Goal: Task Accomplishment & Management: Manage account settings

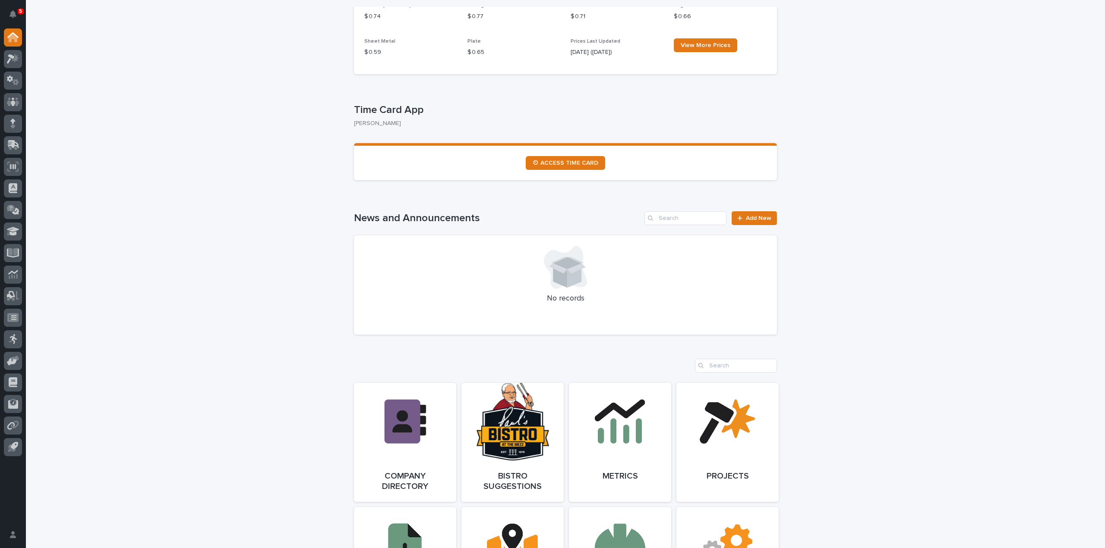
scroll to position [259, 0]
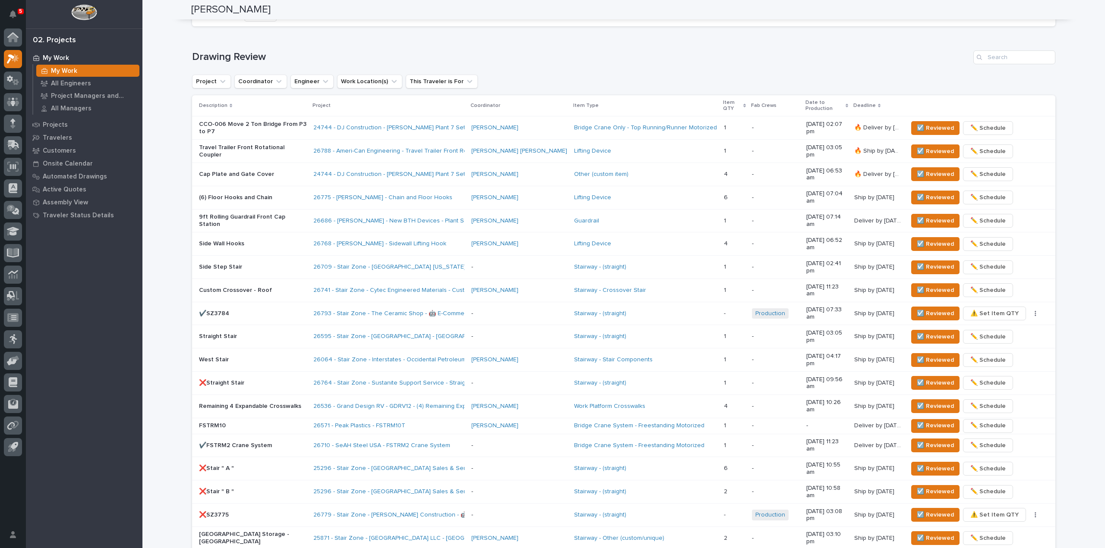
scroll to position [520, 0]
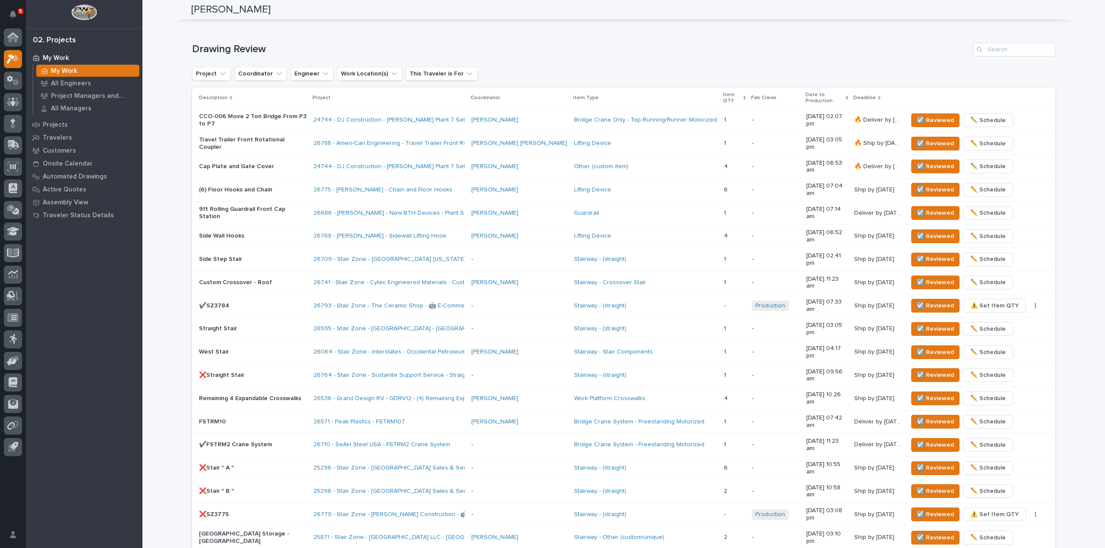
click at [158, 53] on div "**********" at bounding box center [623, 104] width 962 height 1246
click at [926, 347] on span "☑️ Reviewed" at bounding box center [934, 352] width 37 height 10
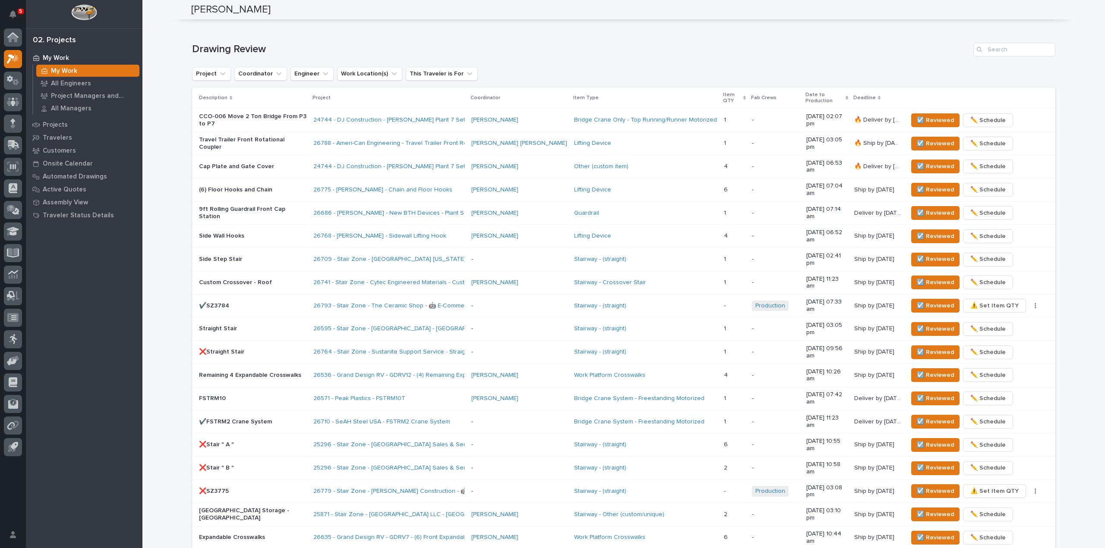
scroll to position [512, 0]
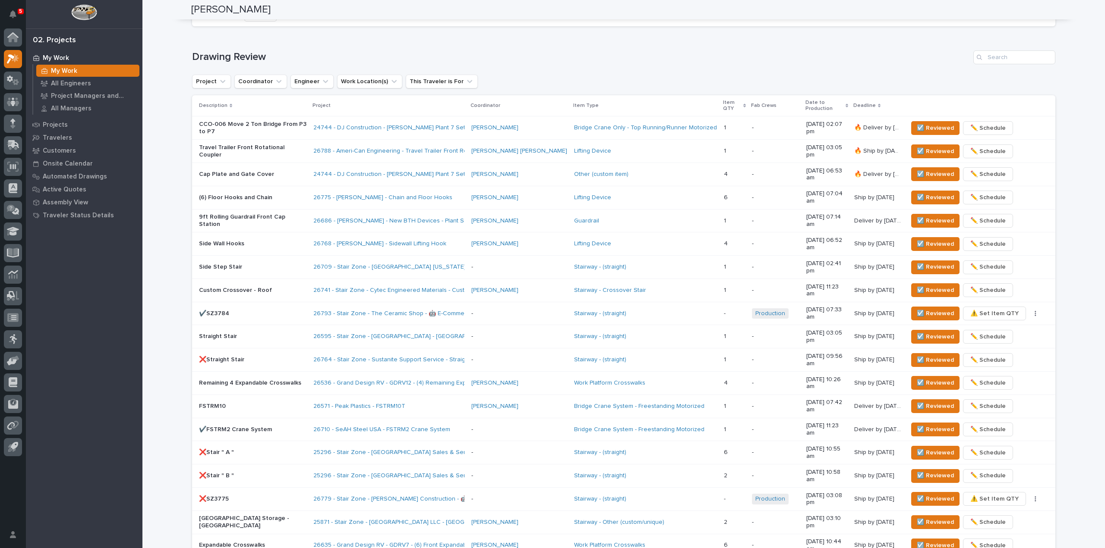
click at [280, 262] on div "Side Step Stair" at bounding box center [252, 266] width 107 height 9
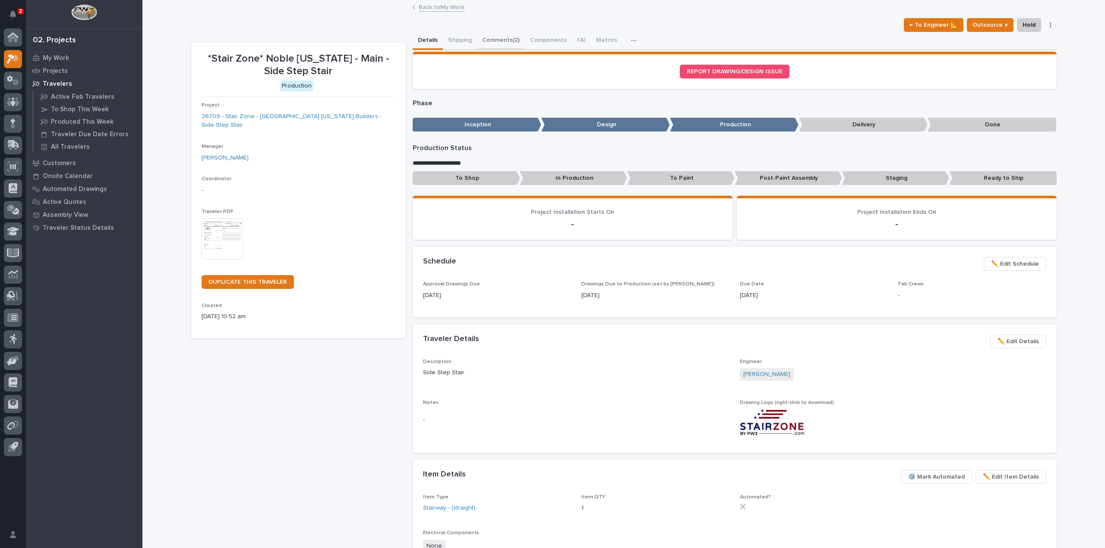
click at [498, 35] on button "Comments (2)" at bounding box center [501, 41] width 48 height 18
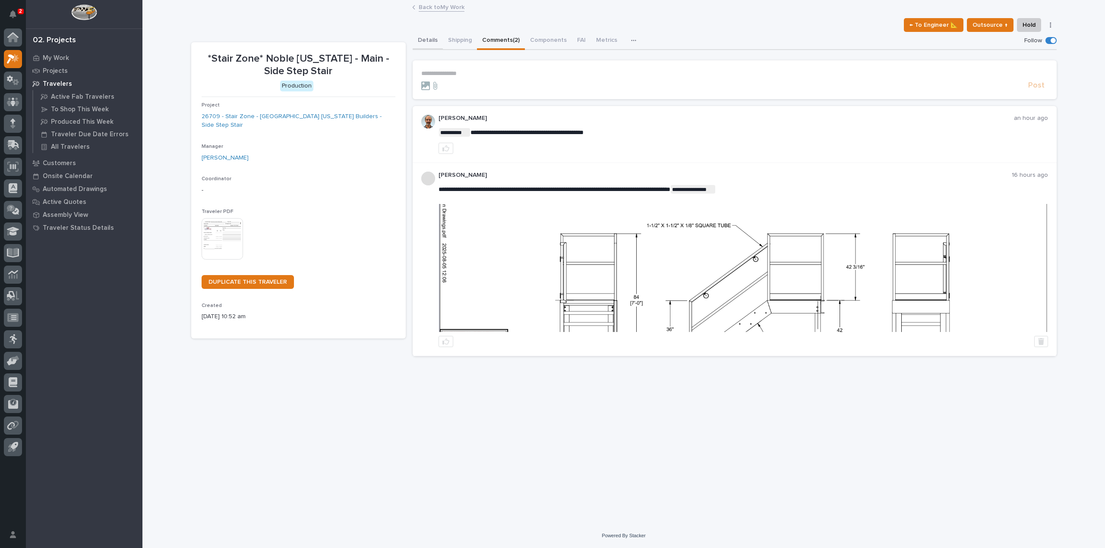
click at [434, 40] on button "Details" at bounding box center [427, 41] width 30 height 18
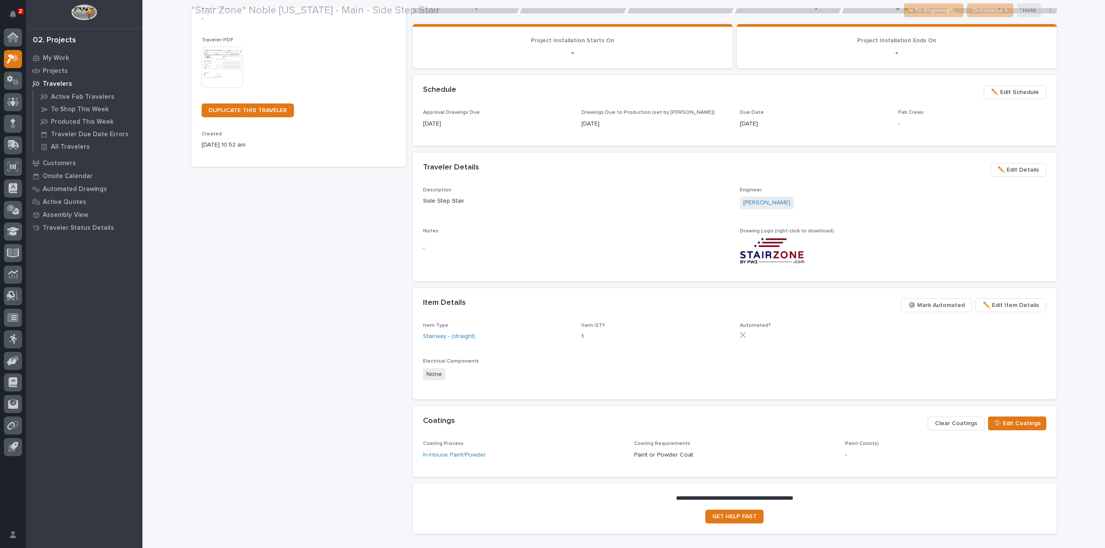
scroll to position [173, 0]
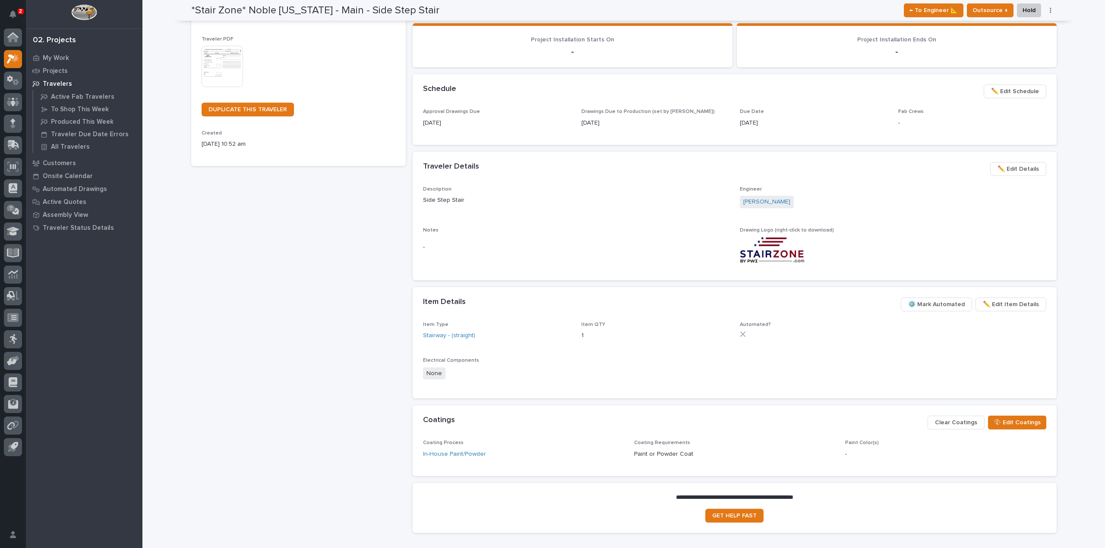
click at [960, 305] on span "⚙️ Mark Automated" at bounding box center [936, 304] width 57 height 10
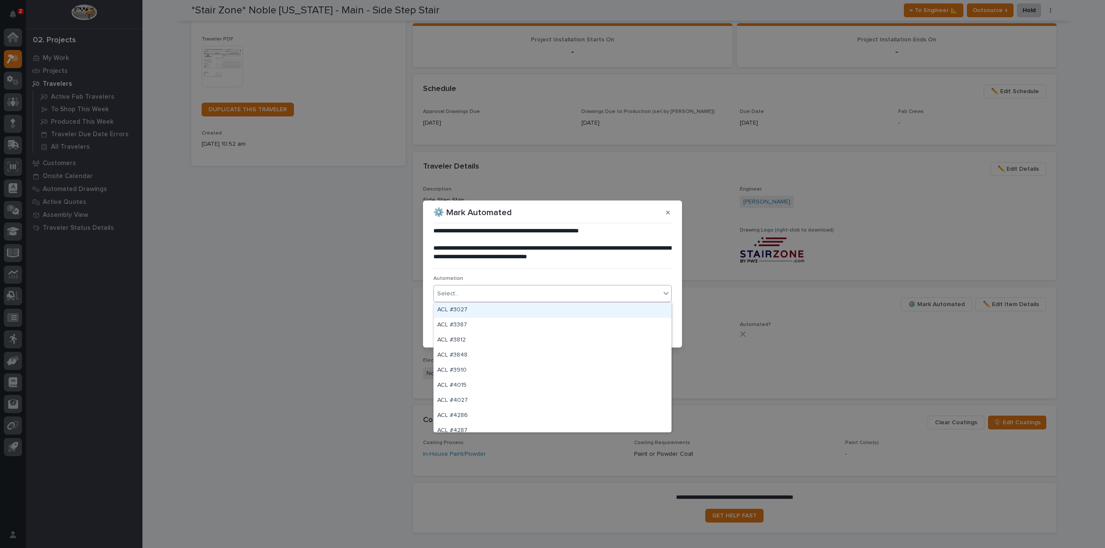
click at [664, 297] on icon at bounding box center [665, 293] width 9 height 9
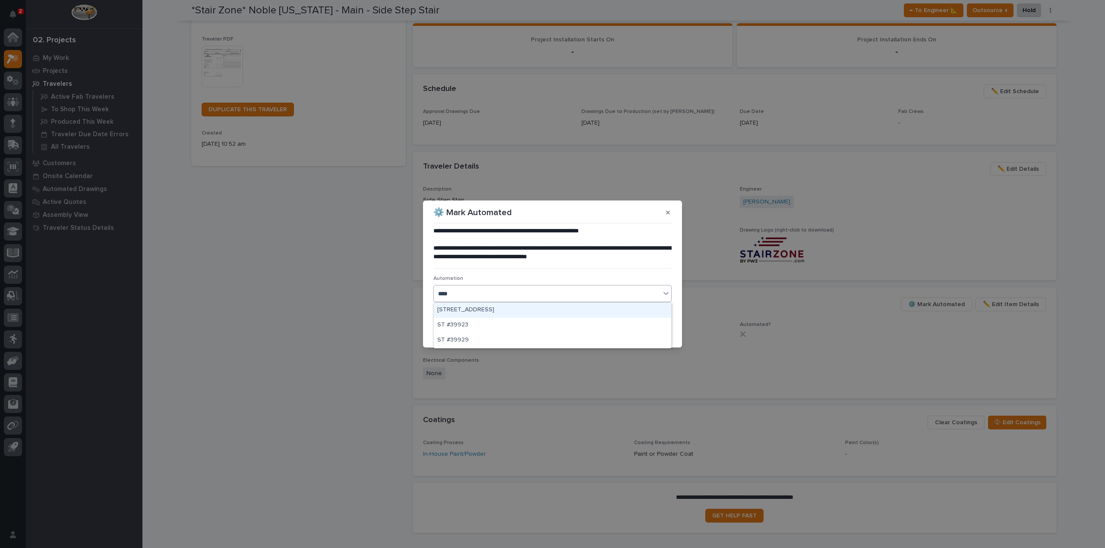
type input "*****"
click at [576, 313] on div "ST #39923" at bounding box center [552, 310] width 237 height 15
click at [665, 336] on button "Save" at bounding box center [653, 331] width 37 height 14
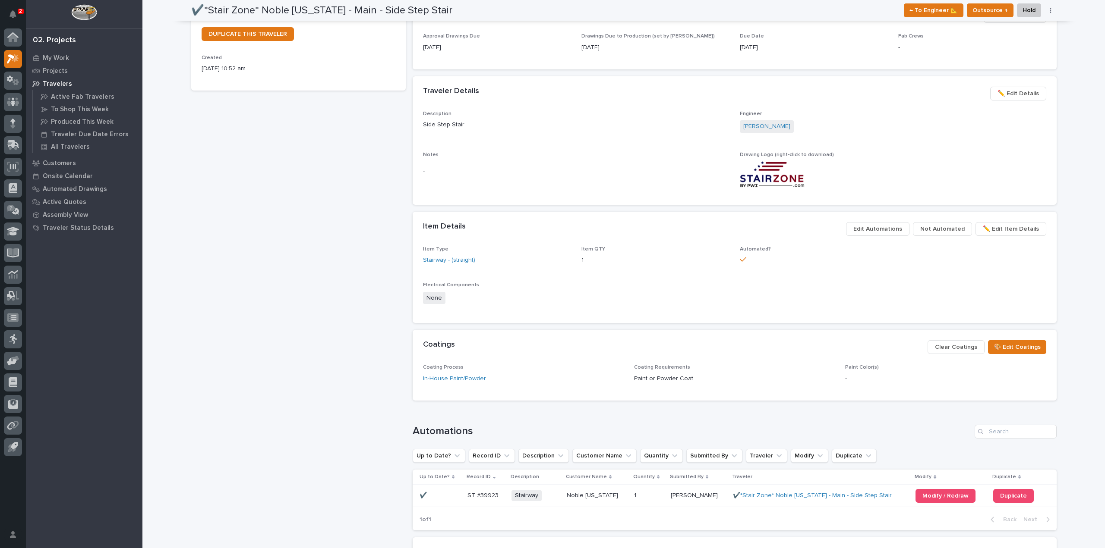
scroll to position [238, 0]
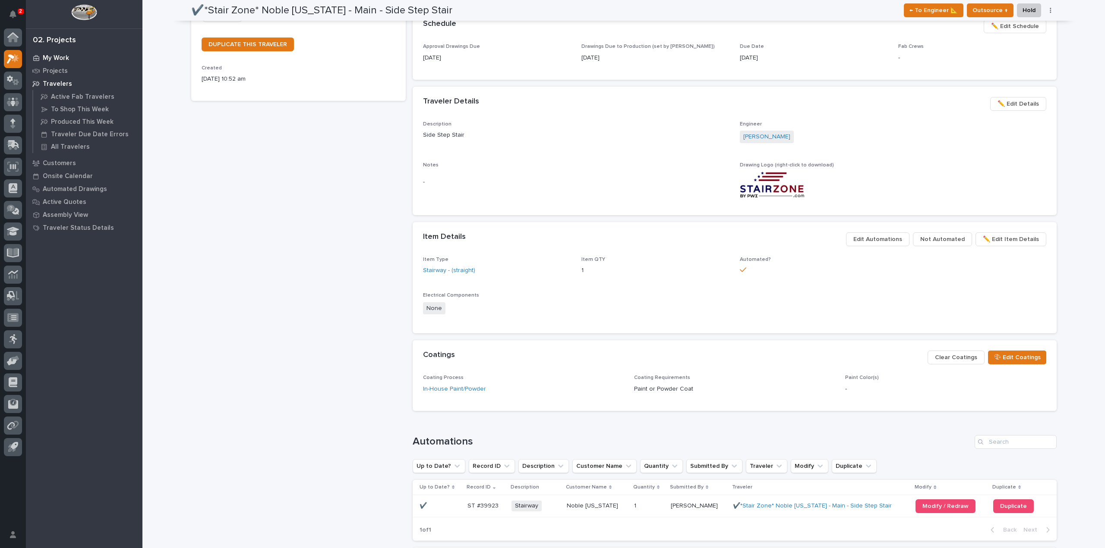
click at [59, 55] on p "My Work" at bounding box center [56, 58] width 26 height 8
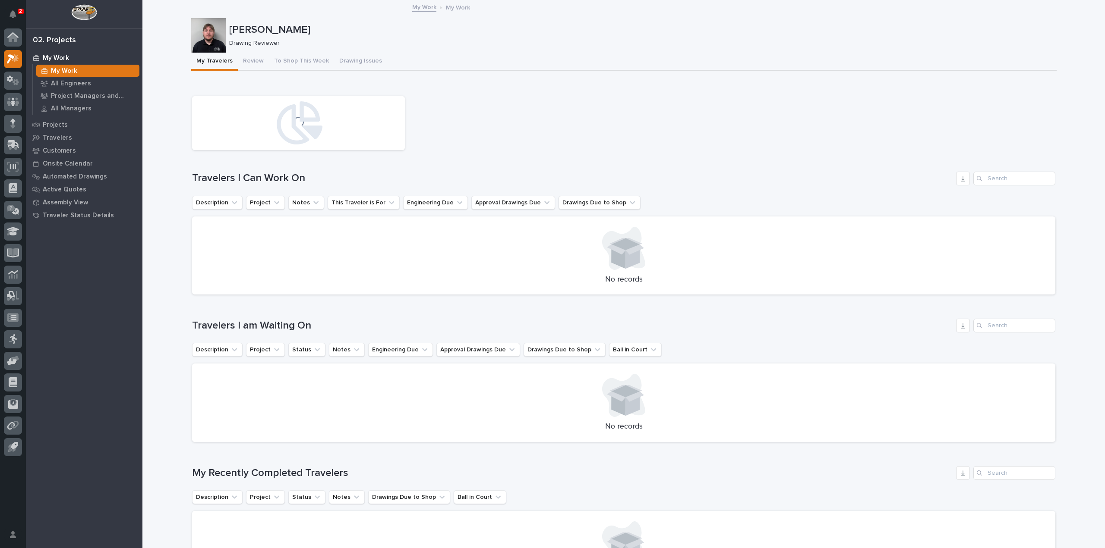
click at [244, 62] on button "Review" at bounding box center [253, 62] width 31 height 18
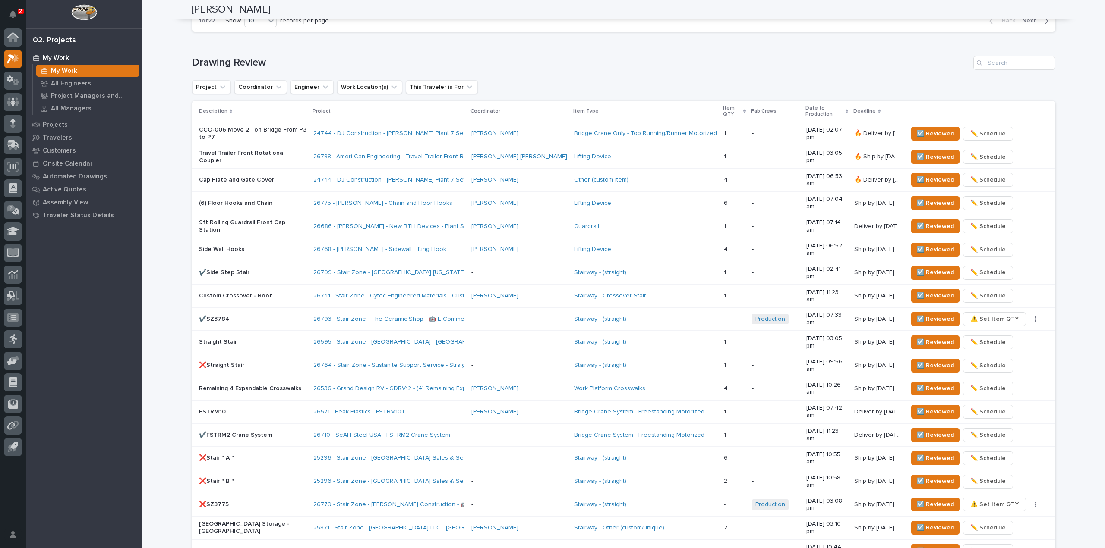
scroll to position [512, 0]
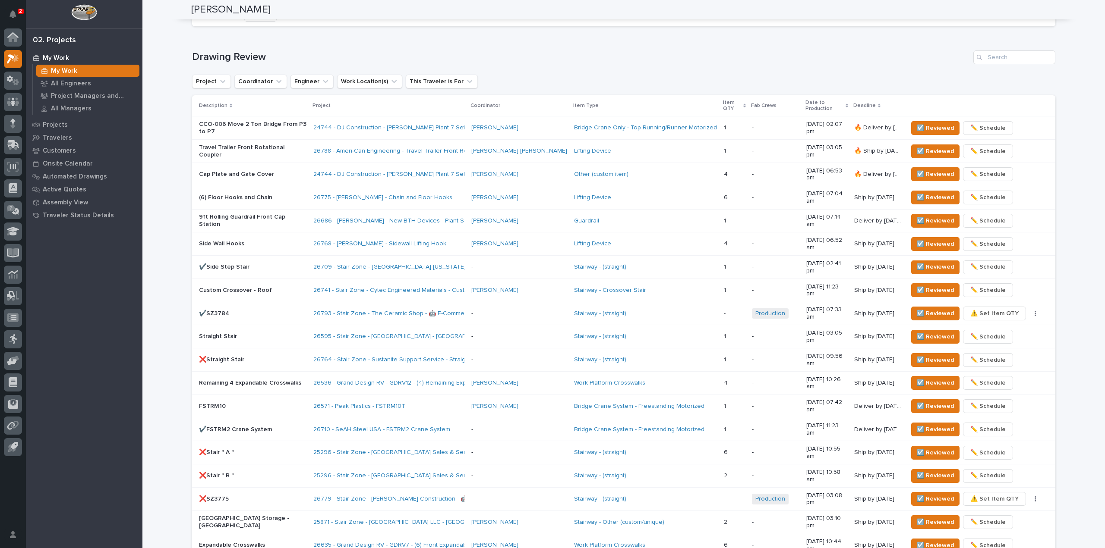
click at [501, 330] on div "-" at bounding box center [519, 337] width 96 height 14
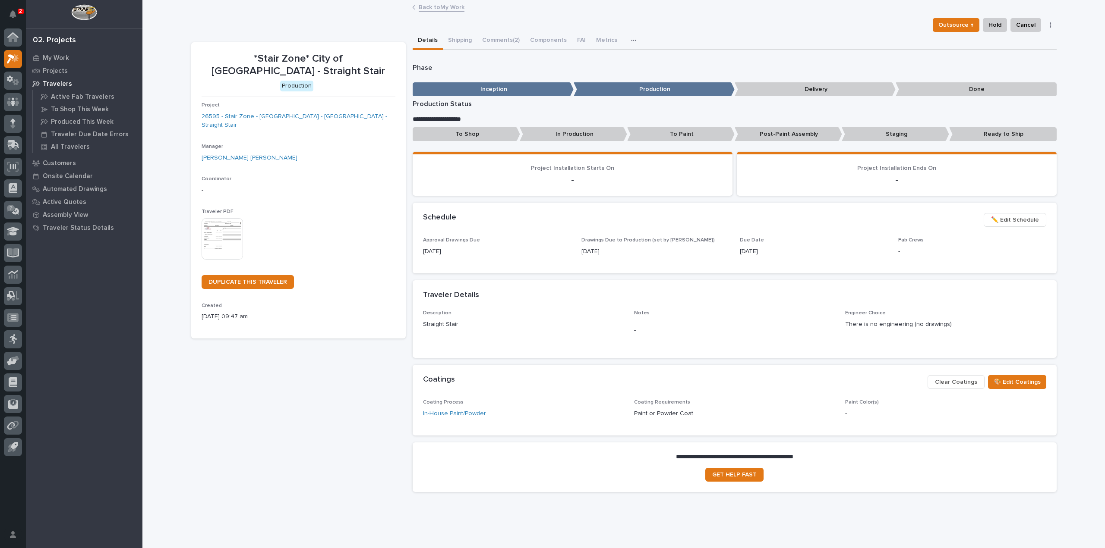
click at [1048, 27] on button "button" at bounding box center [1050, 25] width 12 height 6
click at [945, 57] on div "**********" at bounding box center [734, 276] width 644 height 448
click at [616, 90] on p "Production" at bounding box center [653, 89] width 161 height 14
click at [450, 122] on p "**********" at bounding box center [734, 119] width 644 height 9
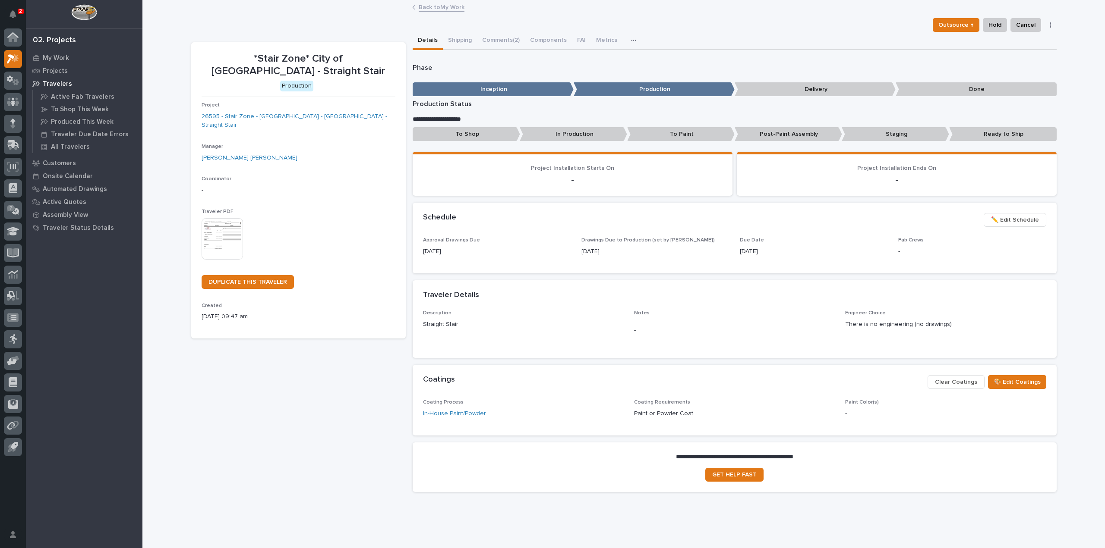
click at [445, 10] on link "Back to My Work" at bounding box center [442, 7] width 46 height 10
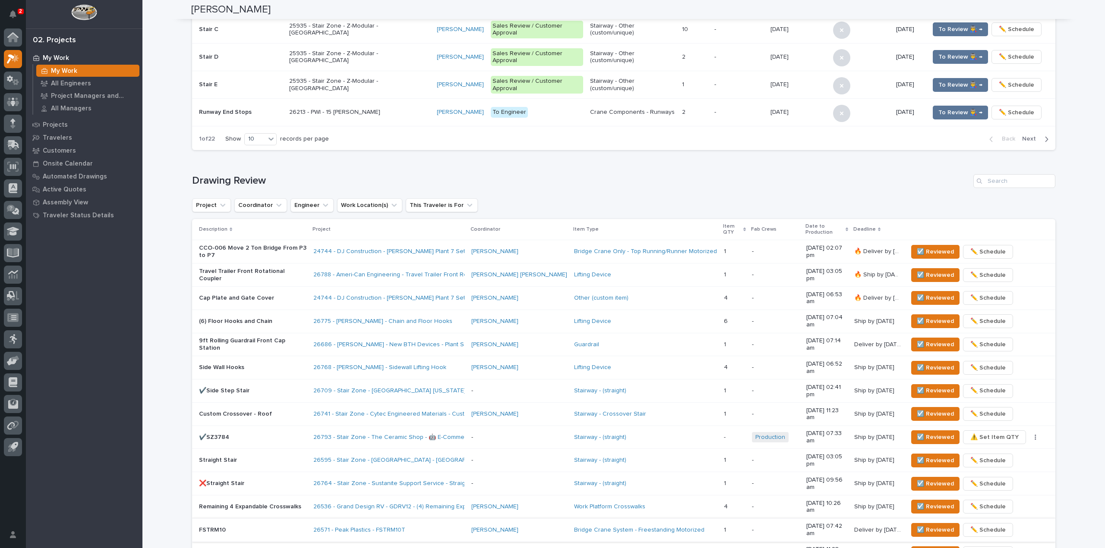
scroll to position [518, 0]
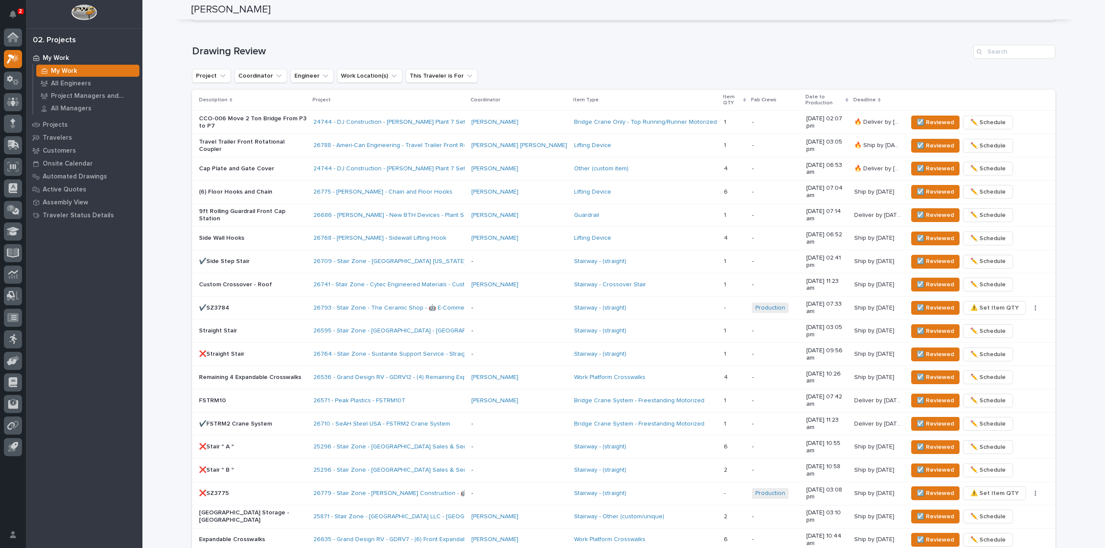
click at [276, 327] on p "Straight Stair" at bounding box center [252, 330] width 107 height 7
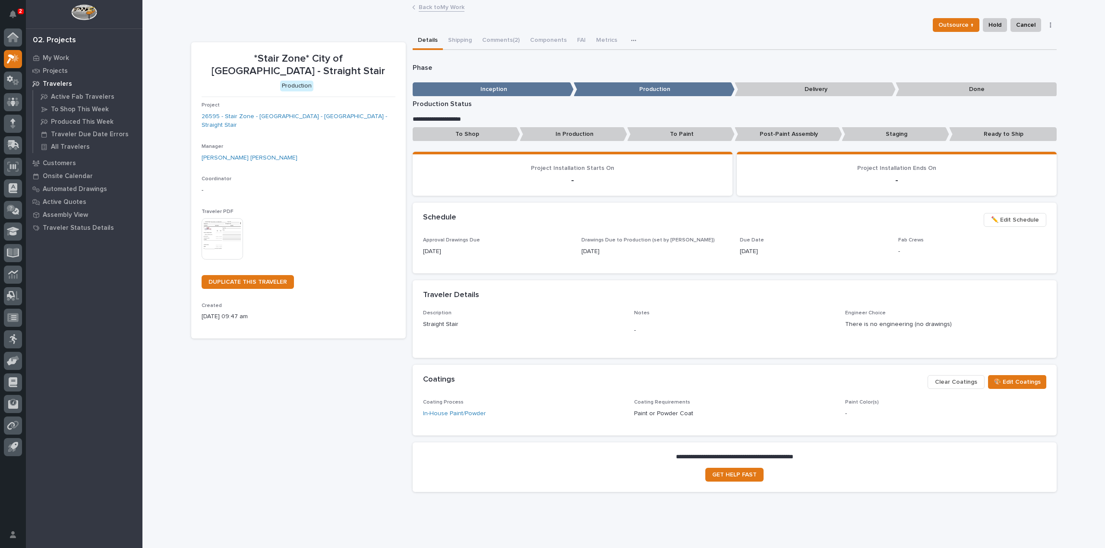
click at [627, 44] on button "button" at bounding box center [635, 40] width 19 height 17
click at [510, 85] on p "Inception" at bounding box center [492, 89] width 161 height 14
click at [629, 91] on p "Production" at bounding box center [653, 89] width 161 height 14
click at [536, 94] on p "Inception" at bounding box center [492, 89] width 161 height 14
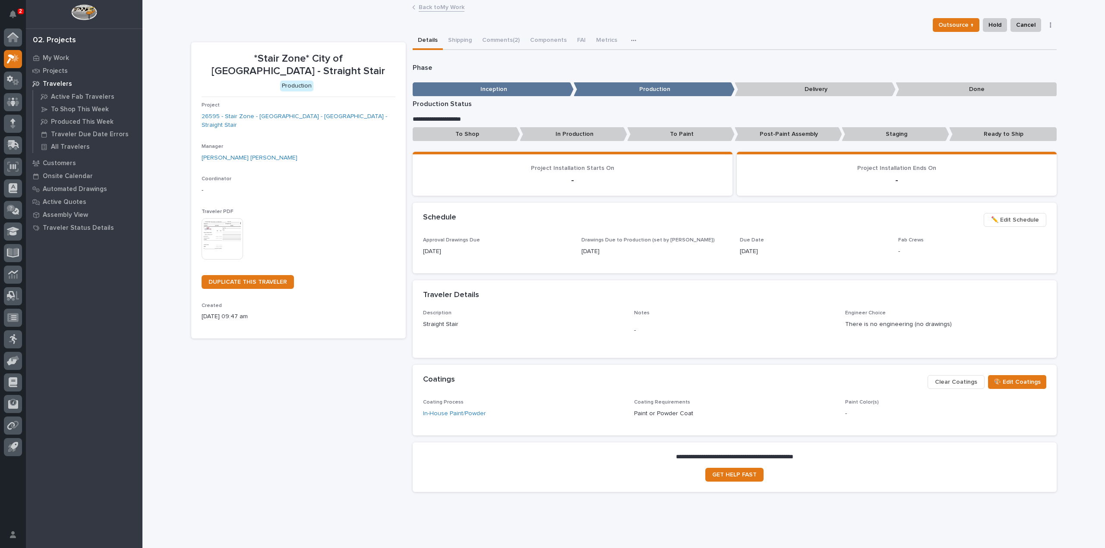
click at [509, 89] on p "Inception" at bounding box center [492, 89] width 161 height 14
click at [482, 133] on p "To Shop" at bounding box center [465, 134] width 107 height 14
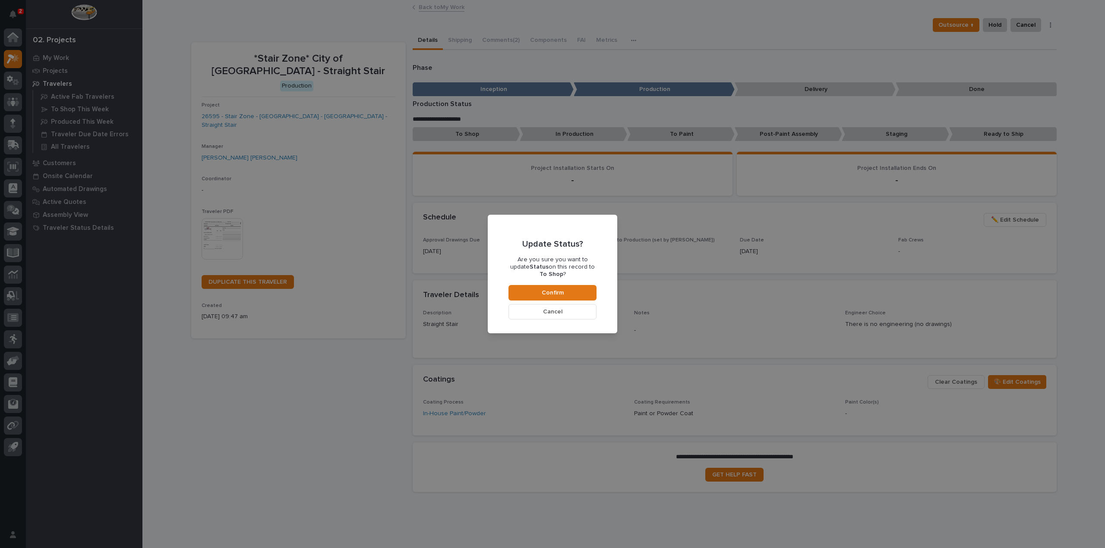
click at [531, 306] on button "Cancel" at bounding box center [552, 312] width 88 height 16
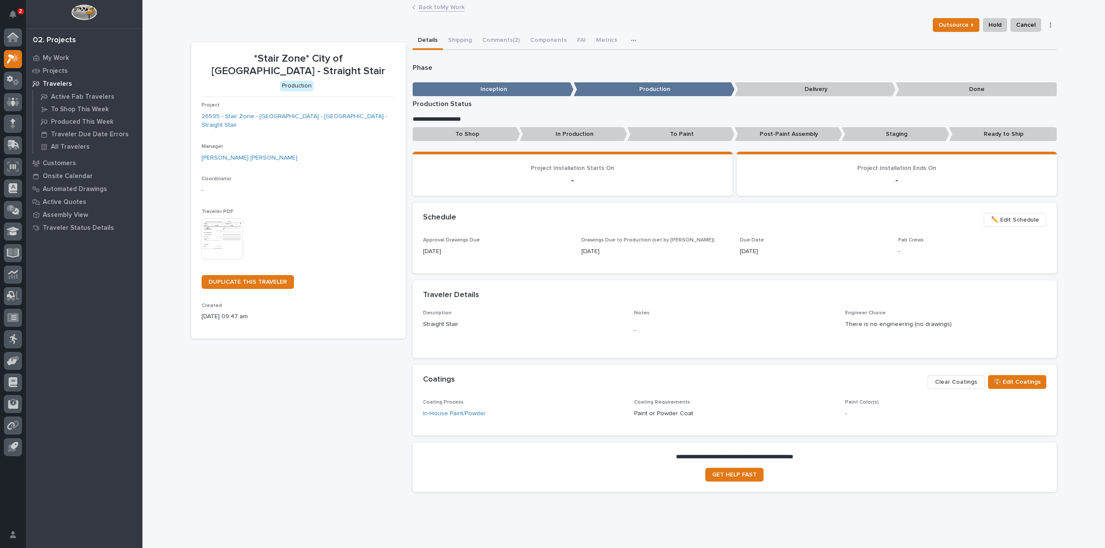
click at [509, 85] on p "Inception" at bounding box center [492, 89] width 161 height 14
click at [507, 86] on p "Inception" at bounding box center [492, 89] width 161 height 14
drag, startPoint x: 507, startPoint y: 86, endPoint x: 554, endPoint y: 73, distance: 48.4
click at [554, 73] on div "Phase ••• Inception Production Delivery Done" at bounding box center [734, 82] width 644 height 36
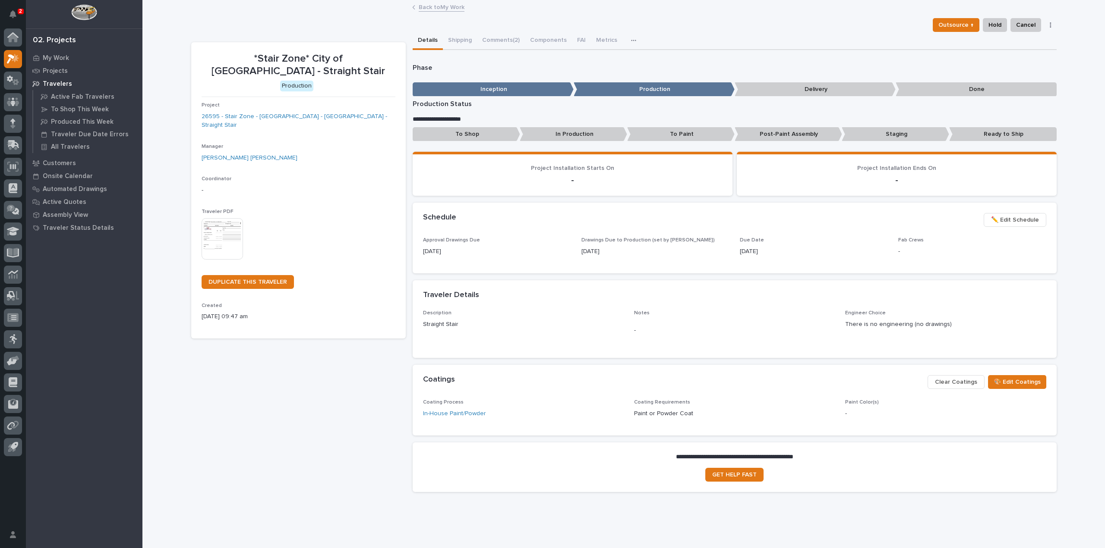
click at [674, 88] on p "Production" at bounding box center [653, 89] width 161 height 14
drag, startPoint x: 674, startPoint y: 88, endPoint x: 682, endPoint y: 89, distance: 7.4
drag, startPoint x: 682, startPoint y: 89, endPoint x: 1052, endPoint y: 156, distance: 375.7
click at [1052, 156] on section "Project Installation Ends On -" at bounding box center [897, 174] width 320 height 44
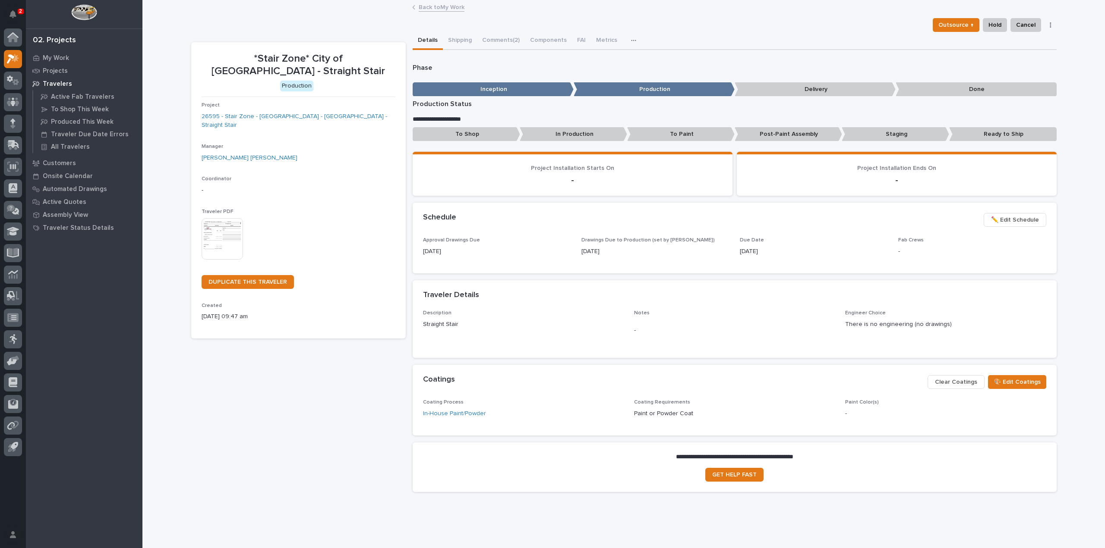
click at [628, 37] on button "button" at bounding box center [635, 40] width 19 height 17
click at [683, 37] on div "Details Shipping Comments (2) Components FAI Metrics Schedule" at bounding box center [734, 41] width 644 height 18
click at [1049, 24] on icon "button" at bounding box center [1050, 25] width 2 height 6
click at [1032, 22] on span "Cancel" at bounding box center [1025, 25] width 19 height 10
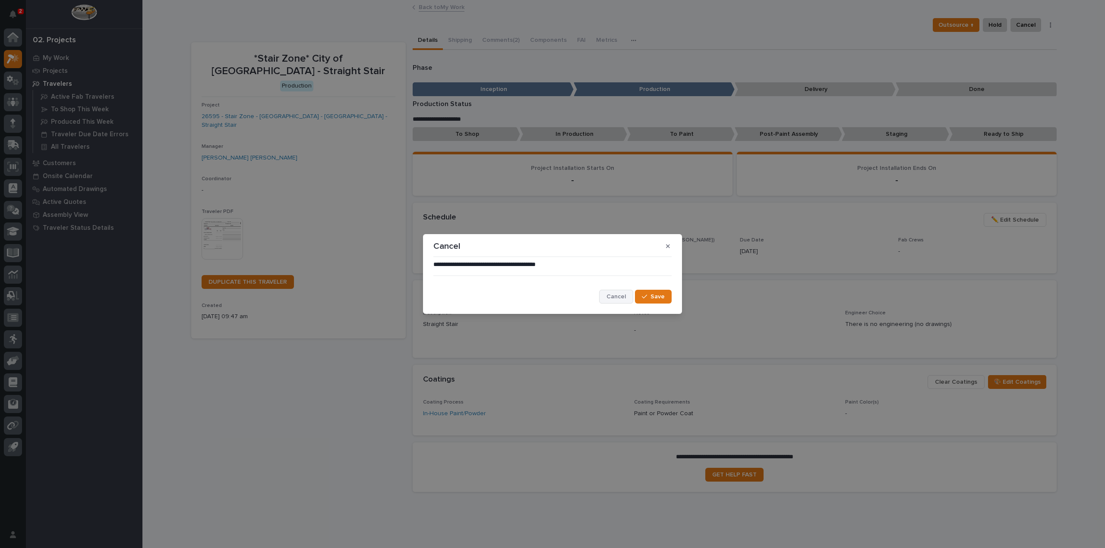
click at [624, 295] on span "Cancel" at bounding box center [615, 297] width 19 height 8
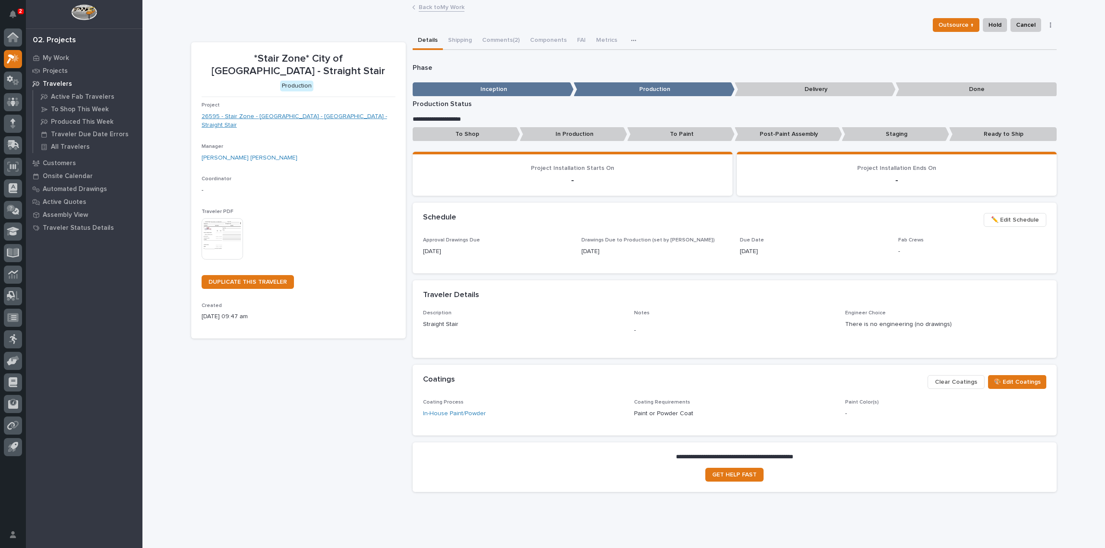
click at [305, 112] on link "26595 - Stair Zone - City of Monroe - OH - Straight Stair" at bounding box center [298, 121] width 194 height 18
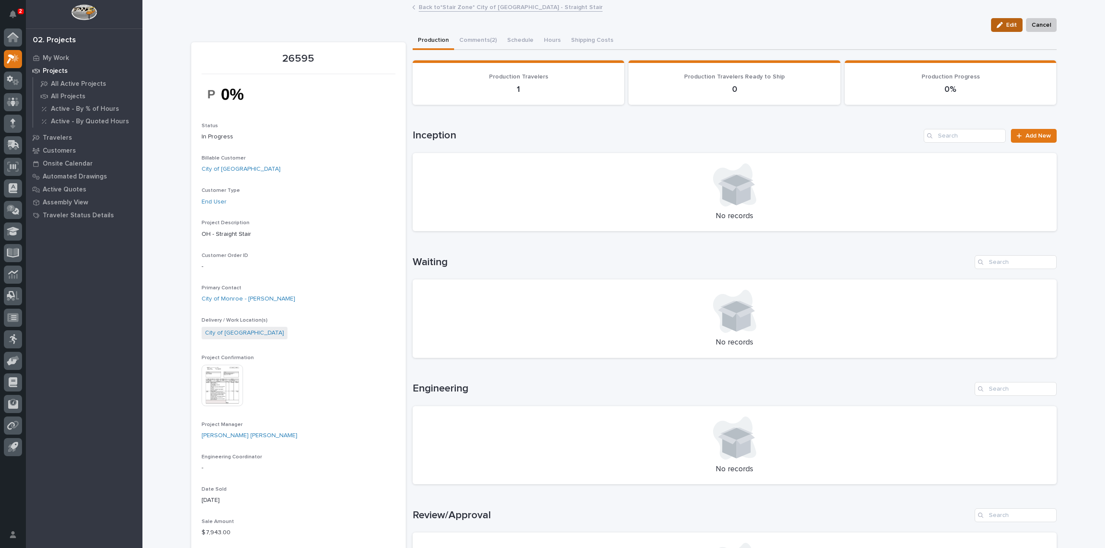
click at [1003, 21] on button "Edit" at bounding box center [1006, 25] width 31 height 14
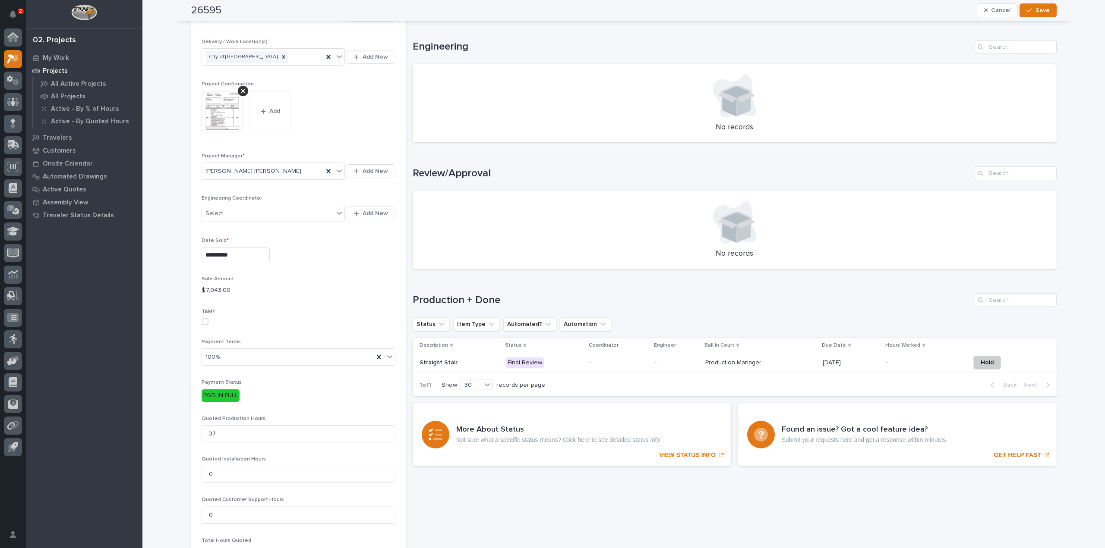
scroll to position [345, 0]
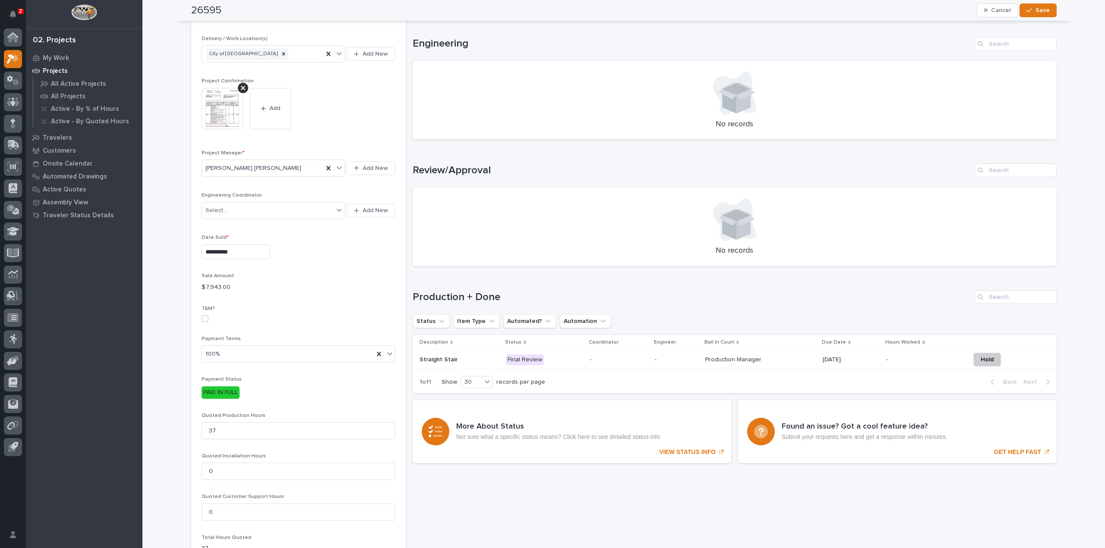
click at [665, 359] on p "-" at bounding box center [677, 359] width 44 height 7
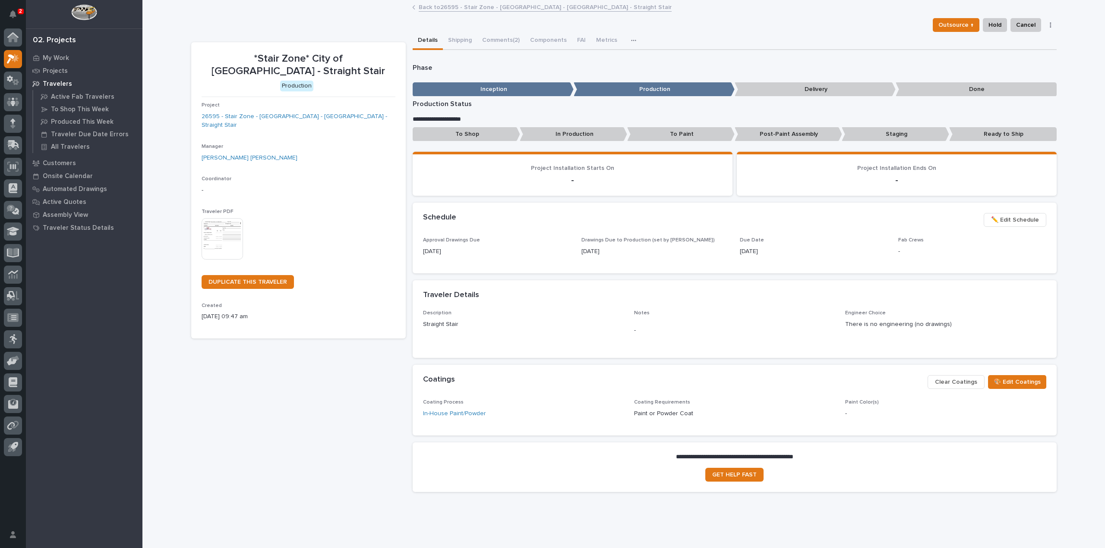
click at [261, 102] on p "Project" at bounding box center [298, 105] width 194 height 6
click at [261, 102] on div "Project 26595 - Stair Zone - City of Monroe - OH - Straight Stair" at bounding box center [298, 119] width 194 height 35
click at [261, 112] on link "26595 - Stair Zone - City of Monroe - OH - Straight Stair" at bounding box center [298, 121] width 194 height 18
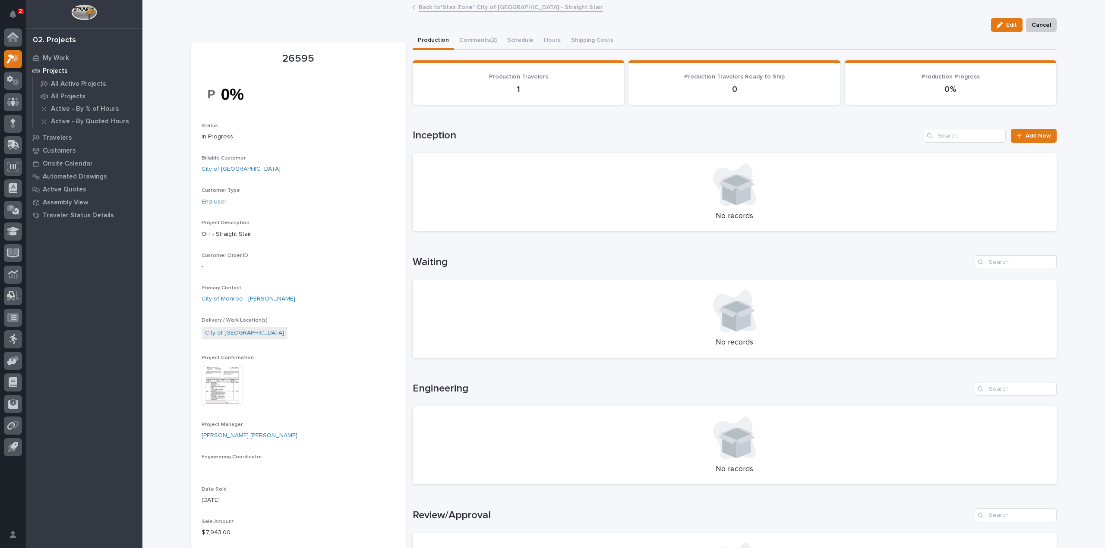
click at [520, 85] on p "1" at bounding box center [518, 89] width 191 height 10
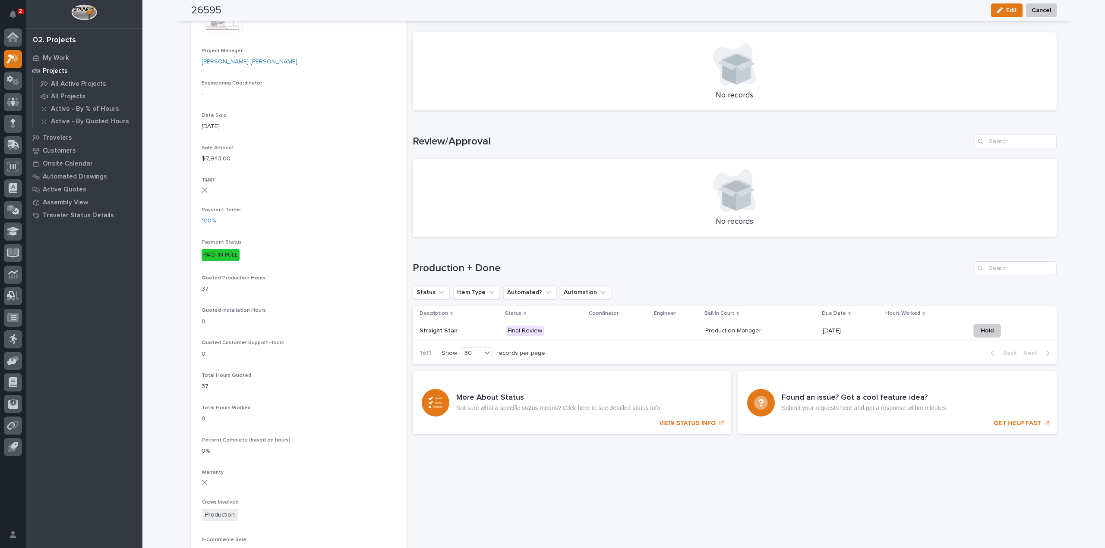
scroll to position [388, 0]
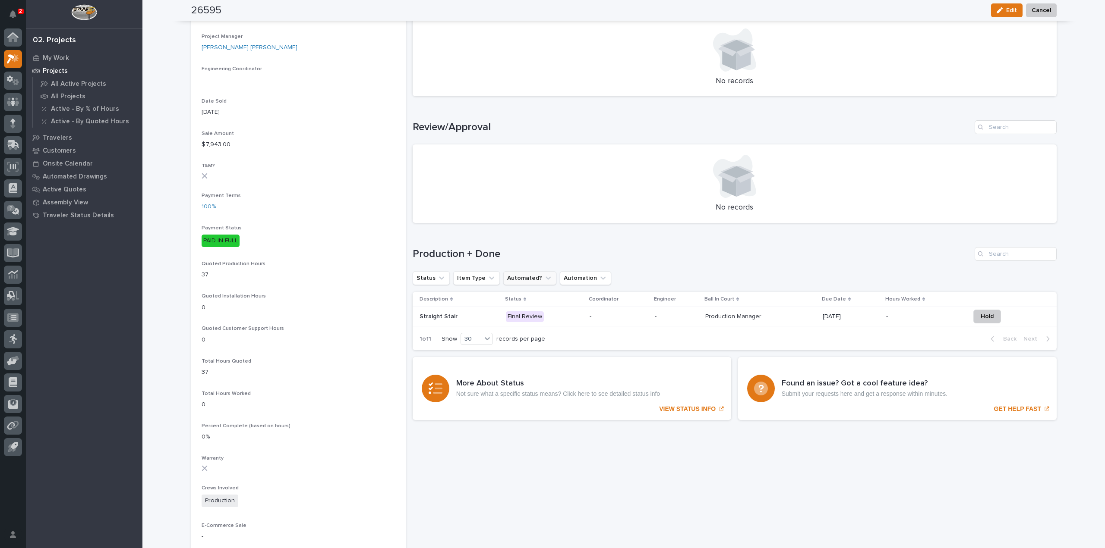
click at [544, 276] on icon "Automated?" at bounding box center [548, 278] width 9 height 9
click at [636, 278] on div "Status Item Type Automated? is checked is unchecked Automation" at bounding box center [734, 278] width 644 height 14
click at [479, 282] on button "Item Type" at bounding box center [476, 278] width 47 height 14
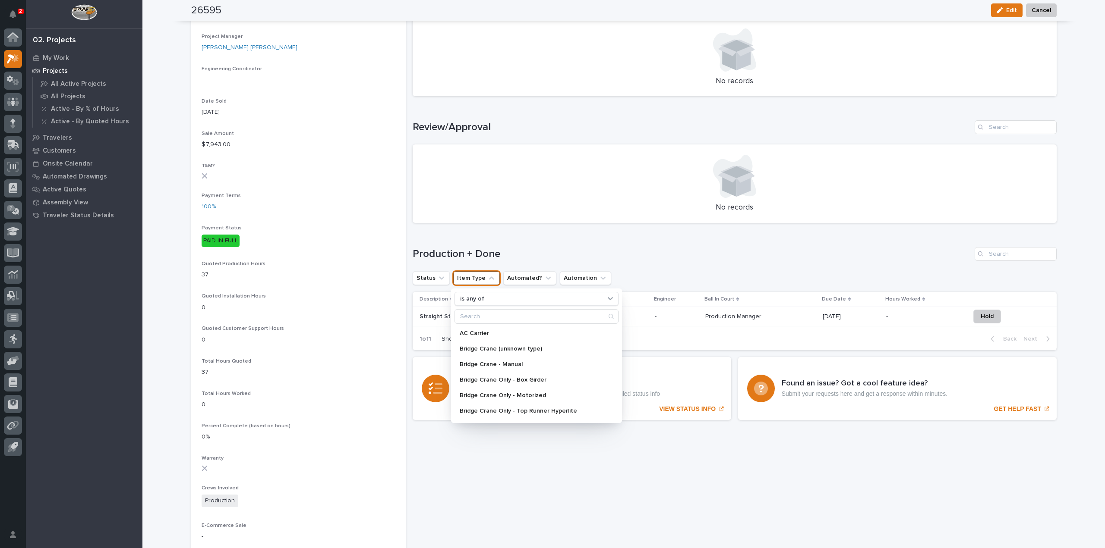
click at [665, 270] on div "Production + Done Status Item Type is any of AC Carrier Bridge Crane (unknown t…" at bounding box center [734, 298] width 644 height 103
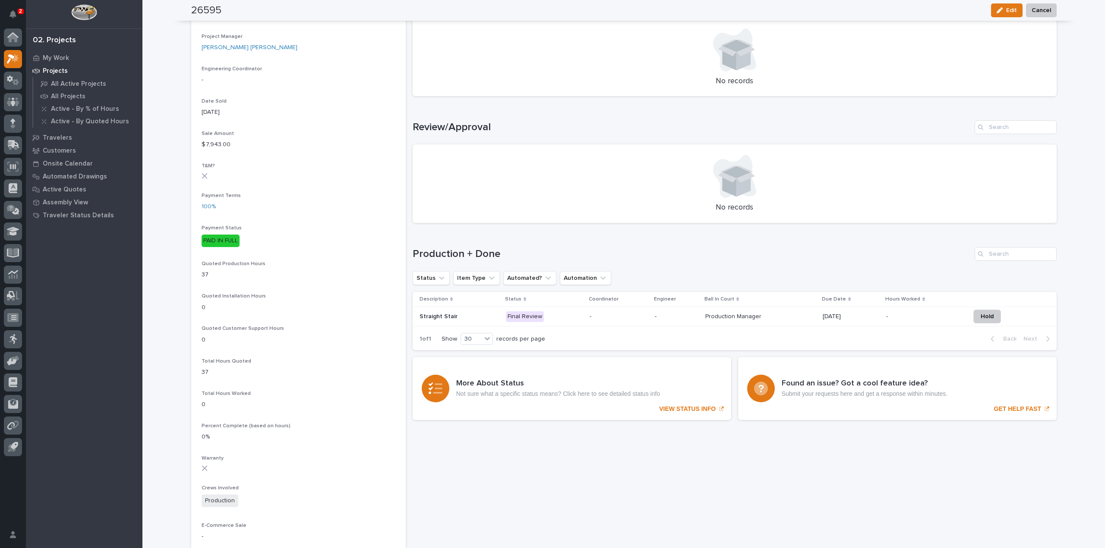
click at [864, 315] on p "09/11/2025" at bounding box center [850, 316] width 57 height 7
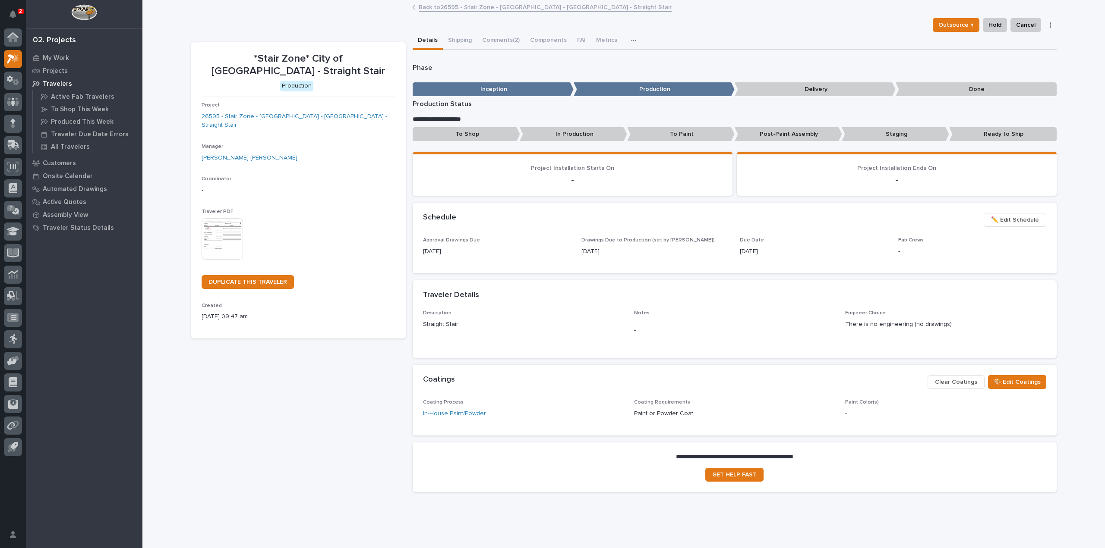
click at [1049, 23] on icon "button" at bounding box center [1049, 24] width 1 height 5
click at [817, 52] on div "**********" at bounding box center [734, 276] width 644 height 448
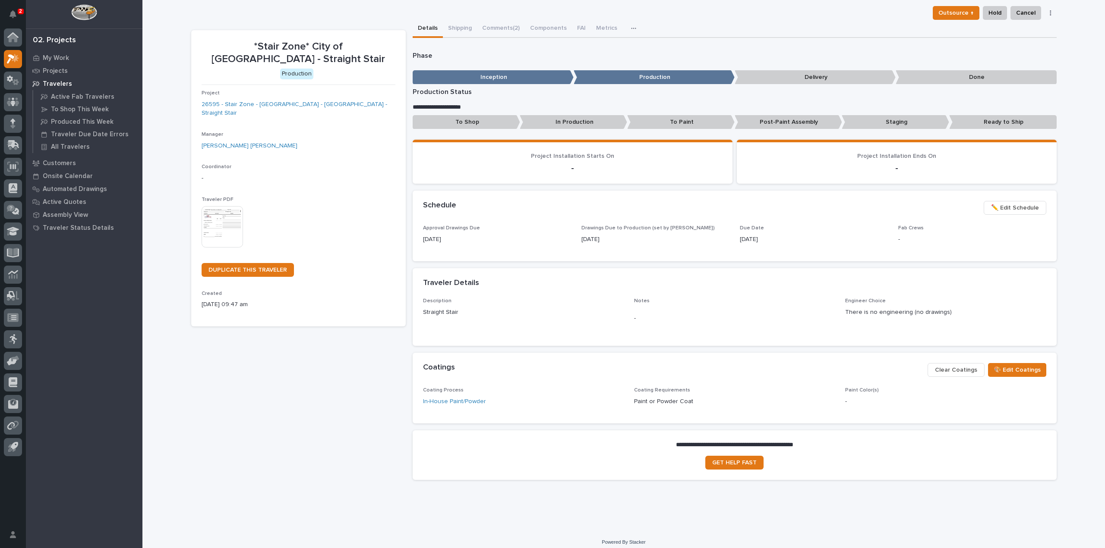
scroll to position [19, 0]
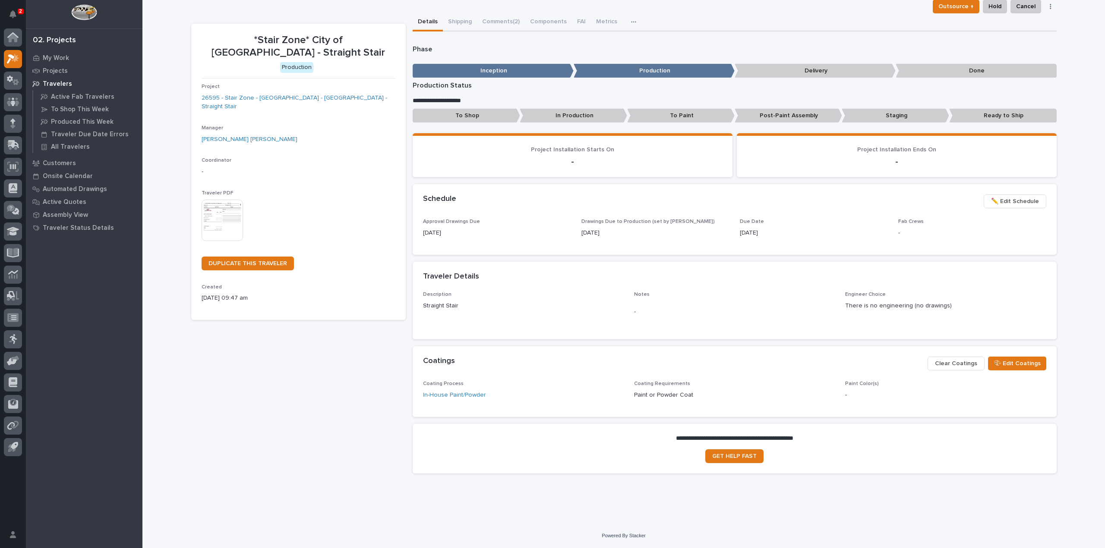
click at [631, 23] on div "button" at bounding box center [635, 22] width 9 height 6
click at [596, 20] on div "**********" at bounding box center [623, 231] width 865 height 499
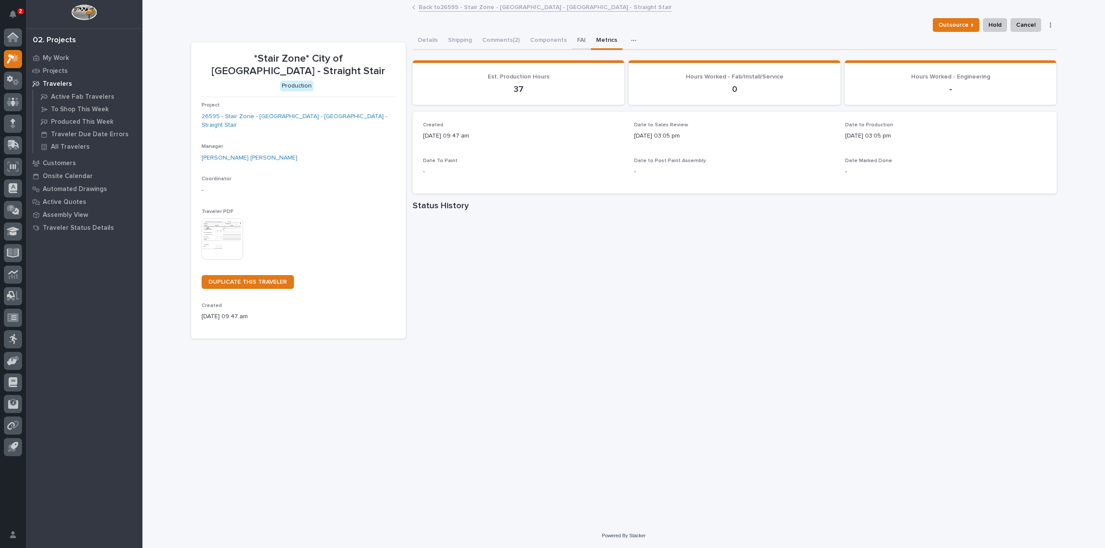
click at [573, 38] on button "FAI" at bounding box center [581, 41] width 19 height 18
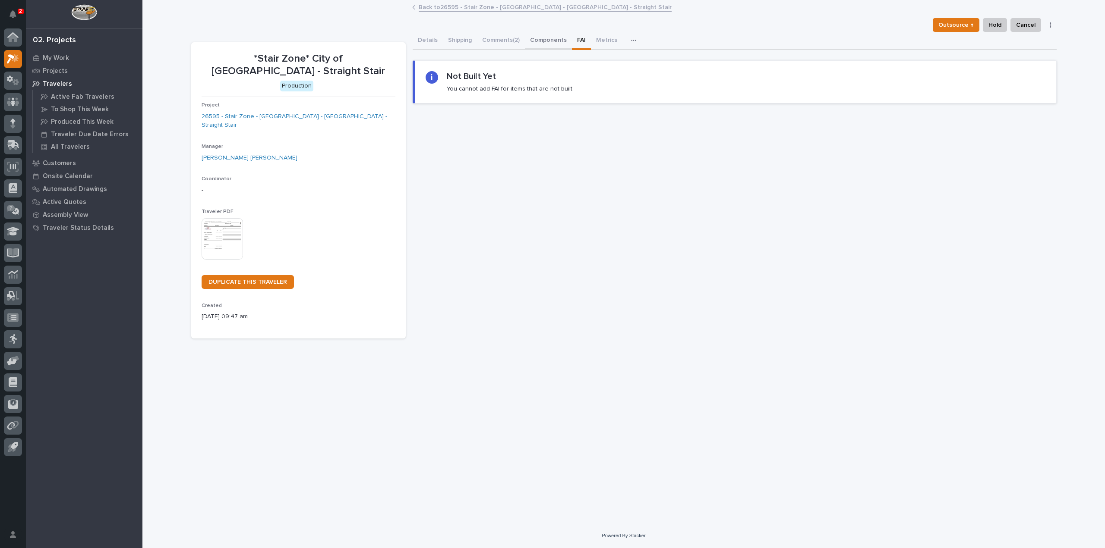
click at [552, 41] on button "Components" at bounding box center [548, 41] width 47 height 18
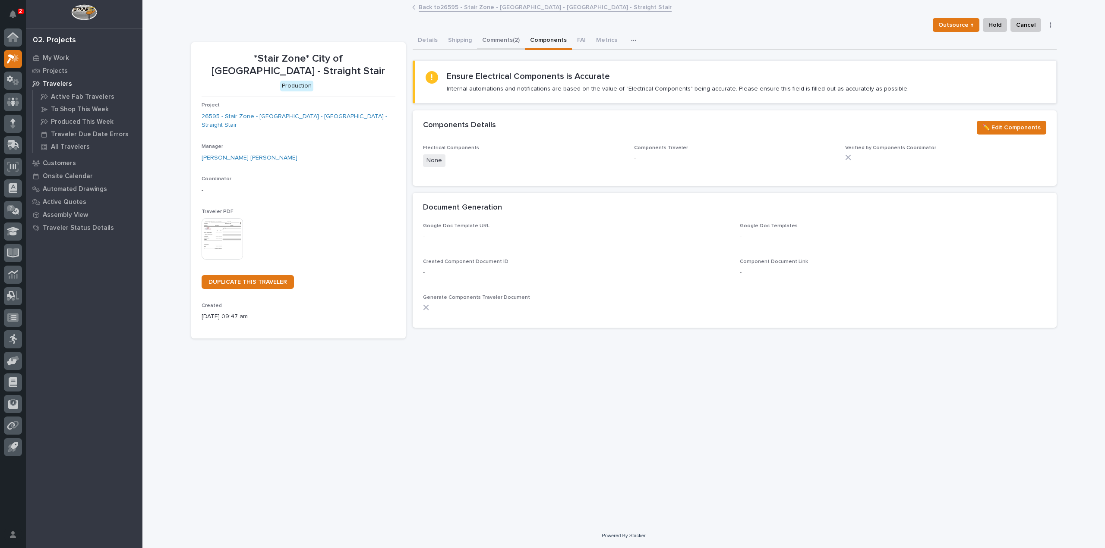
click at [507, 45] on button "Comments (2)" at bounding box center [501, 41] width 48 height 18
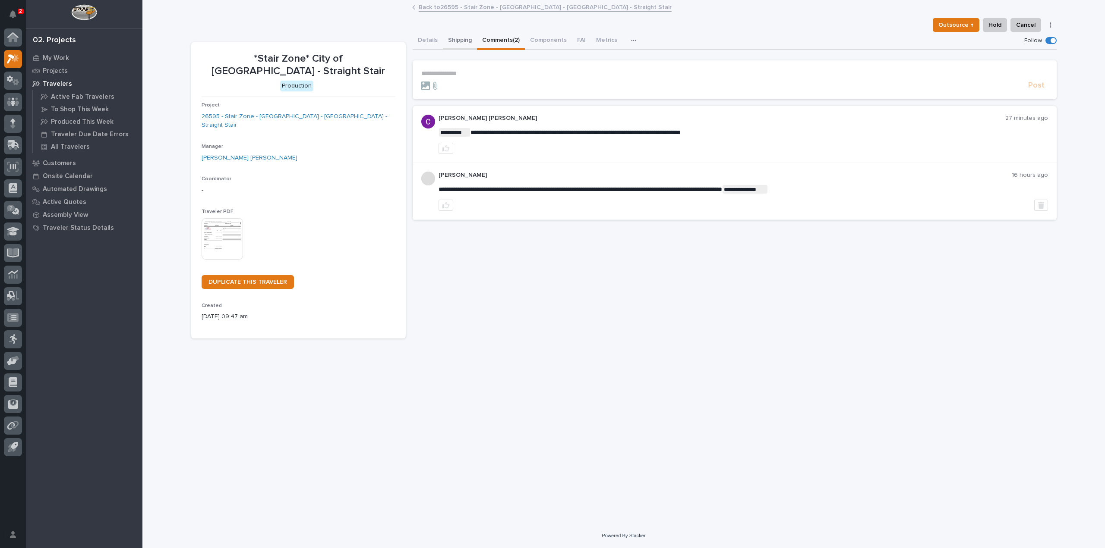
click at [465, 42] on button "Shipping" at bounding box center [460, 41] width 34 height 18
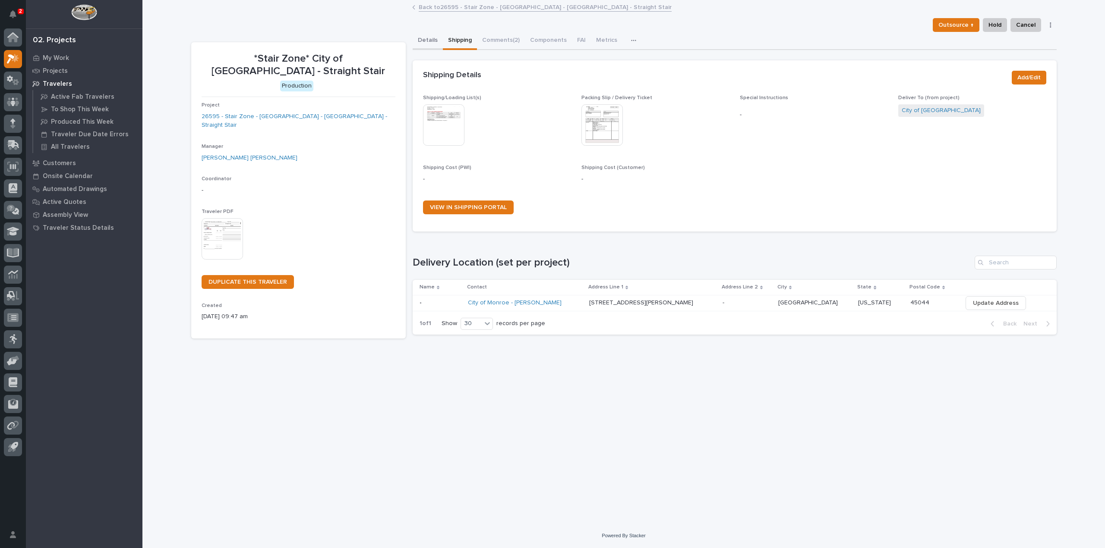
click at [421, 40] on button "Details" at bounding box center [427, 41] width 30 height 18
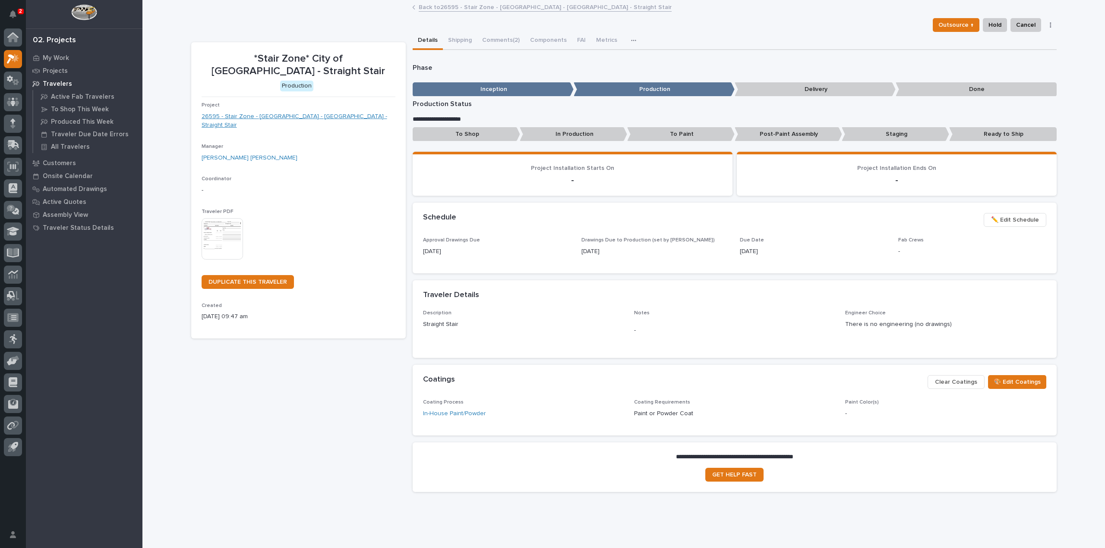
click at [308, 112] on link "26595 - Stair Zone - City of Monroe - OH - Straight Stair" at bounding box center [298, 121] width 194 height 18
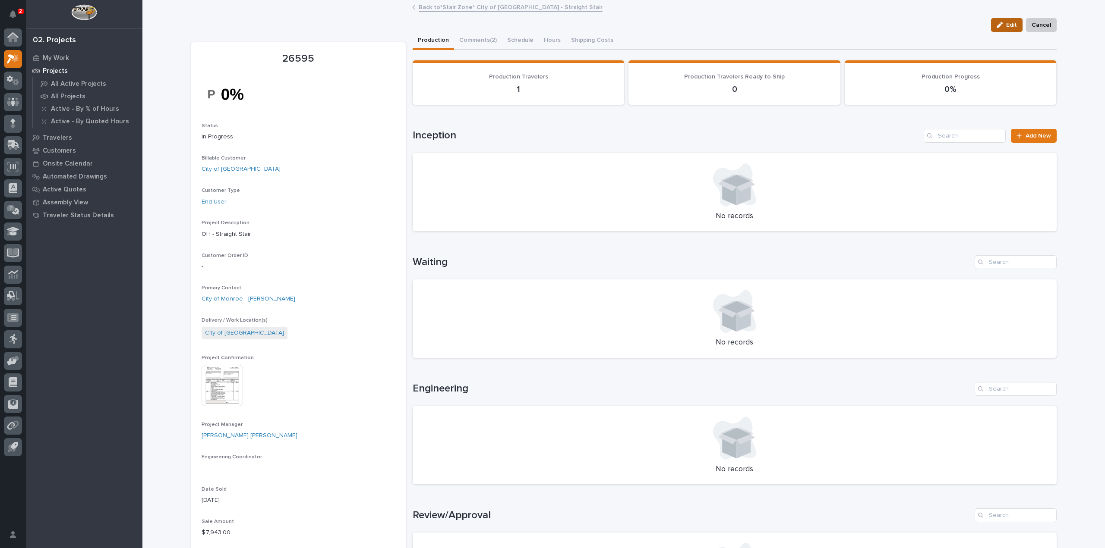
click at [1006, 25] on span "Edit" at bounding box center [1011, 25] width 11 height 8
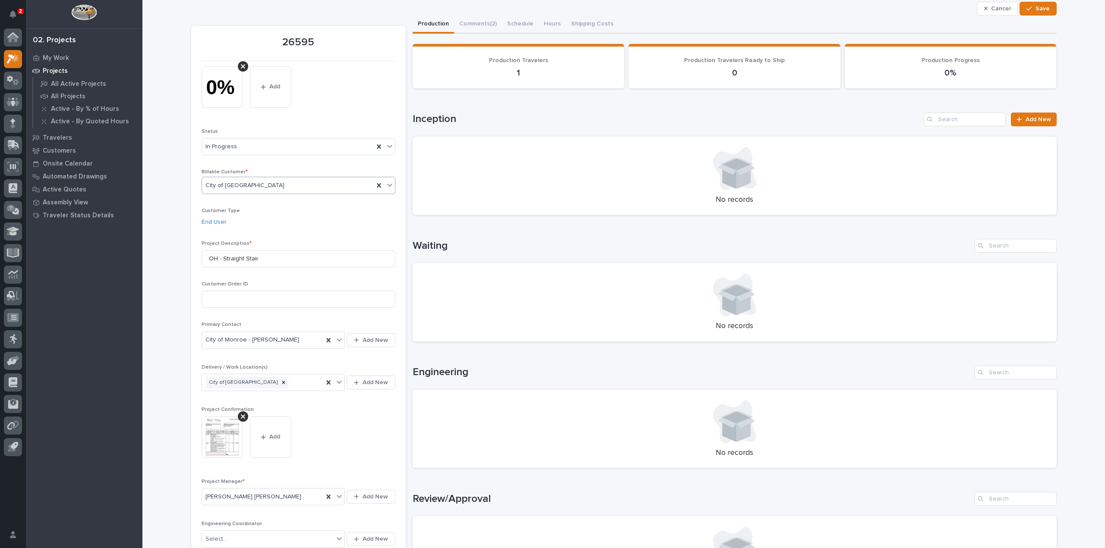
scroll to position [43, 0]
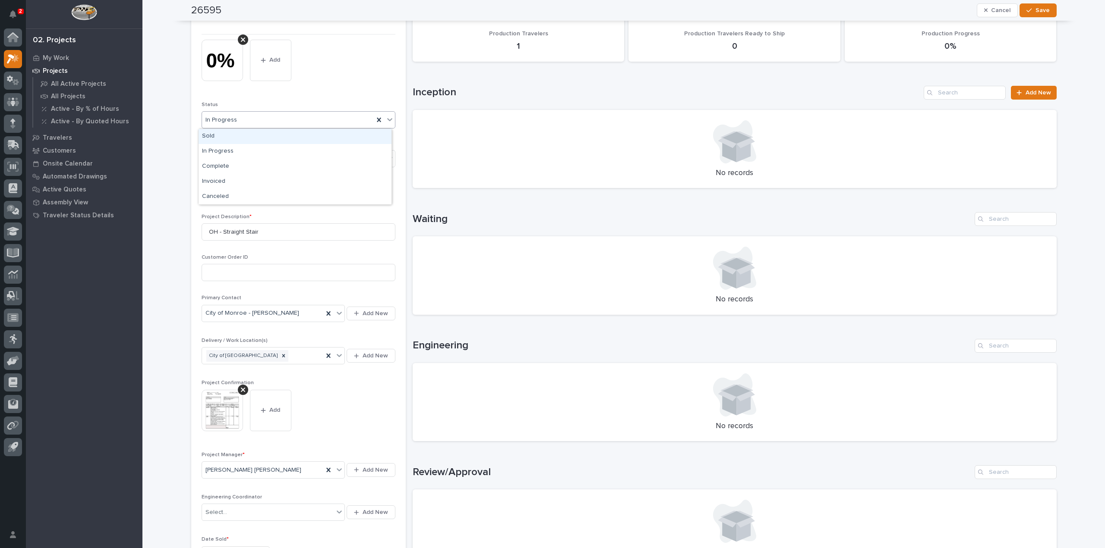
click at [390, 121] on icon at bounding box center [389, 119] width 9 height 9
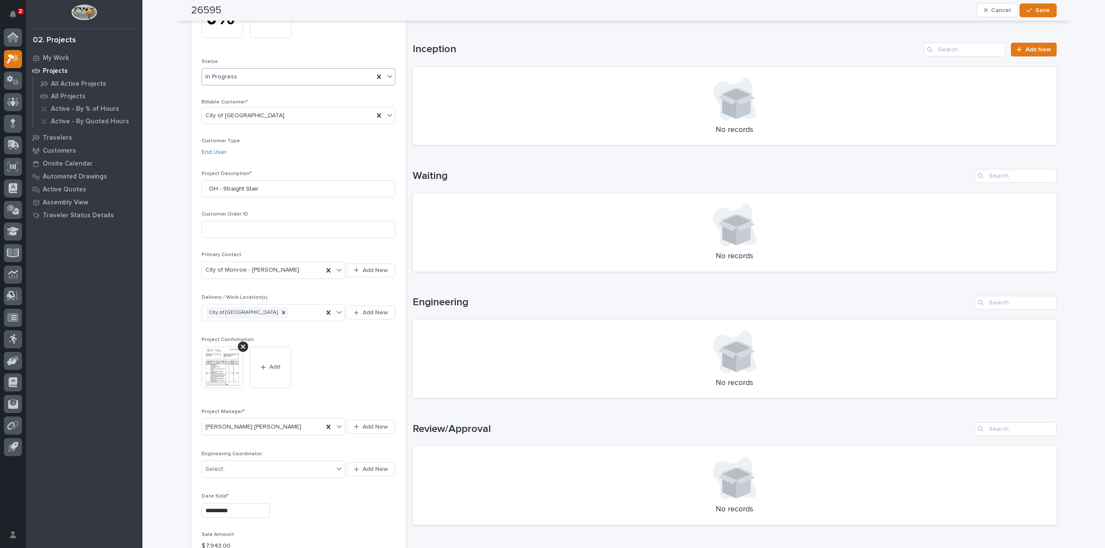
scroll to position [129, 0]
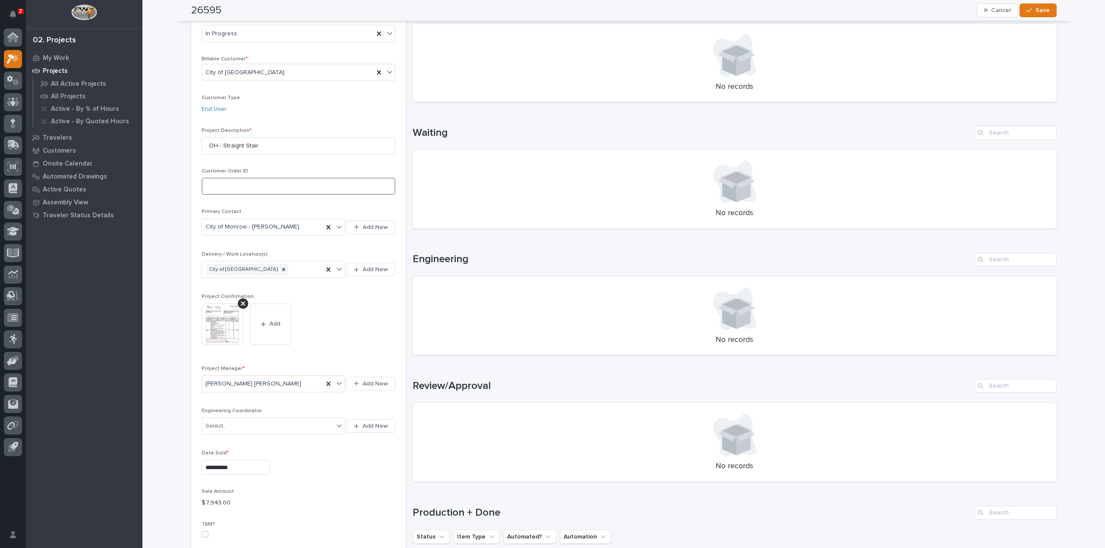
click at [327, 192] on input at bounding box center [298, 186] width 194 height 17
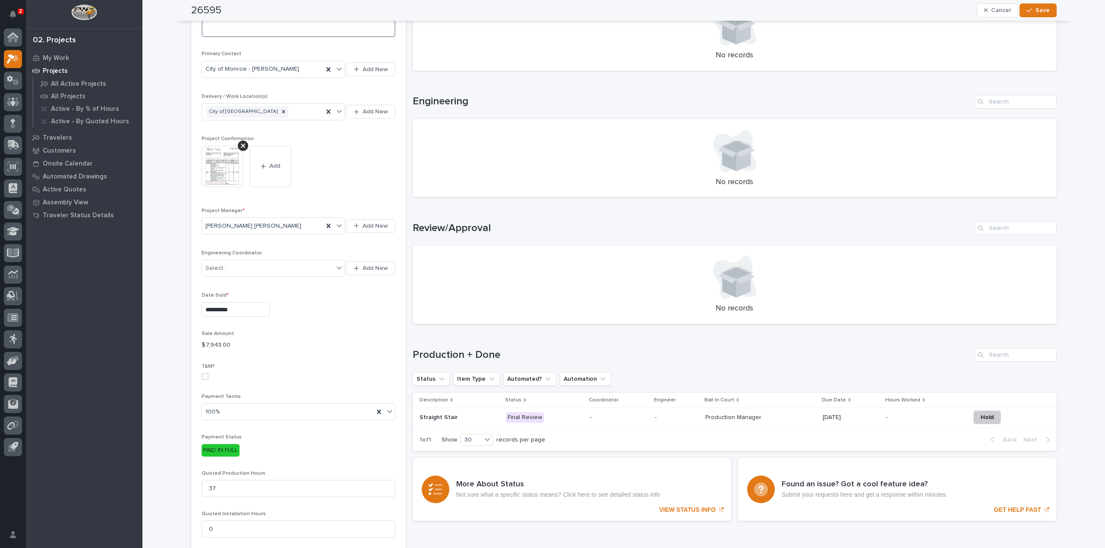
scroll to position [302, 0]
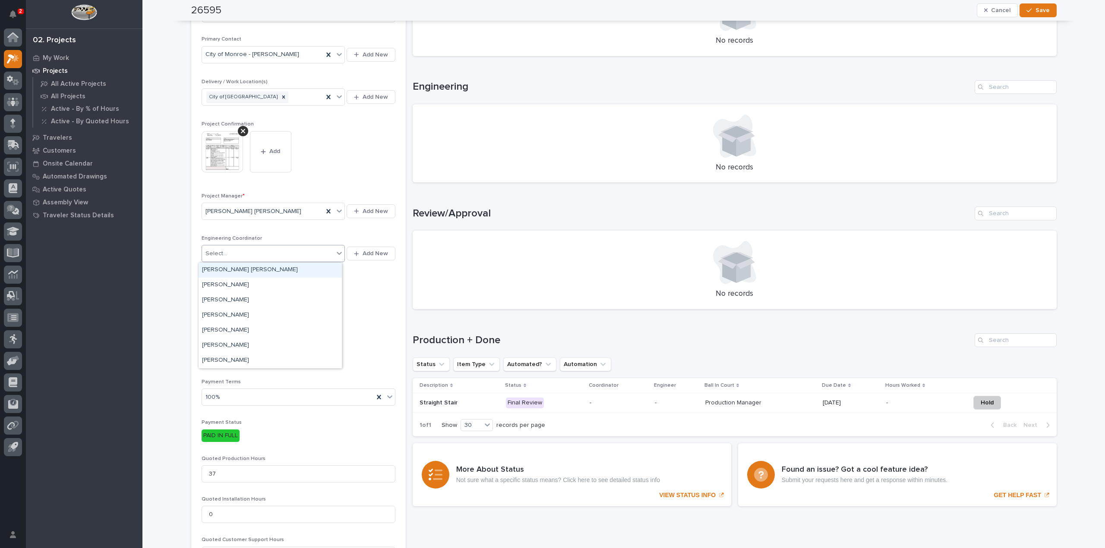
click at [325, 252] on div "Select..." at bounding box center [268, 254] width 132 height 14
click at [398, 306] on section "**********" at bounding box center [298, 363] width 214 height 1247
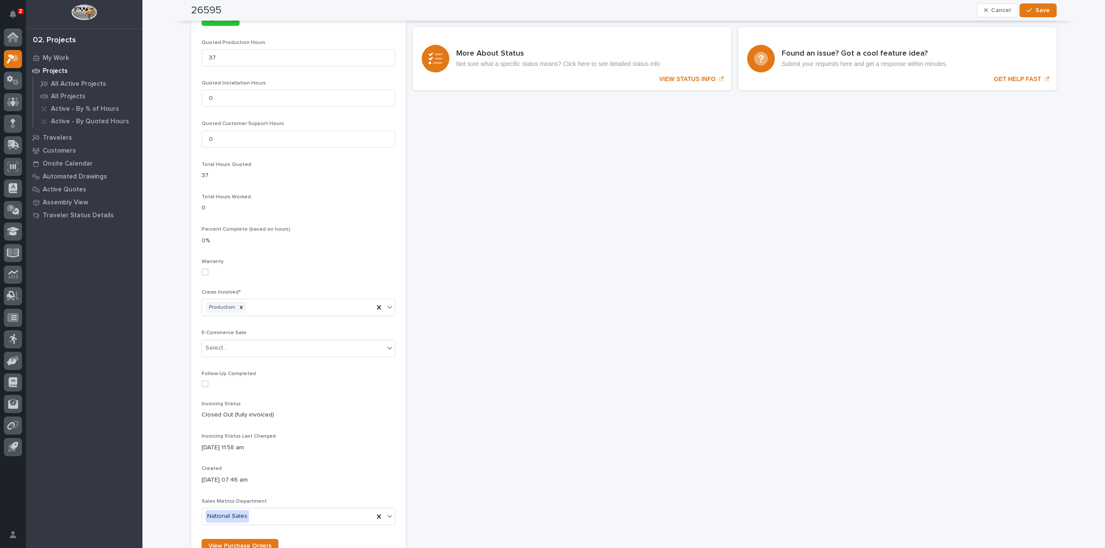
scroll to position [734, 0]
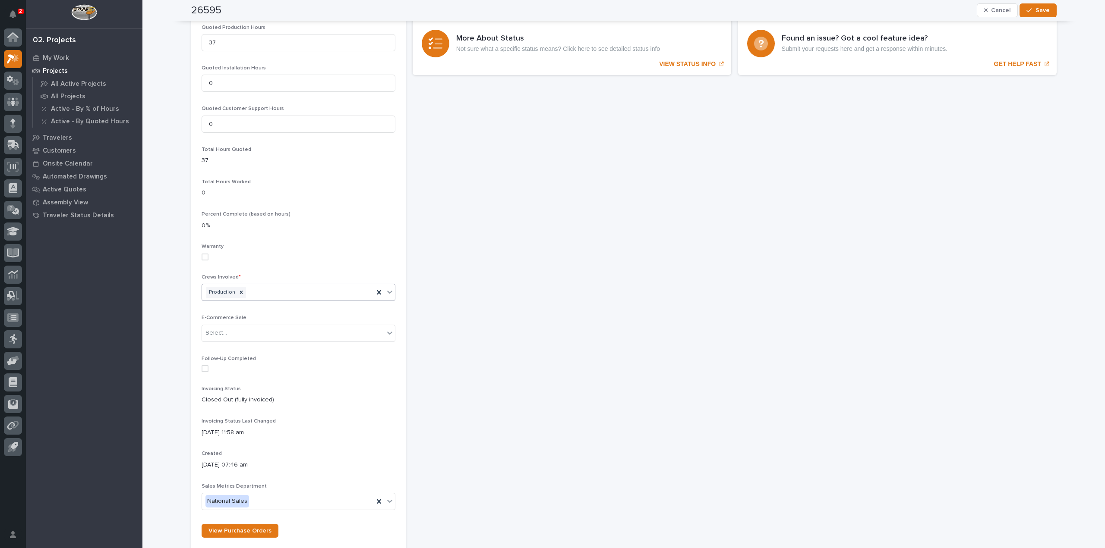
click at [391, 292] on div at bounding box center [389, 292] width 10 height 16
click at [340, 258] on label at bounding box center [298, 257] width 194 height 7
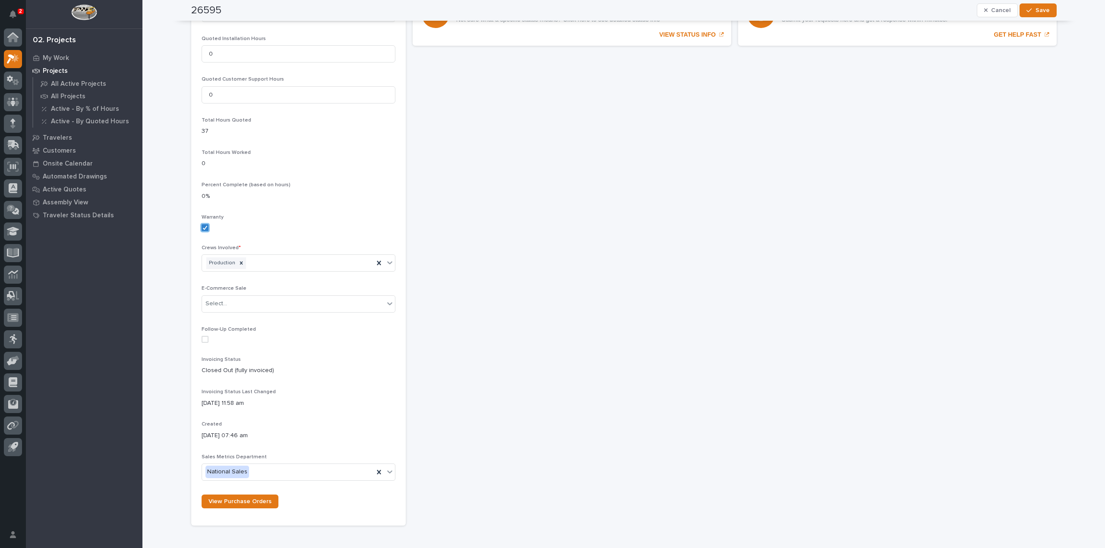
scroll to position [777, 0]
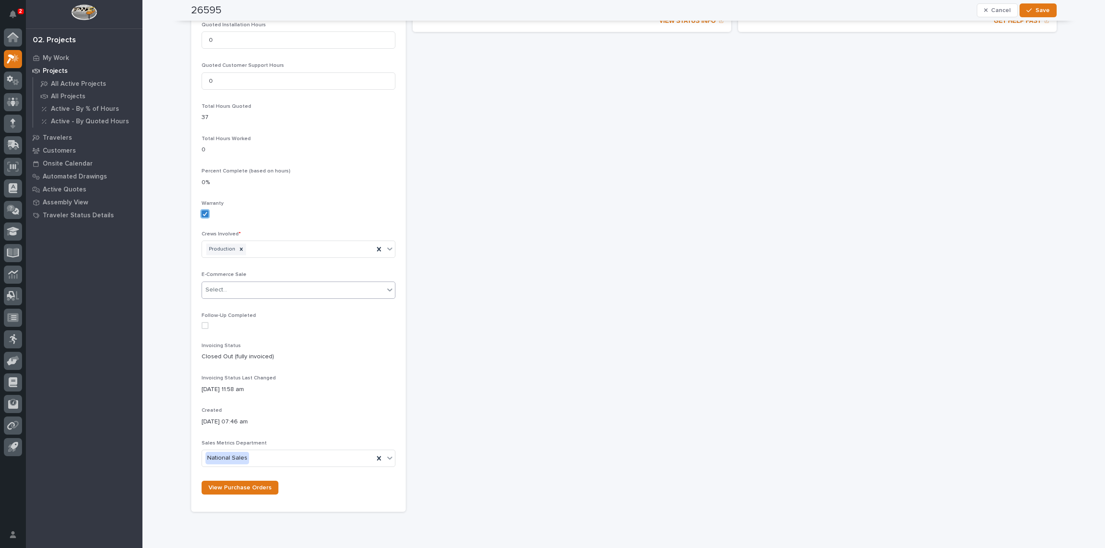
click at [370, 284] on div "Select..." at bounding box center [293, 290] width 182 height 14
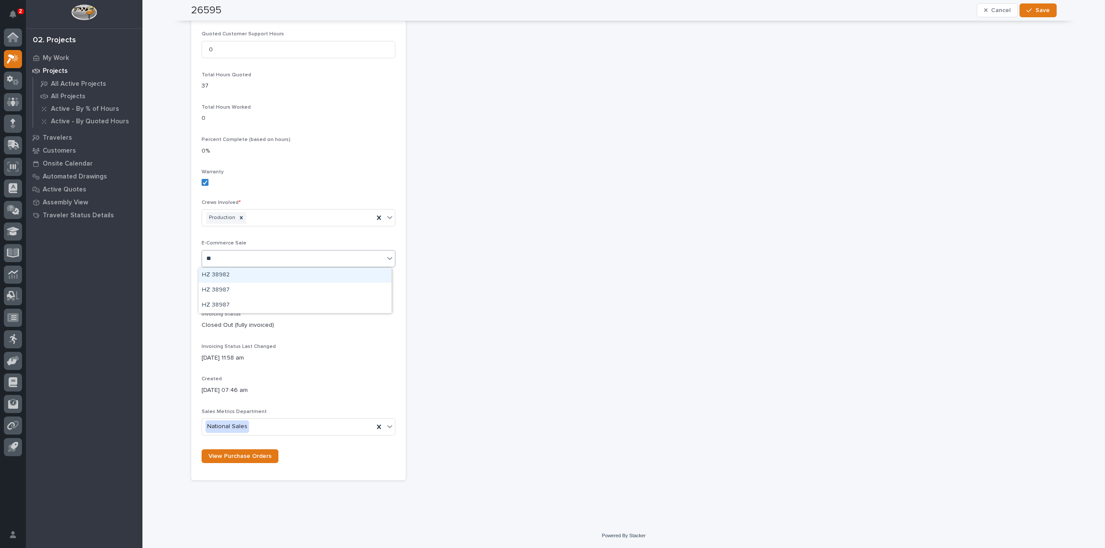
type input "*"
click at [241, 452] on link "View Purchase Orders" at bounding box center [239, 457] width 77 height 14
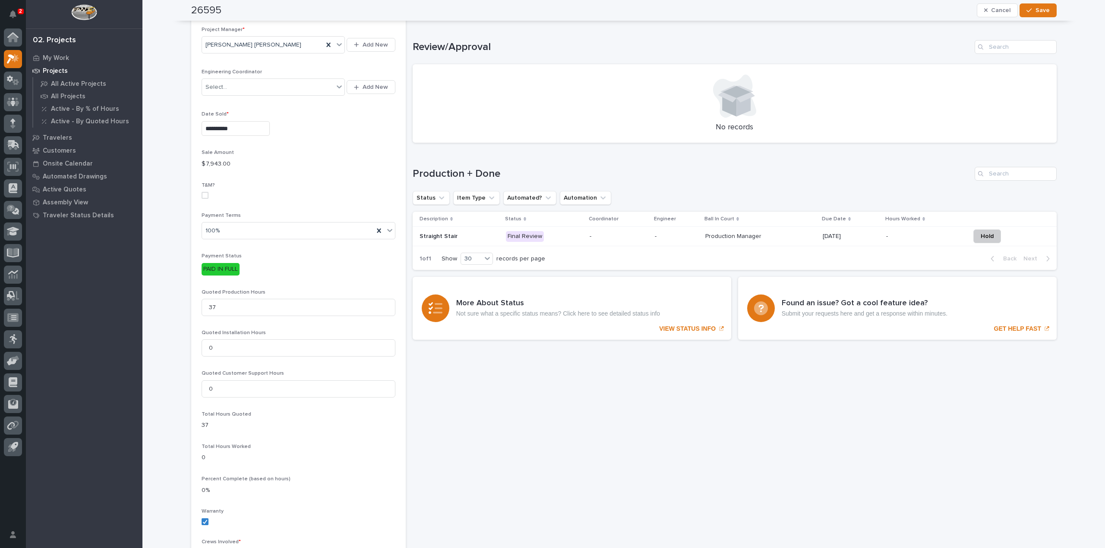
scroll to position [463, 0]
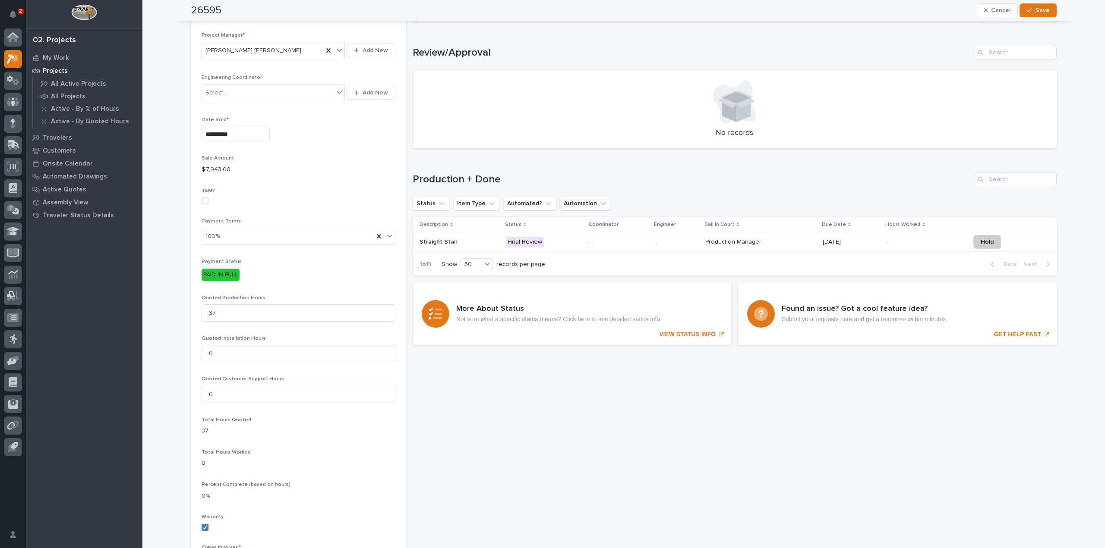
drag, startPoint x: 576, startPoint y: 237, endPoint x: 576, endPoint y: 204, distance: 33.7
click at [574, 203] on button "Automation" at bounding box center [585, 204] width 51 height 14
type input "3"
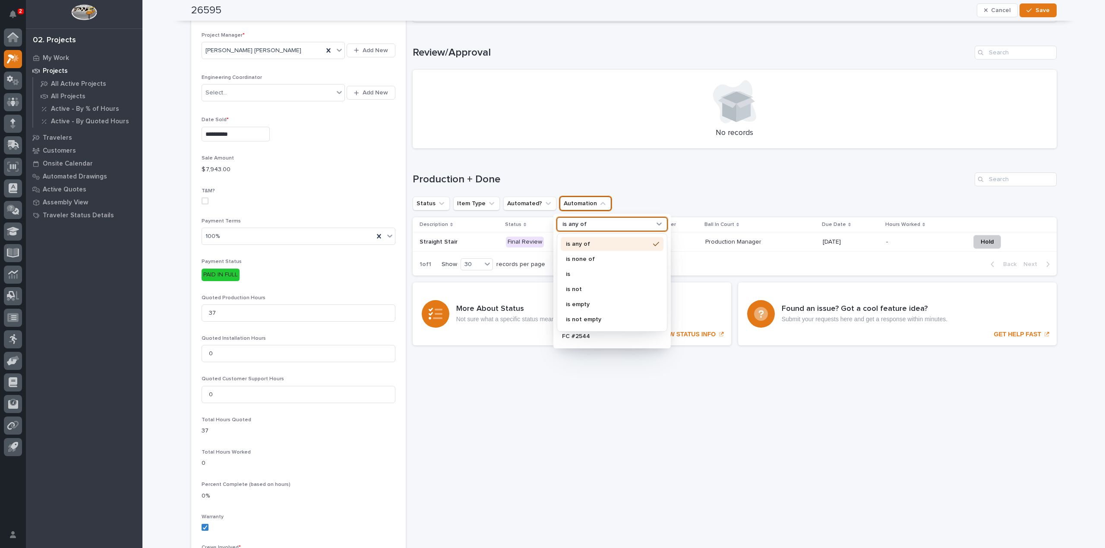
click at [657, 223] on icon at bounding box center [659, 224] width 9 height 9
click at [596, 258] on p "is none of" at bounding box center [608, 259] width 84 height 6
click at [656, 220] on icon at bounding box center [659, 224] width 9 height 9
click at [645, 226] on div "is none of" at bounding box center [606, 224] width 95 height 9
click at [656, 222] on icon at bounding box center [659, 224] width 9 height 9
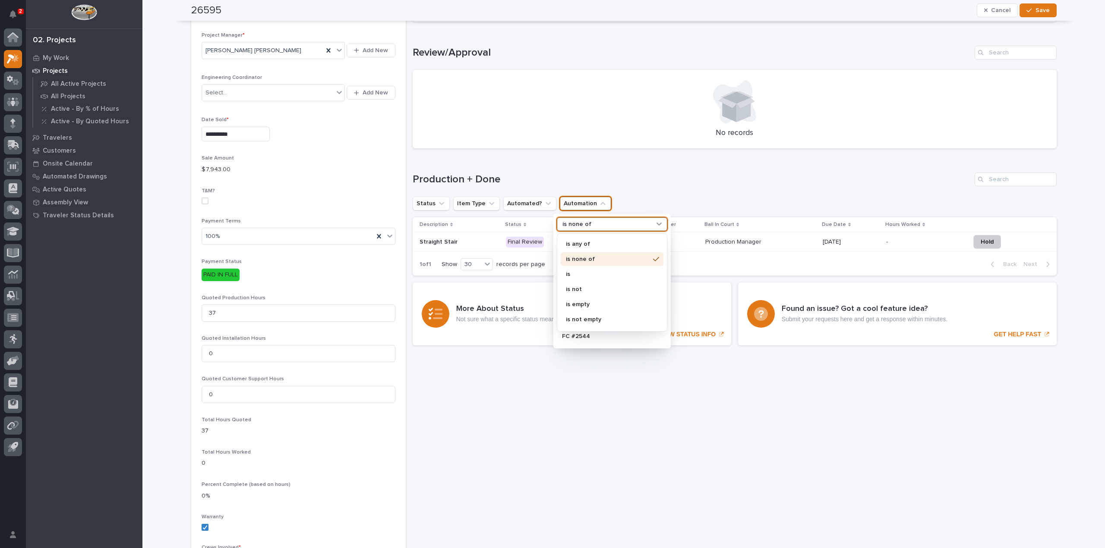
click at [583, 264] on div "is none of" at bounding box center [611, 259] width 103 height 14
click at [674, 188] on div "Production + Done Status Item Type Automated? Automation is none of BB #0157 BB…" at bounding box center [734, 224] width 644 height 103
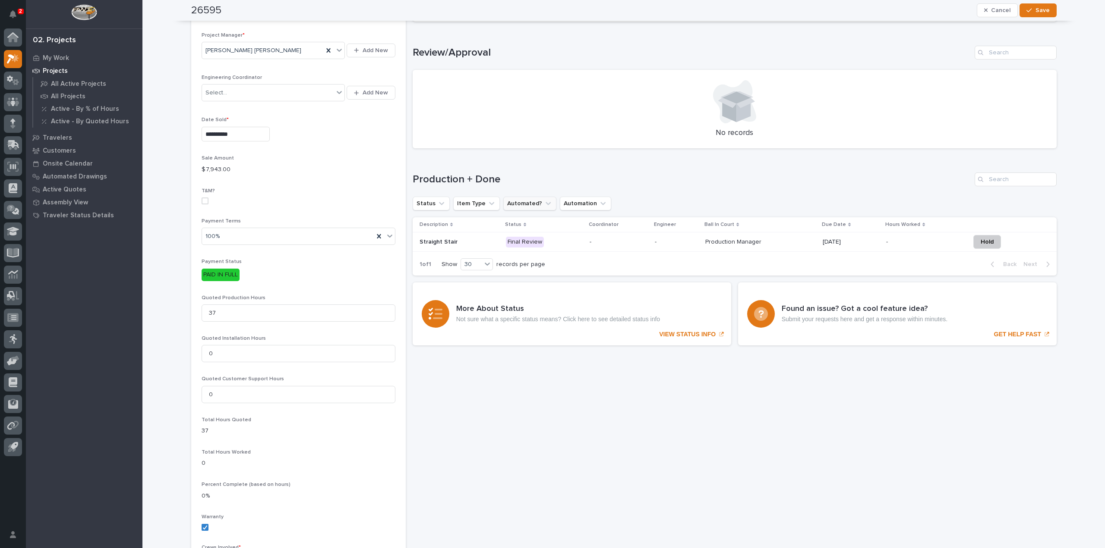
click at [545, 203] on icon "Automated?" at bounding box center [547, 203] width 5 height 3
click at [544, 203] on icon "Automated?" at bounding box center [548, 203] width 9 height 9
click at [488, 203] on icon "Item Type" at bounding box center [491, 203] width 9 height 9
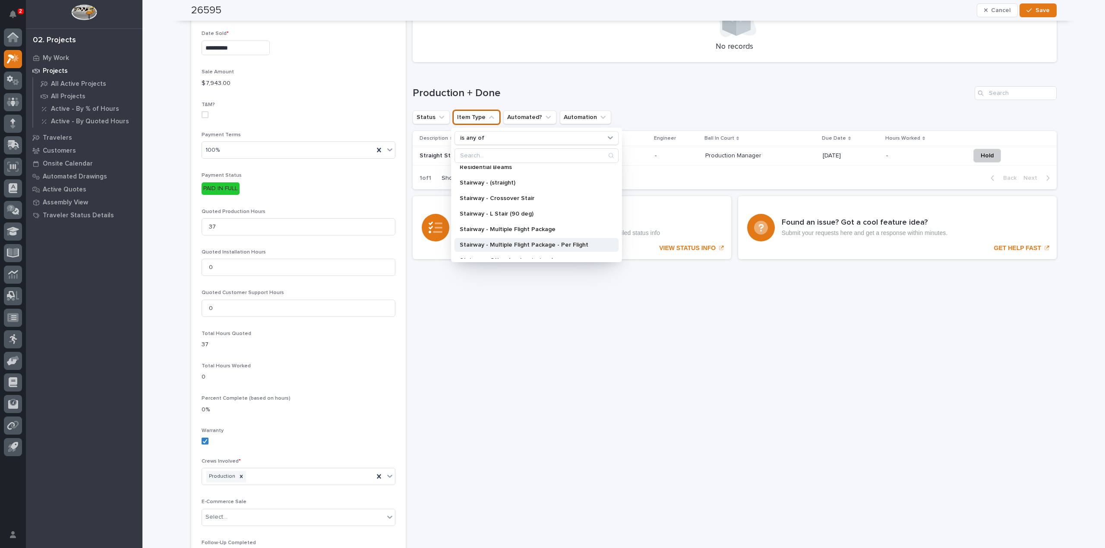
scroll to position [552, 0]
click at [510, 223] on p "Stairway - (straight)" at bounding box center [532, 226] width 145 height 6
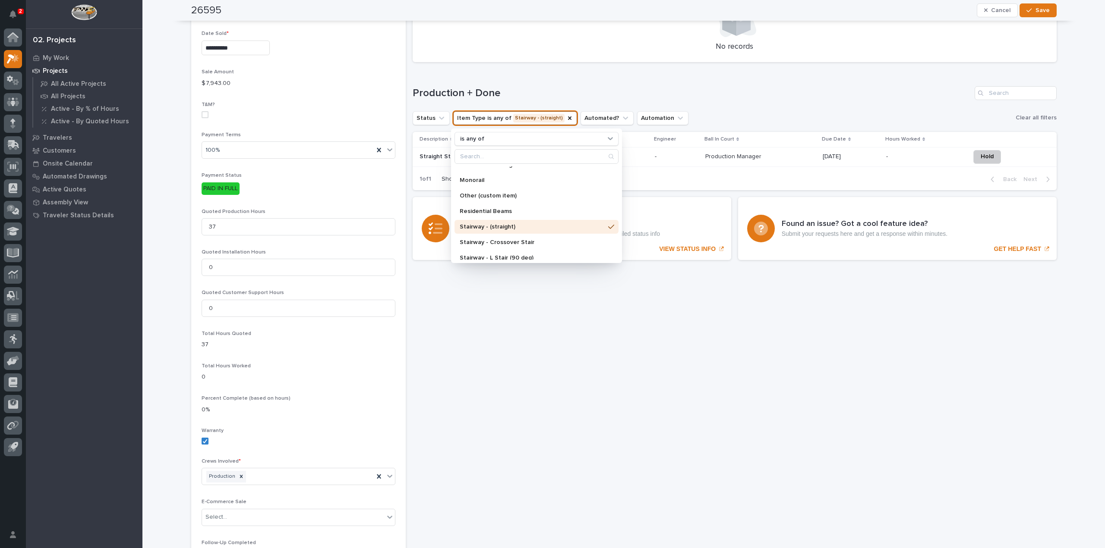
click at [528, 329] on div "Sorry, there was an error saving your record. Please try again. Please fill out…" at bounding box center [734, 111] width 644 height 1257
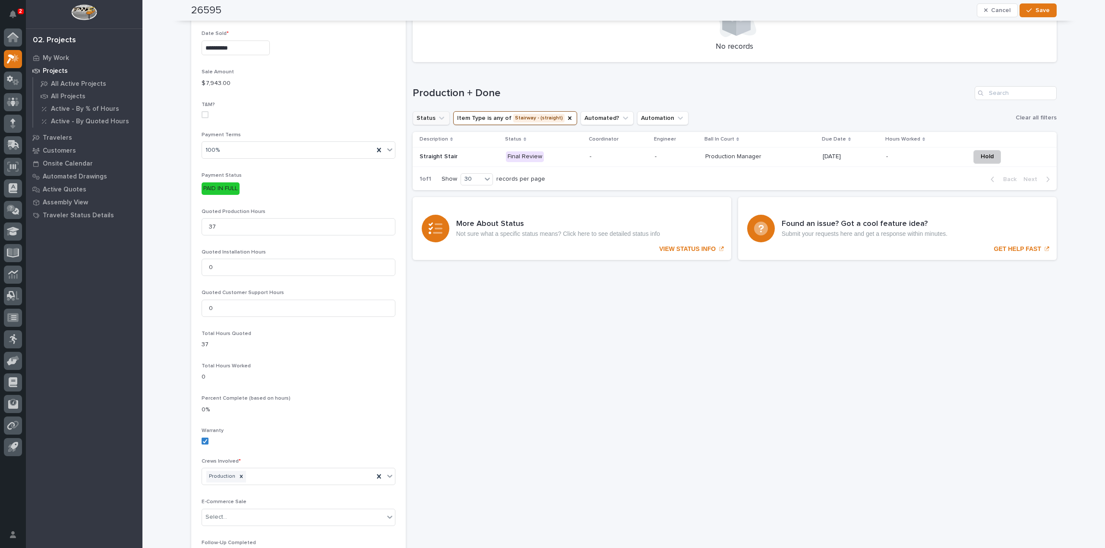
click at [425, 115] on button "Status" at bounding box center [430, 118] width 37 height 14
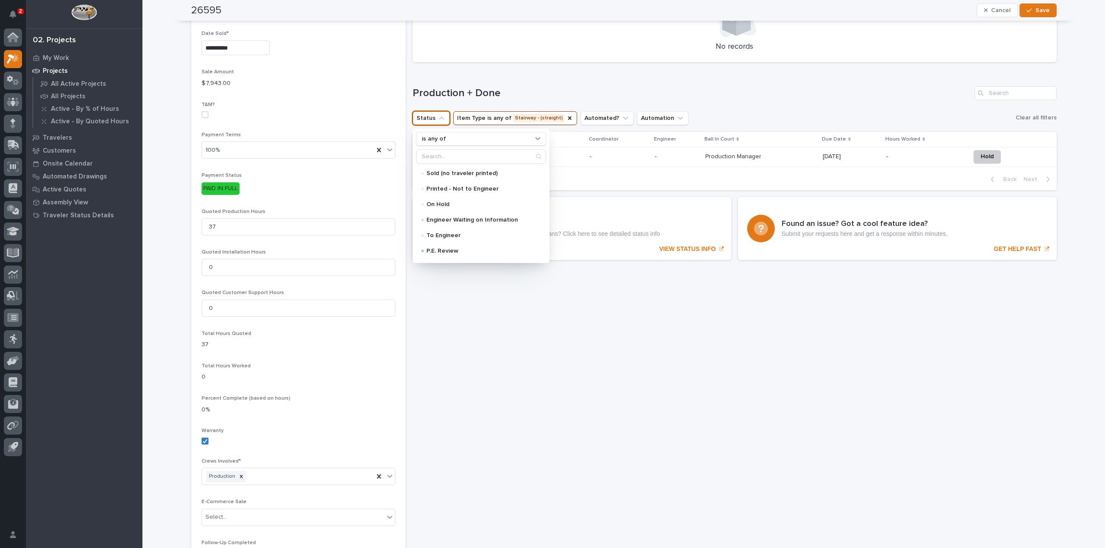
click at [660, 301] on div "Sorry, there was an error saving your record. Please try again. Please fill out…" at bounding box center [734, 111] width 644 height 1257
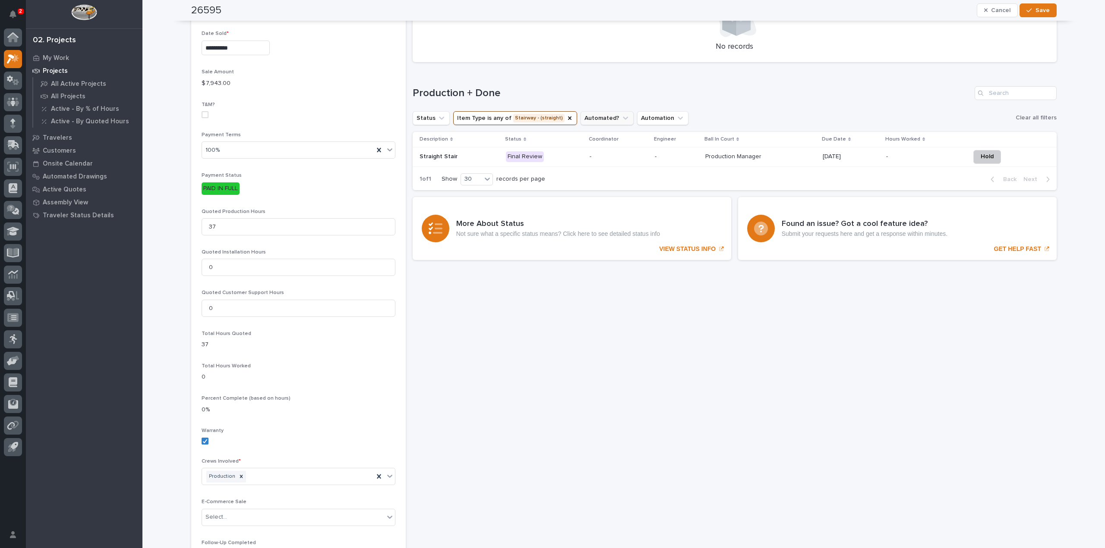
click at [601, 116] on button "Automated?" at bounding box center [606, 118] width 53 height 14
click at [610, 155] on p "is checked" at bounding box center [628, 156] width 86 height 6
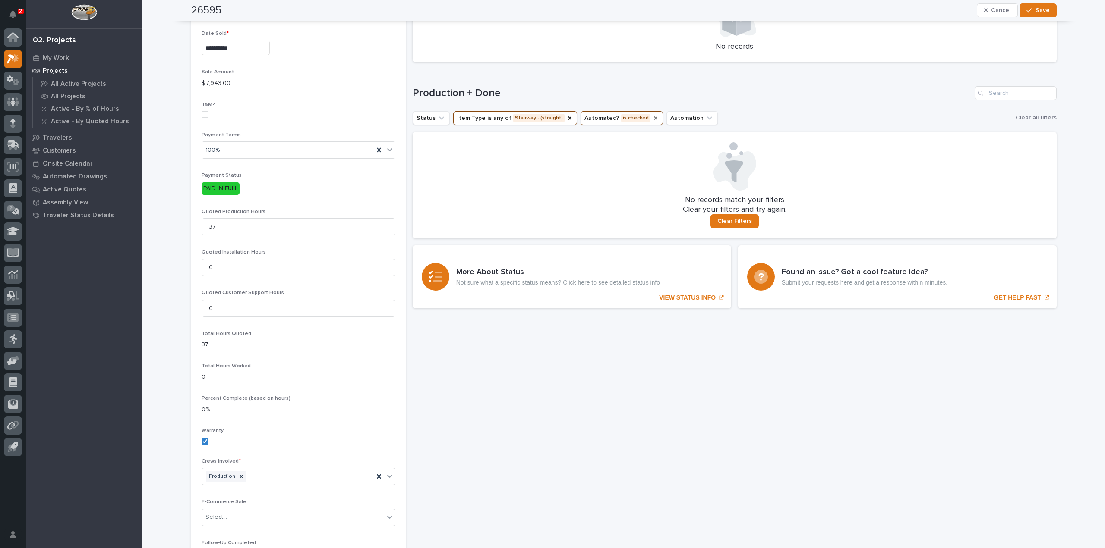
click at [654, 118] on icon "Automated?" at bounding box center [655, 117] width 3 height 3
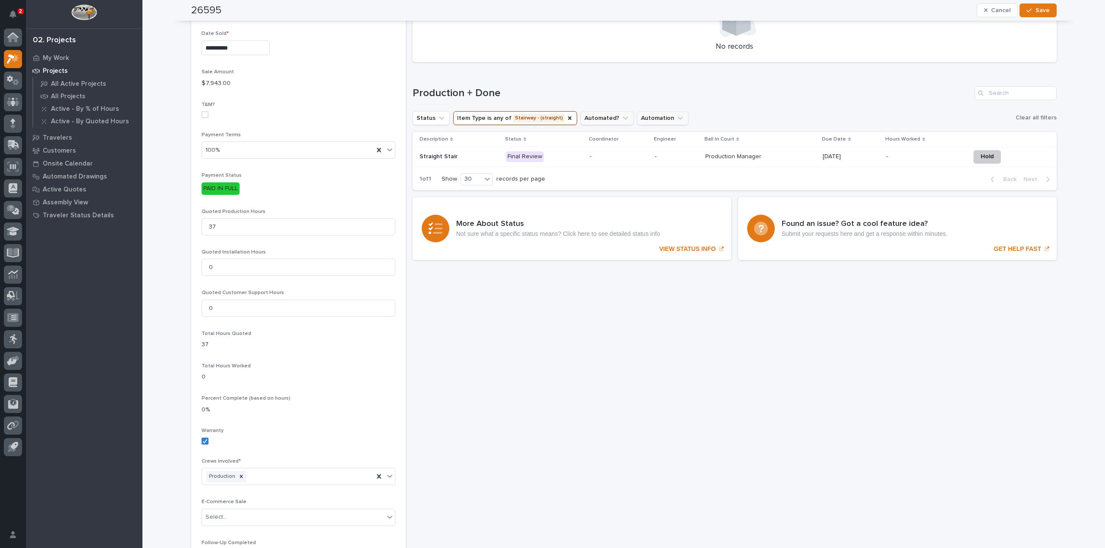
click at [651, 117] on button "Automation" at bounding box center [662, 118] width 51 height 14
click at [660, 200] on div "ST #2767" at bounding box center [684, 196] width 110 height 14
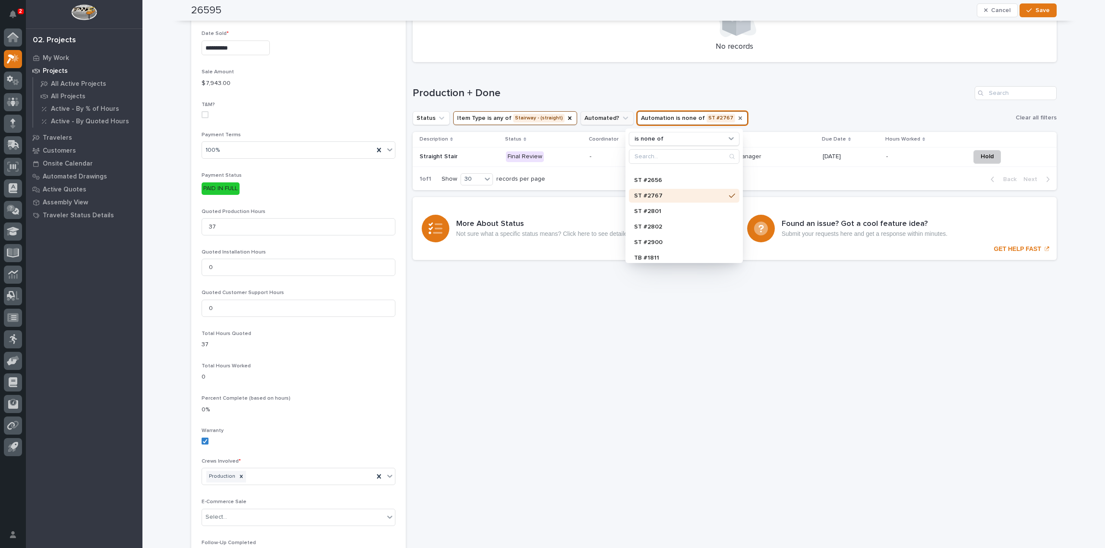
click at [737, 120] on icon "Automation" at bounding box center [740, 118] width 7 height 7
click at [599, 189] on div "1 of 1 Show 30 records per page Back Next" at bounding box center [734, 180] width 644 height 22
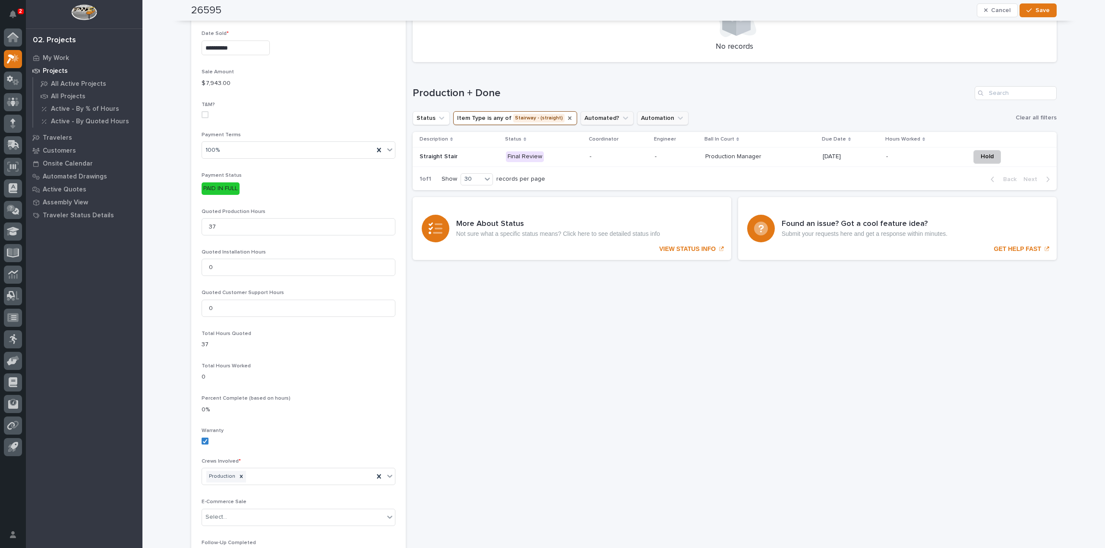
click at [568, 120] on icon "Item Type" at bounding box center [569, 117] width 3 height 3
click at [690, 159] on td "-" at bounding box center [676, 155] width 50 height 19
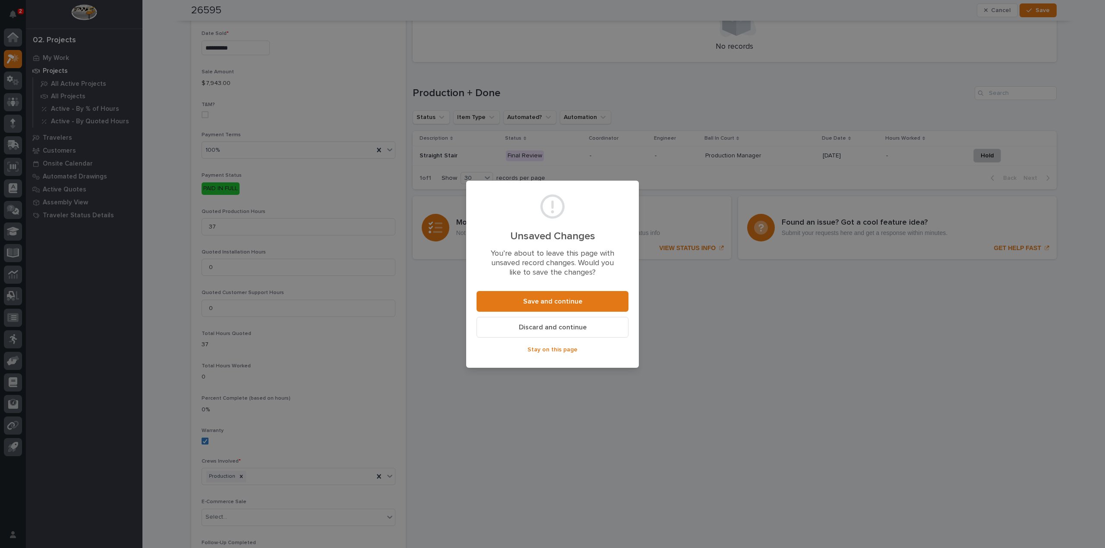
click at [593, 329] on button "Discard and continue" at bounding box center [552, 327] width 152 height 21
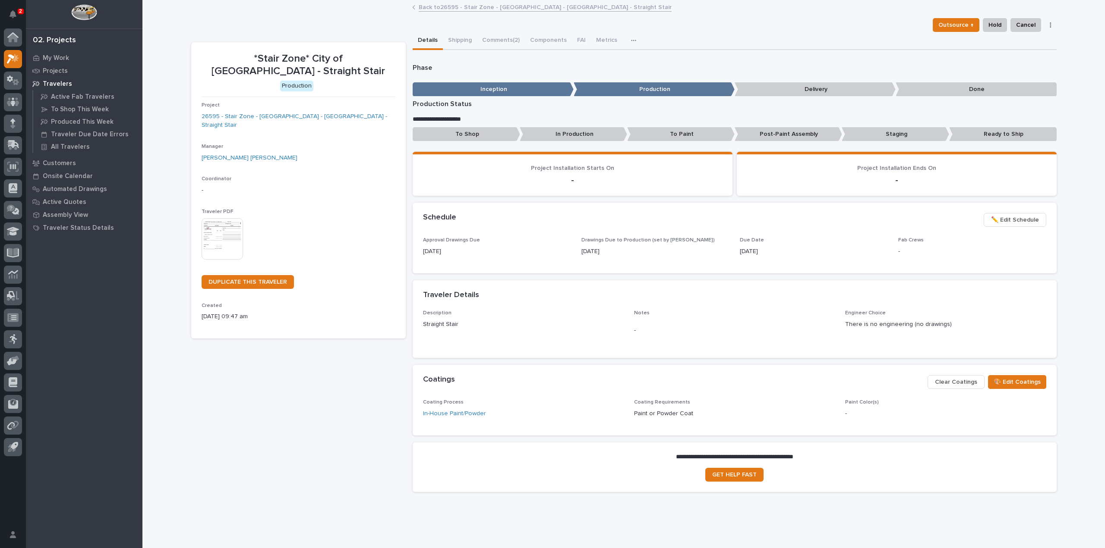
click at [631, 38] on div "button" at bounding box center [635, 41] width 9 height 6
click at [608, 41] on button "Metrics" at bounding box center [606, 41] width 31 height 18
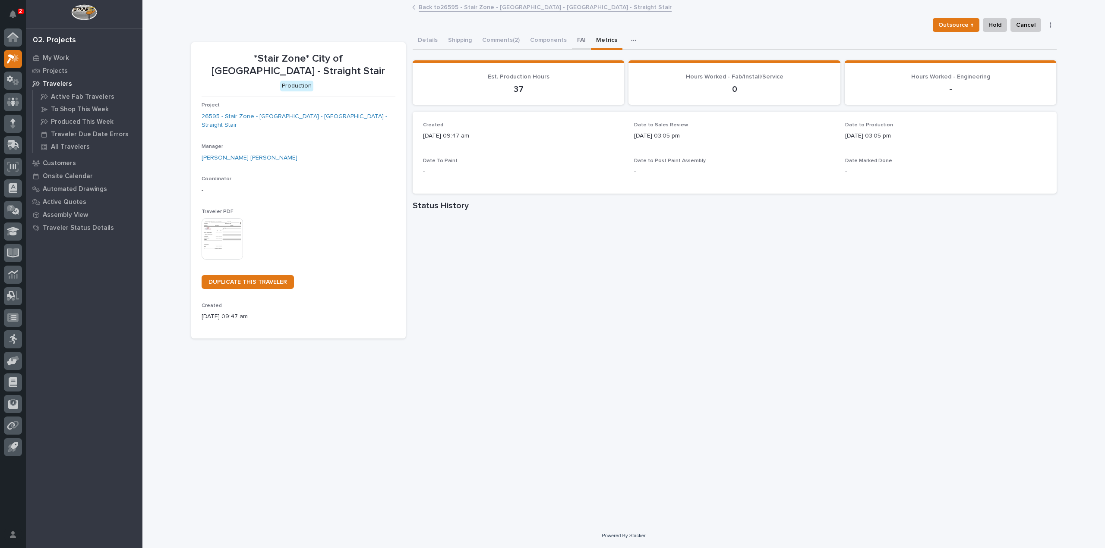
click at [572, 41] on button "FAI" at bounding box center [581, 41] width 19 height 18
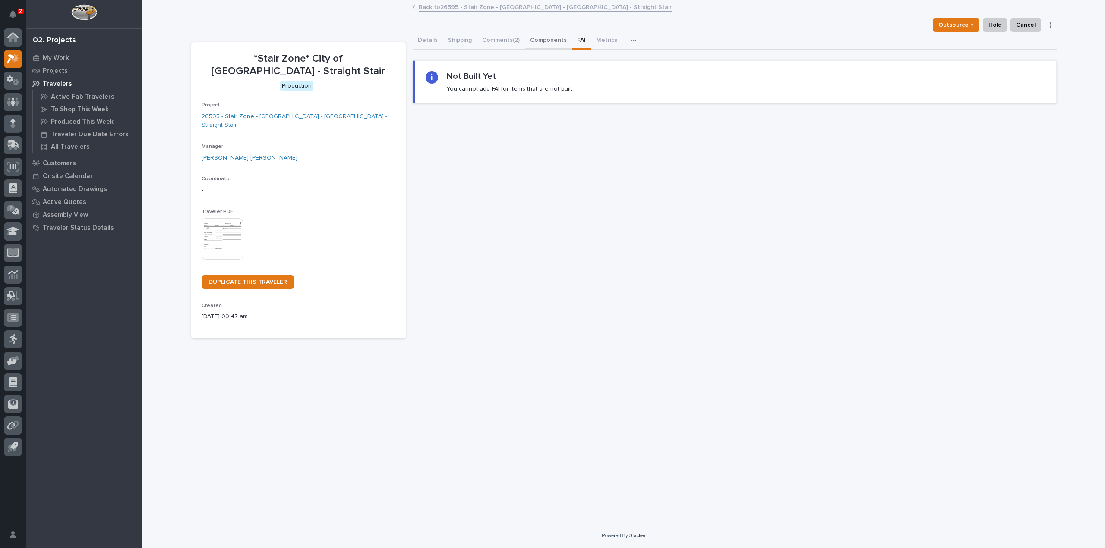
click at [556, 41] on button "Components" at bounding box center [548, 41] width 47 height 18
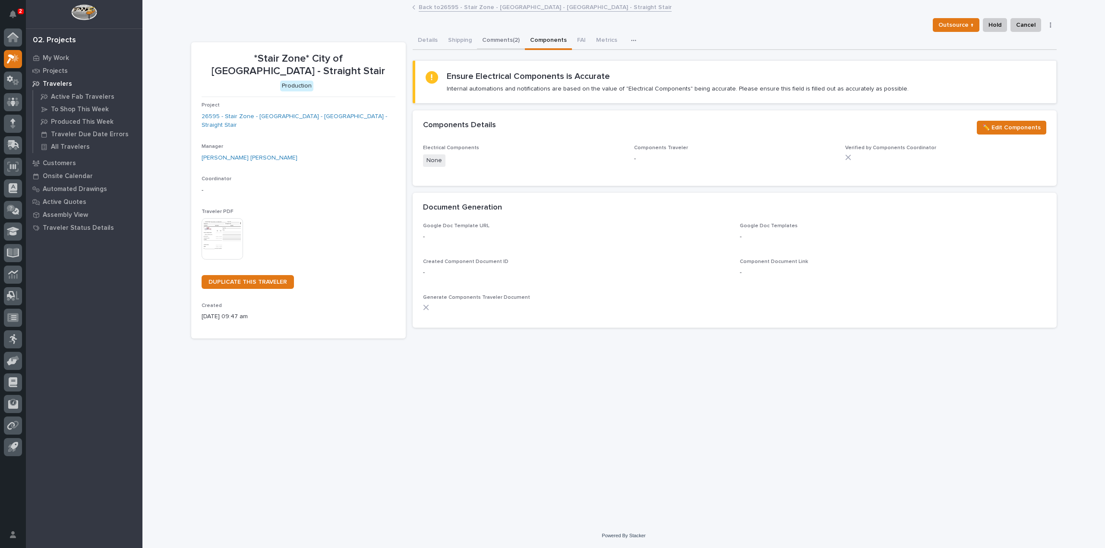
click at [509, 41] on button "Comments (2)" at bounding box center [501, 41] width 48 height 18
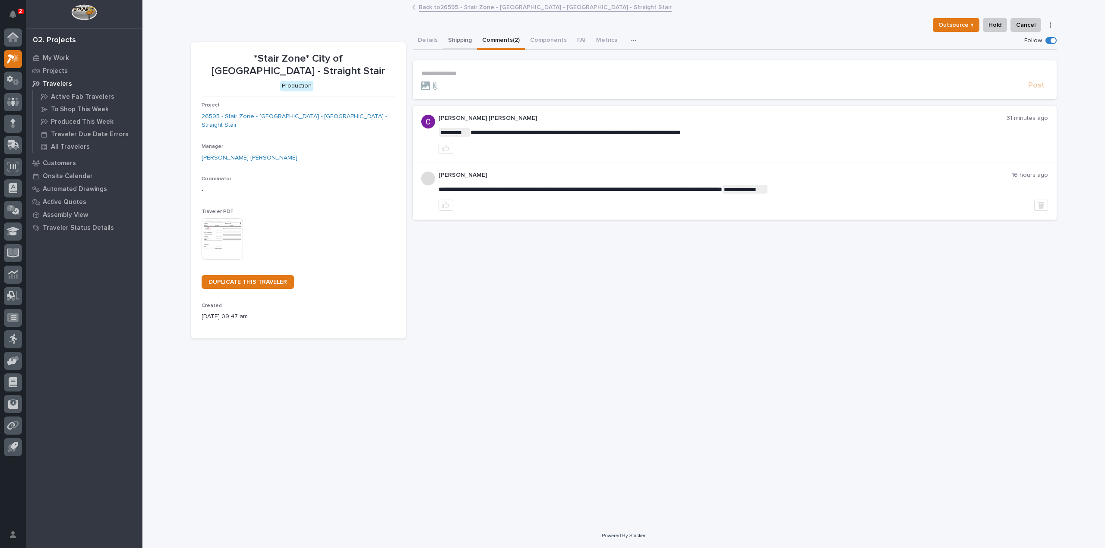
click at [457, 44] on button "Shipping" at bounding box center [460, 41] width 34 height 18
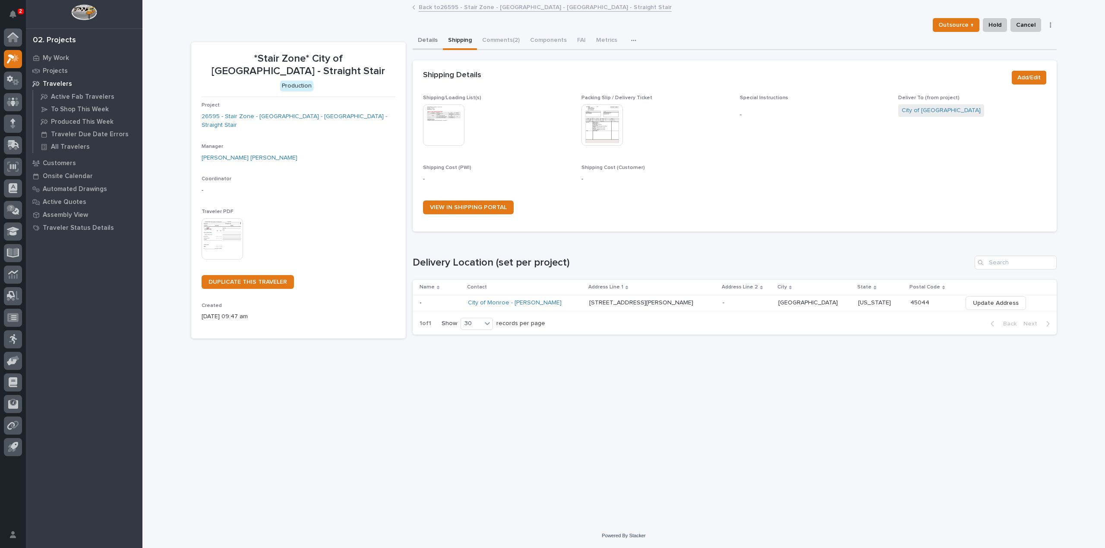
click at [432, 46] on button "Details" at bounding box center [427, 41] width 30 height 18
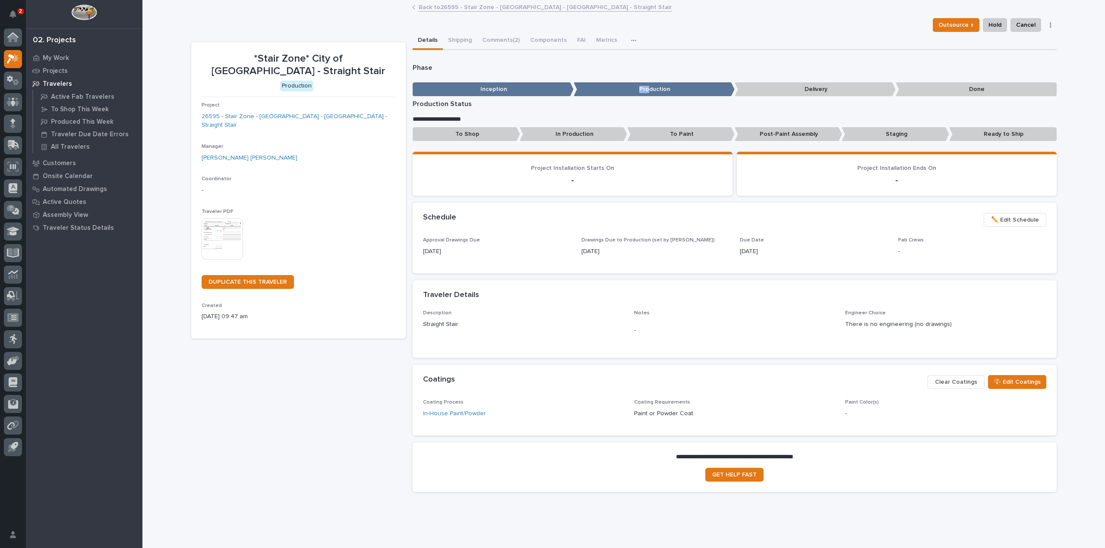
drag, startPoint x: 645, startPoint y: 91, endPoint x: 595, endPoint y: 88, distance: 50.2
click at [605, 89] on p "Production" at bounding box center [653, 89] width 161 height 14
click at [534, 87] on p "Inception" at bounding box center [492, 89] width 161 height 14
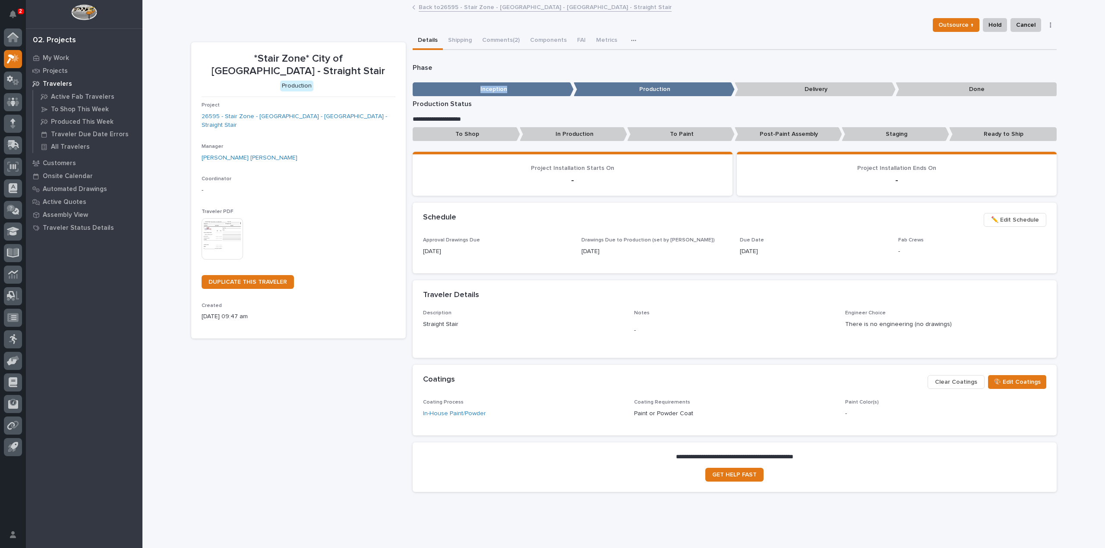
click at [463, 3] on link "Back to 26595 - Stair Zone - City of Monroe - OH - Straight Stair" at bounding box center [545, 7] width 253 height 10
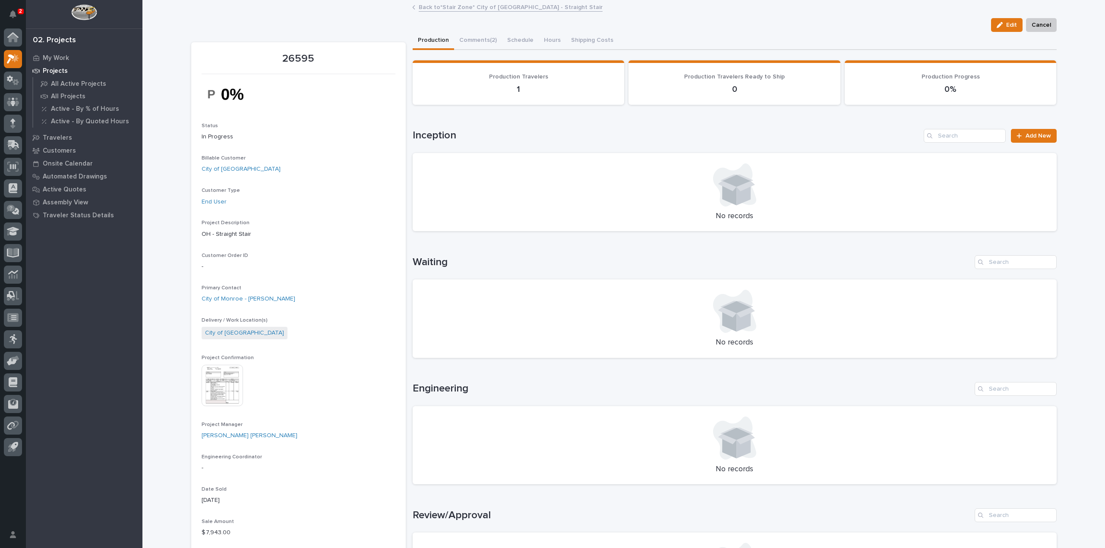
click at [494, 7] on link "Back to *Stair Zone* City of Monroe - Straight Stair" at bounding box center [511, 7] width 184 height 10
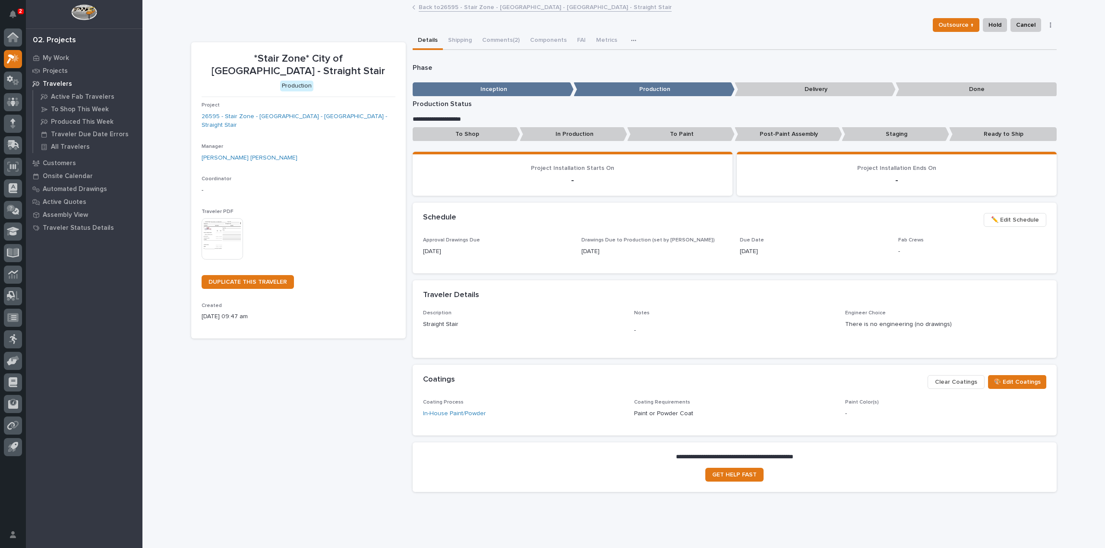
click at [494, 7] on link "Back to 26595 - Stair Zone - City of Monroe - OH - Straight Stair" at bounding box center [545, 7] width 253 height 10
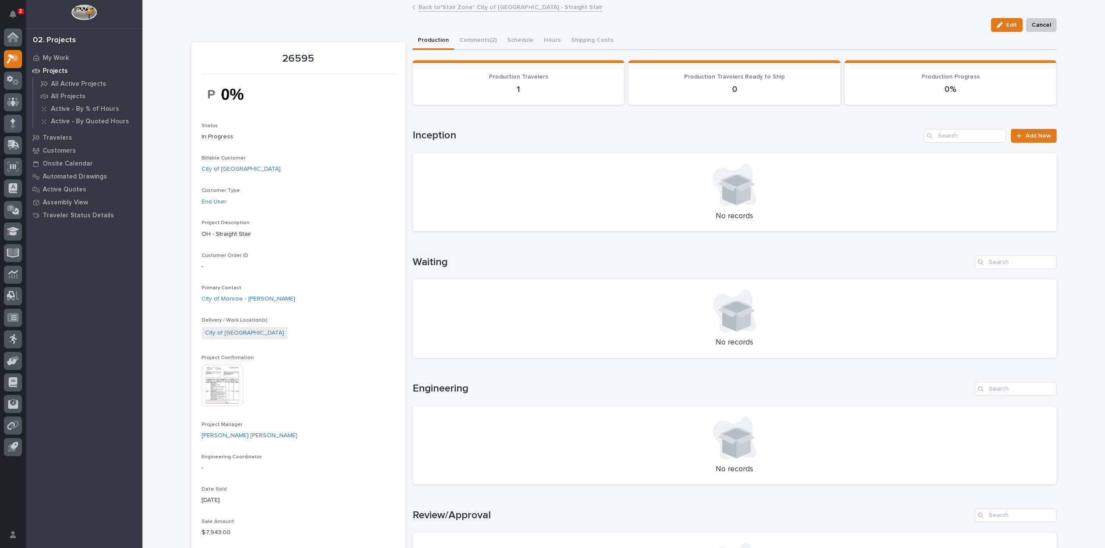
click at [494, 7] on link "Back to *Stair Zone* City of Monroe - Straight Stair" at bounding box center [511, 7] width 184 height 10
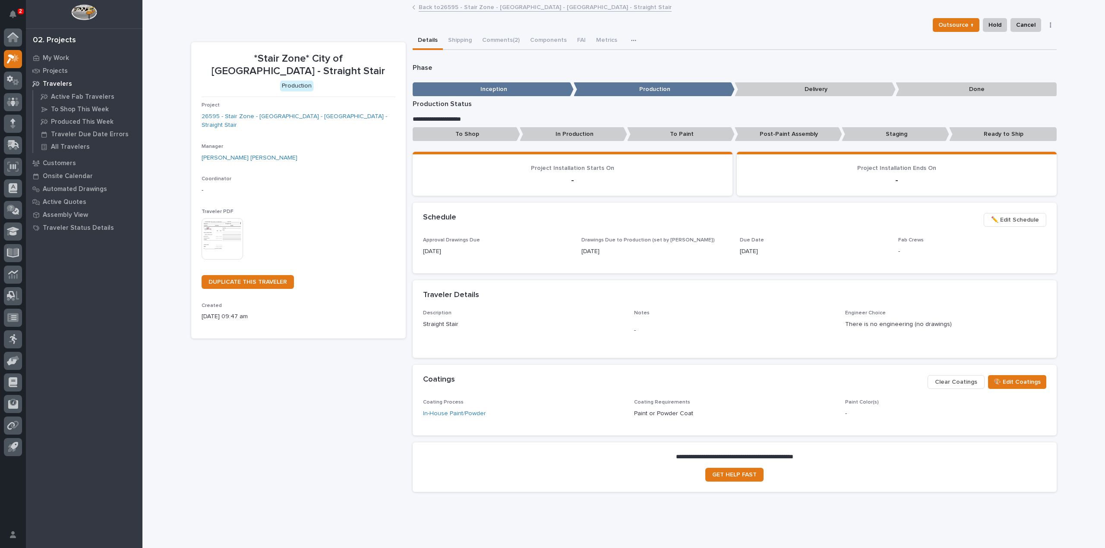
click at [494, 7] on link "Back to 26595 - Stair Zone - City of Monroe - OH - Straight Stair" at bounding box center [545, 7] width 253 height 10
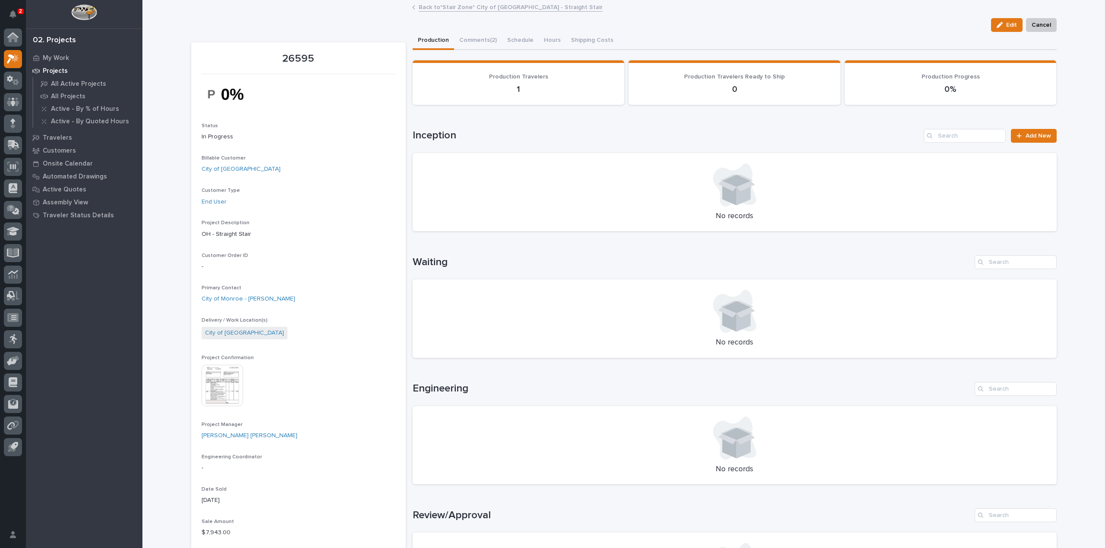
click at [494, 7] on link "Back to *Stair Zone* City of Monroe - Straight Stair" at bounding box center [511, 7] width 184 height 10
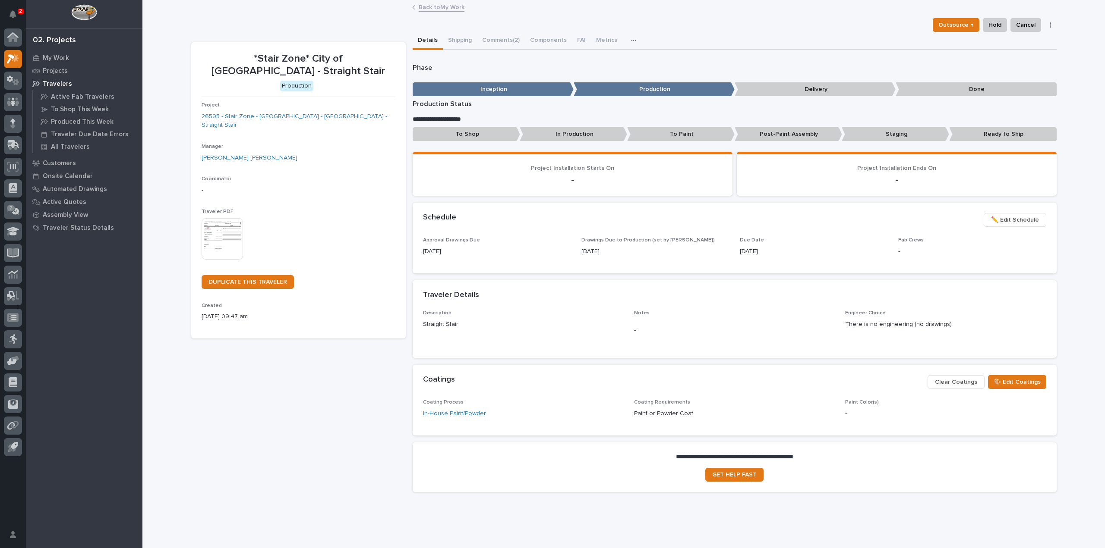
click at [497, 88] on p "Inception" at bounding box center [492, 89] width 161 height 14
click at [474, 76] on div "Phase ••• Inception Production Delivery Done" at bounding box center [734, 82] width 644 height 36
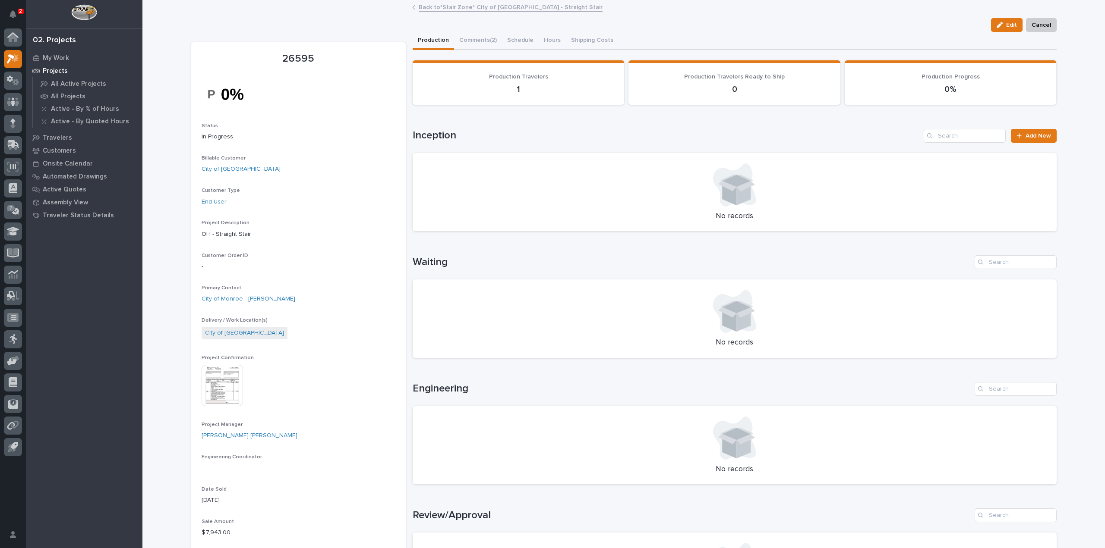
click at [460, 8] on link "Back to *Stair Zone* City of Monroe - Straight Stair" at bounding box center [511, 7] width 184 height 10
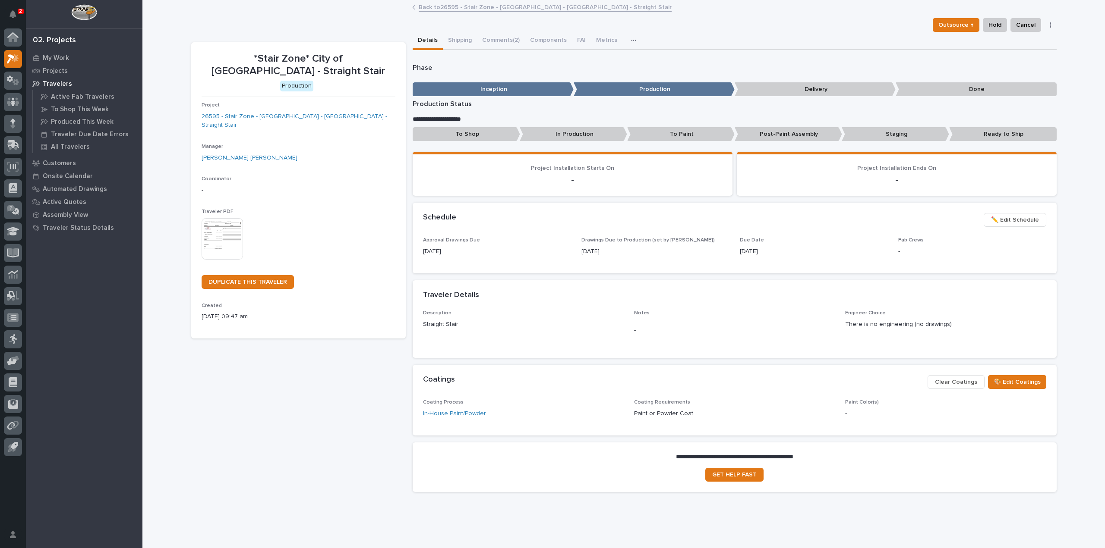
click at [460, 8] on link "Back to 26595 - Stair Zone - City of Monroe - OH - Straight Stair" at bounding box center [545, 7] width 253 height 10
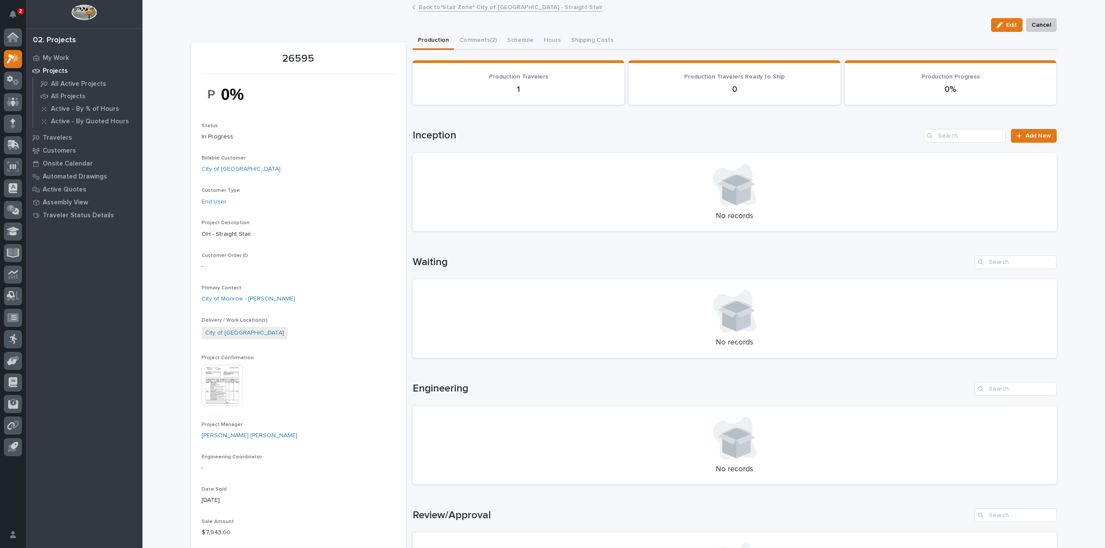
click at [460, 8] on link "Back to *Stair Zone* City of Monroe - Straight Stair" at bounding box center [511, 7] width 184 height 10
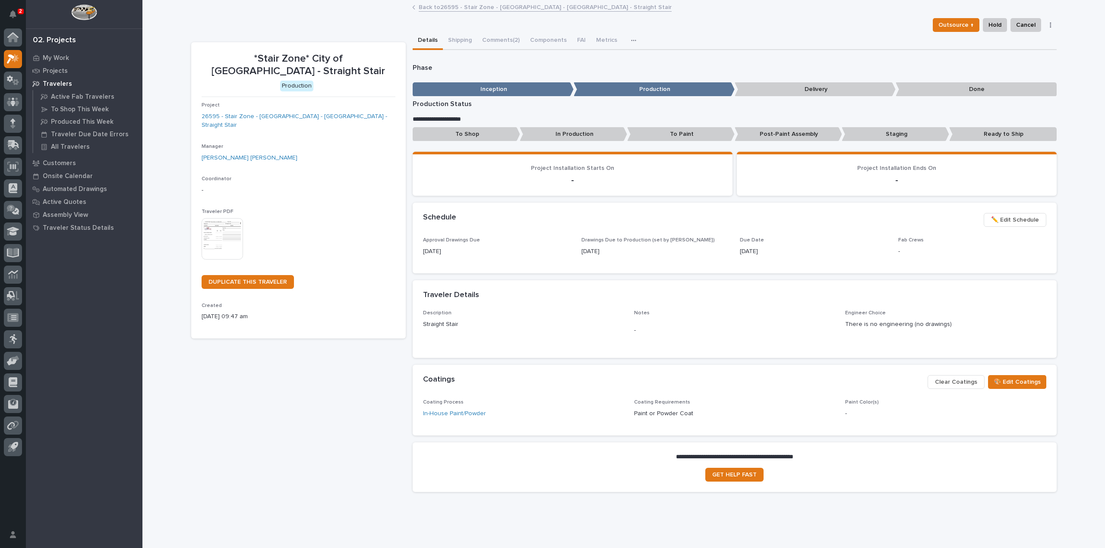
click at [460, 8] on link "Back to 26595 - Stair Zone - City of Monroe - OH - Straight Stair" at bounding box center [545, 7] width 253 height 10
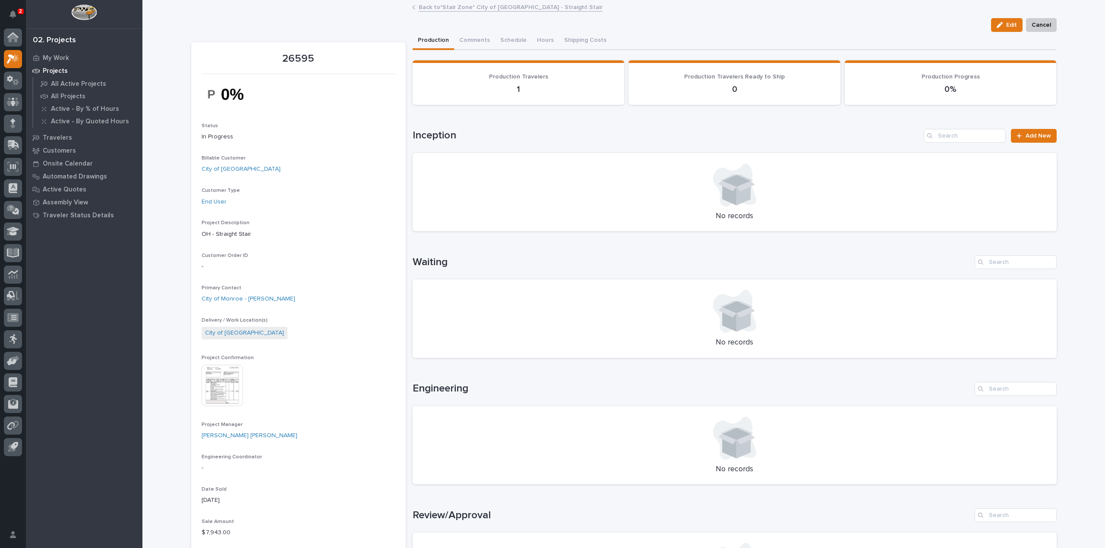
click at [460, 8] on link "Back to *Stair Zone* City of Monroe - Straight Stair" at bounding box center [511, 7] width 184 height 10
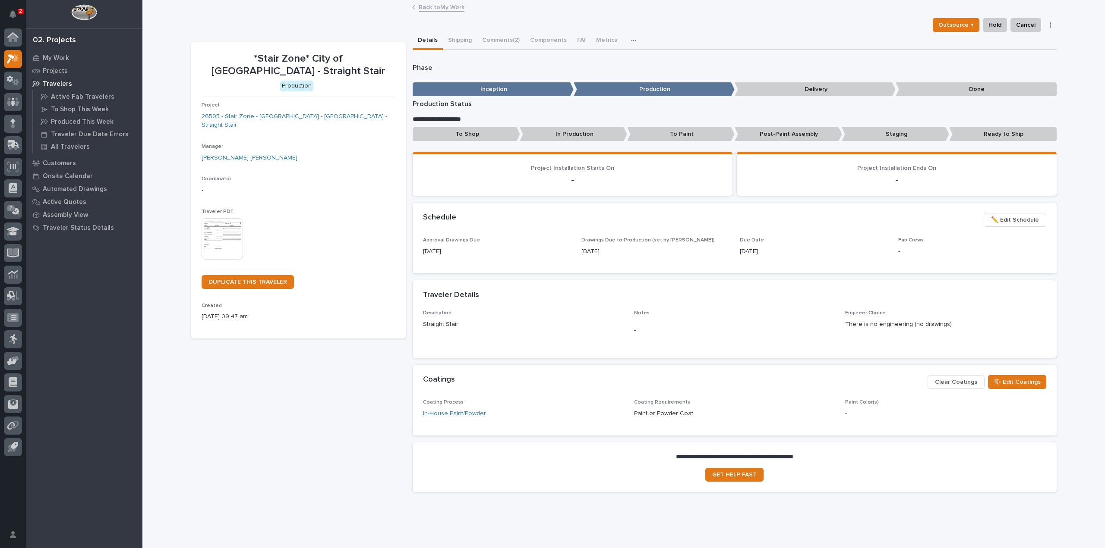
click at [460, 8] on link "Back to My Work" at bounding box center [442, 7] width 46 height 10
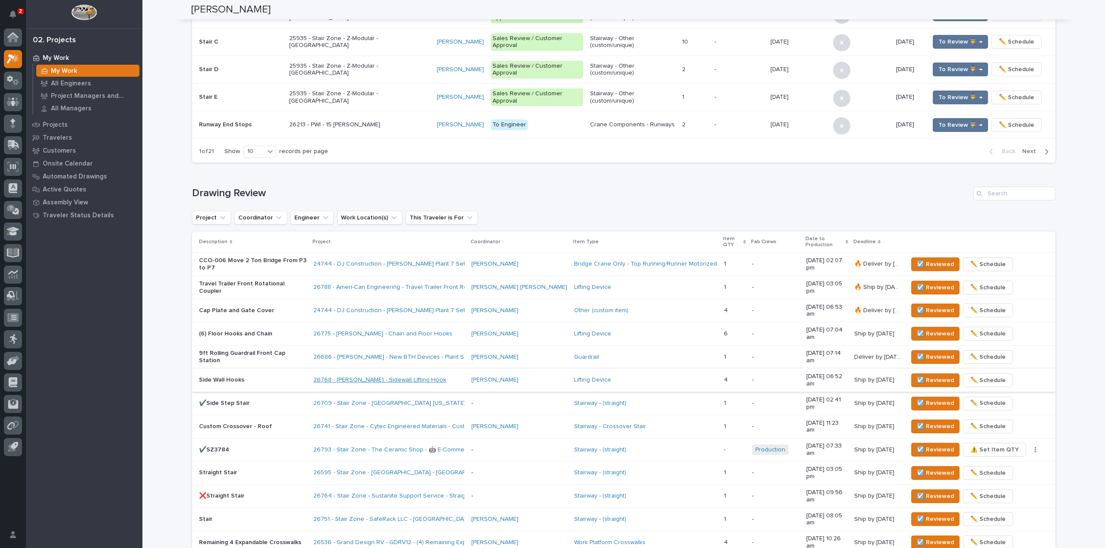
scroll to position [388, 0]
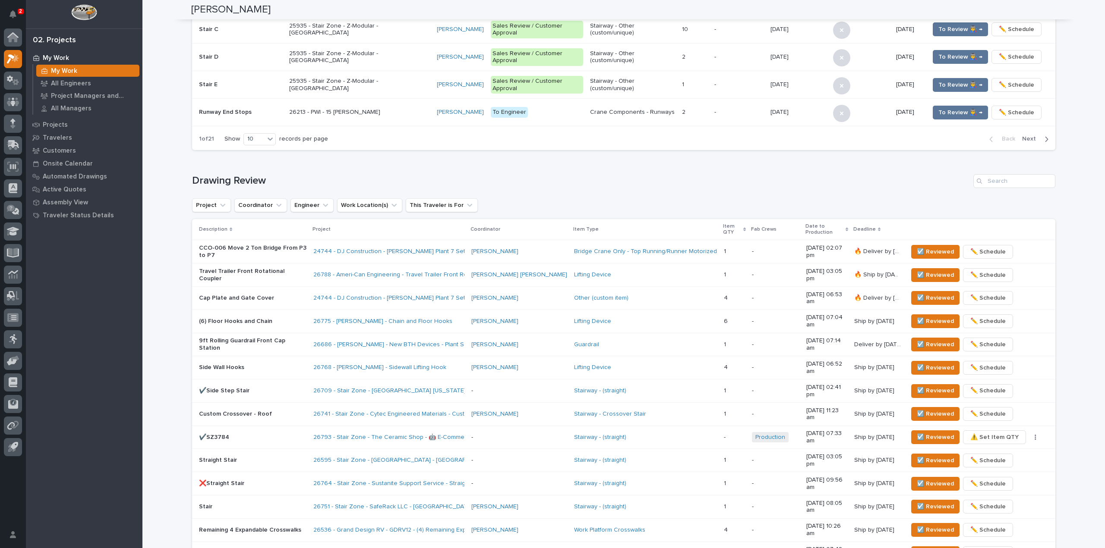
click at [278, 387] on p "✔️Side Step Stair" at bounding box center [252, 390] width 107 height 7
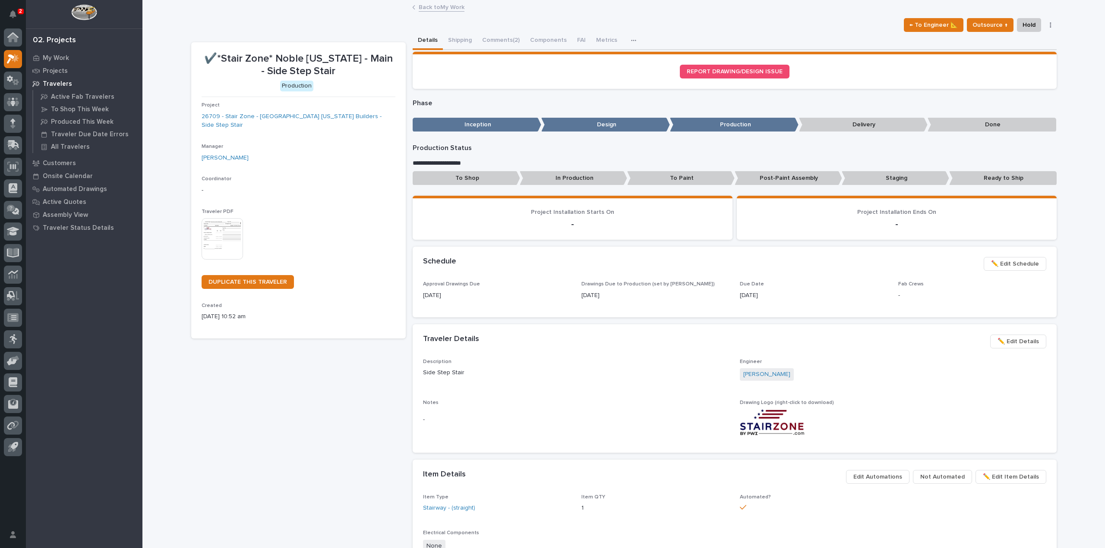
click at [443, 8] on link "Back to My Work" at bounding box center [442, 7] width 46 height 10
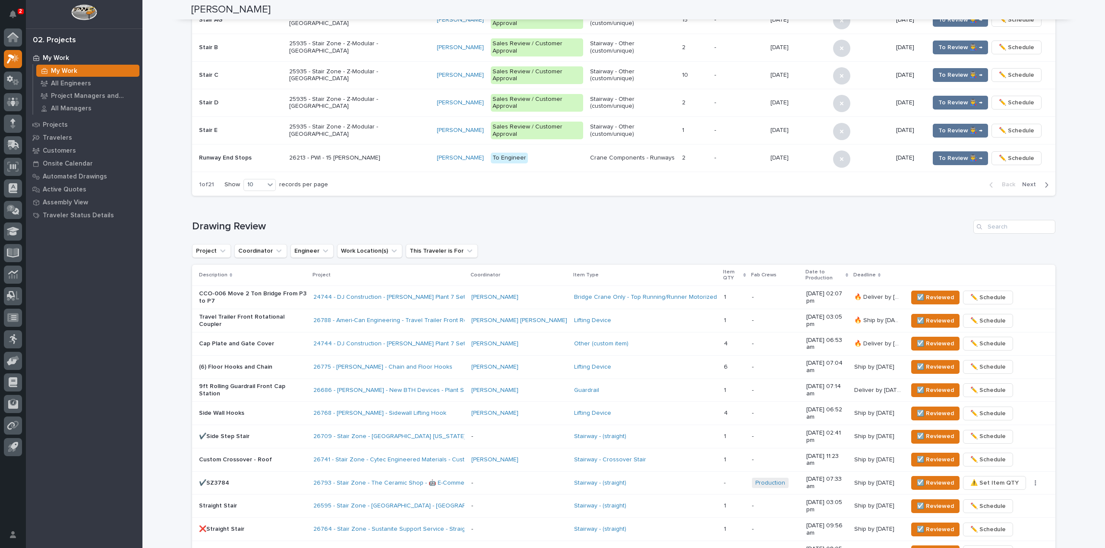
scroll to position [388, 0]
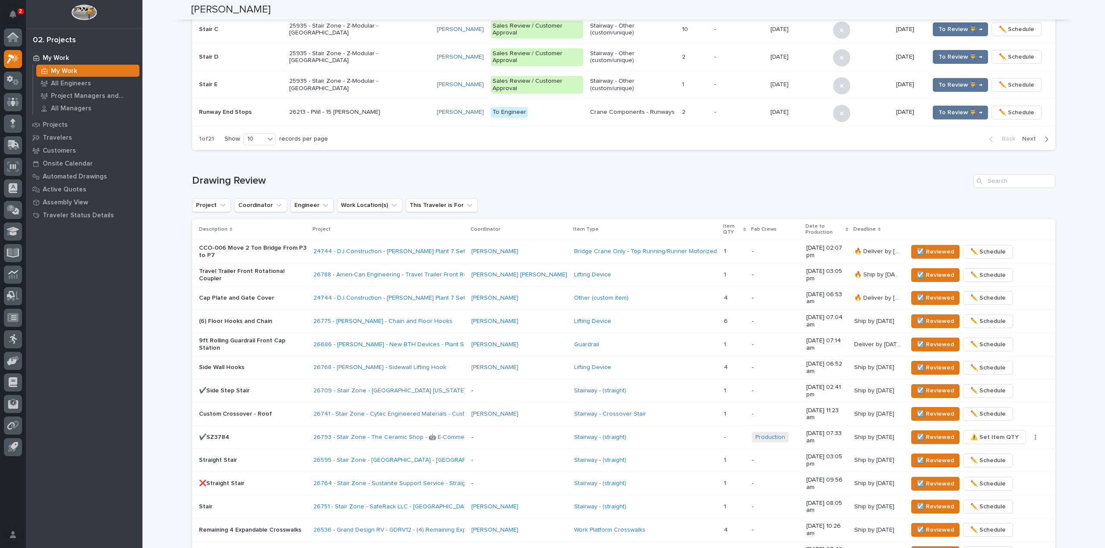
click at [306, 457] on p "Straight Stair" at bounding box center [252, 460] width 107 height 7
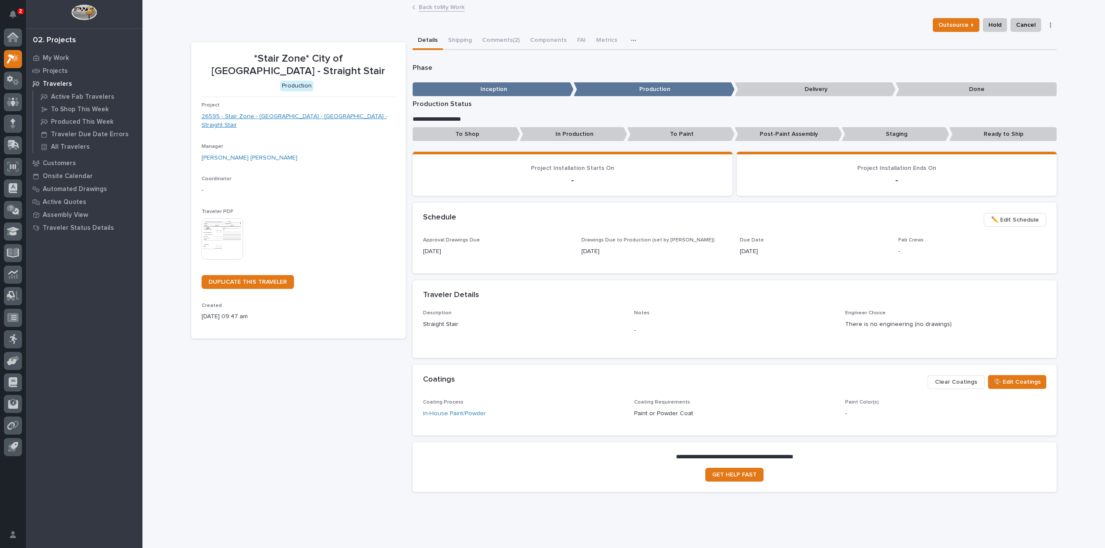
click at [283, 112] on link "26595 - Stair Zone - City of Monroe - OH - Straight Stair" at bounding box center [298, 121] width 194 height 18
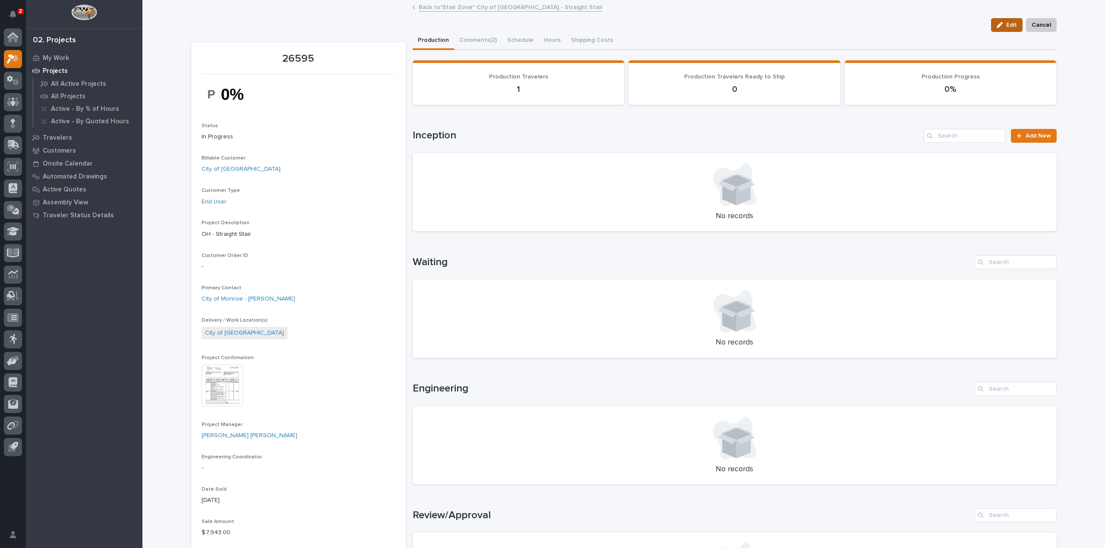
click at [995, 20] on button "Edit" at bounding box center [1006, 25] width 31 height 14
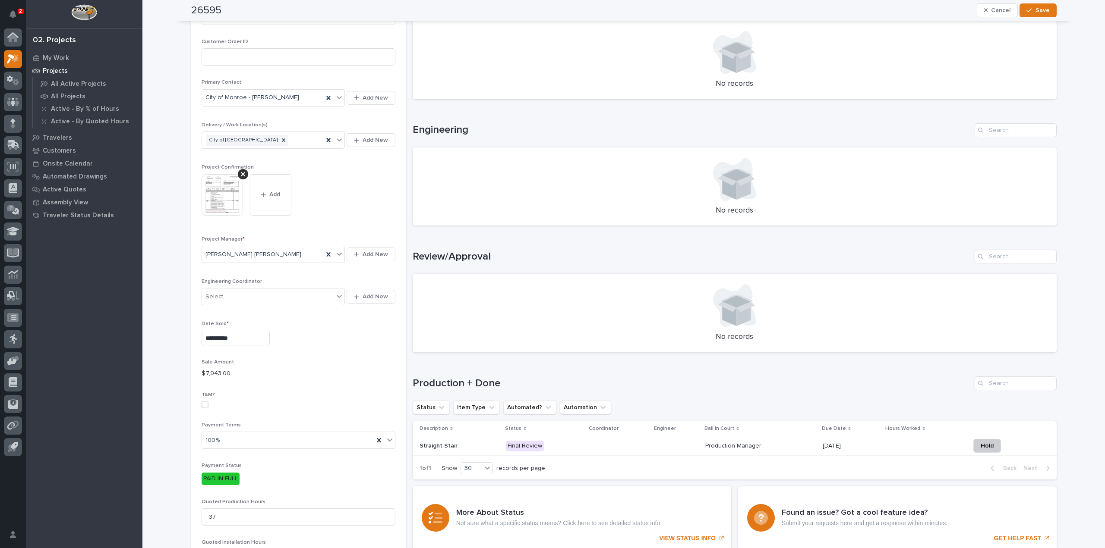
scroll to position [302, 0]
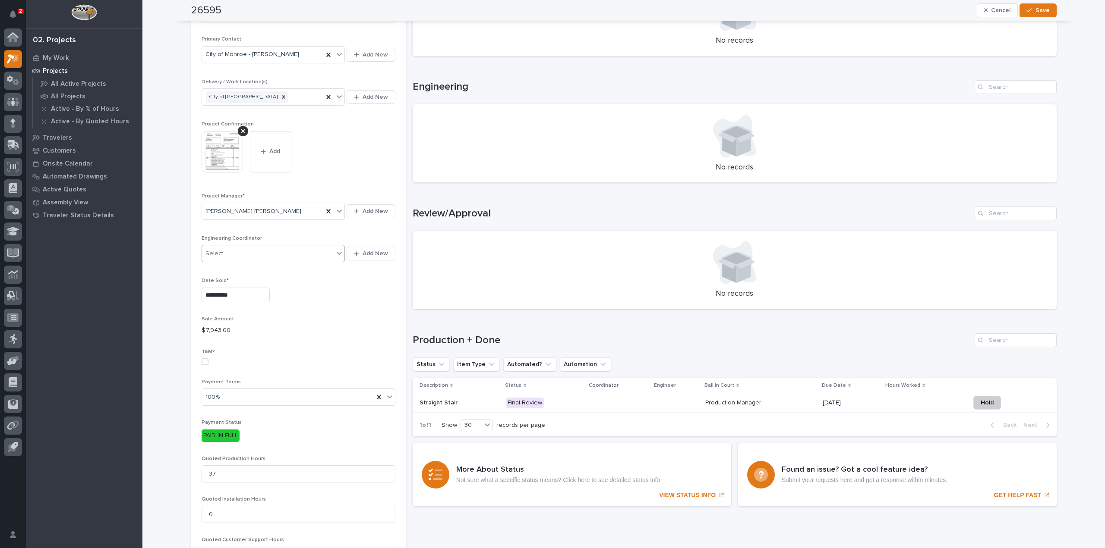
click at [330, 252] on div "Select..." at bounding box center [268, 254] width 132 height 14
click at [363, 288] on div "**********" at bounding box center [298, 295] width 194 height 15
click at [362, 257] on span "Add New" at bounding box center [374, 254] width 25 height 8
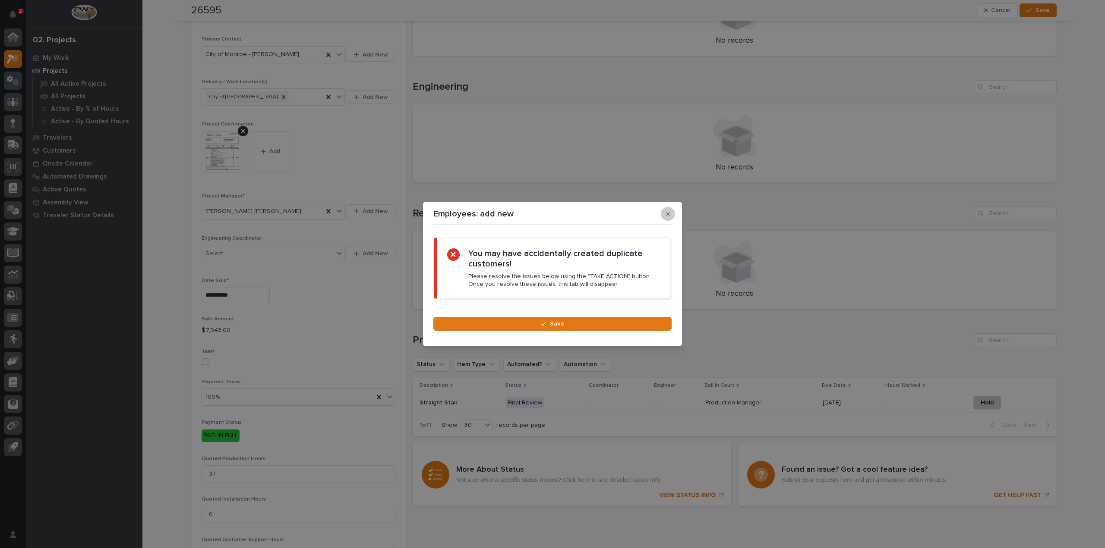
click at [668, 217] on button "button" at bounding box center [668, 214] width 14 height 14
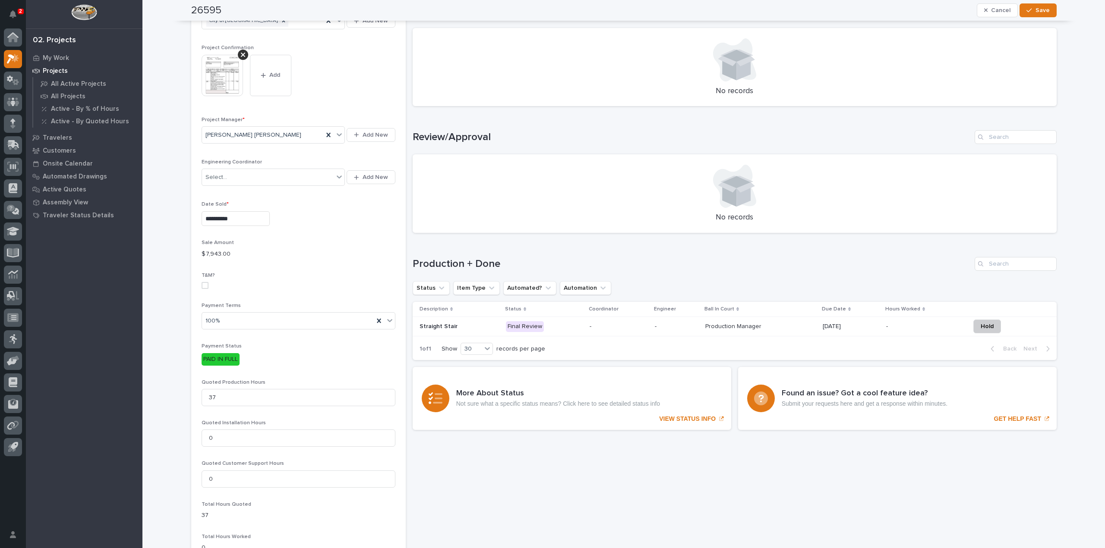
scroll to position [388, 0]
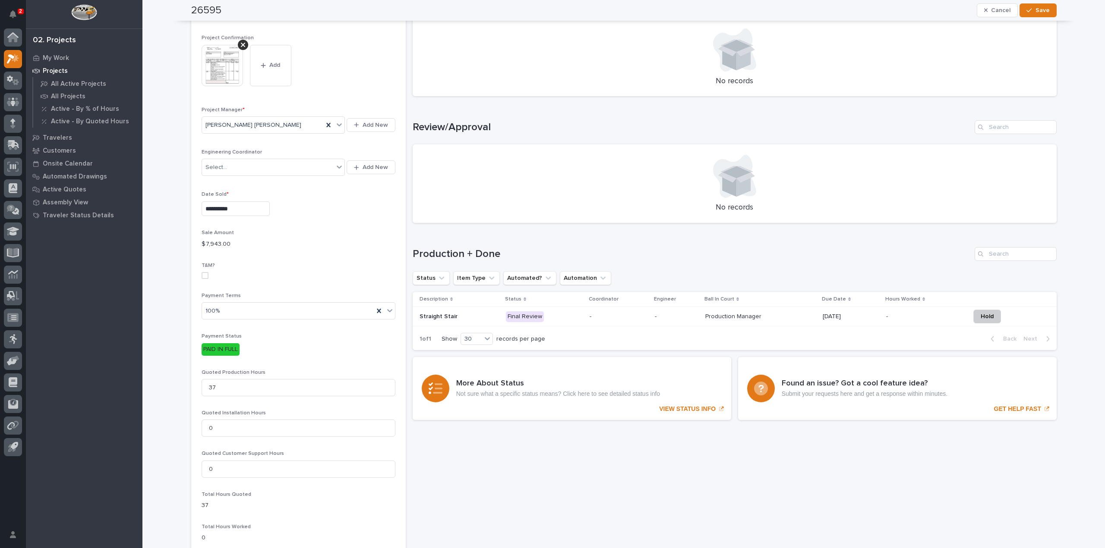
drag, startPoint x: 611, startPoint y: 316, endPoint x: 1009, endPoint y: 317, distance: 397.4
click at [1009, 317] on div "Hold" at bounding box center [1006, 317] width 73 height 14
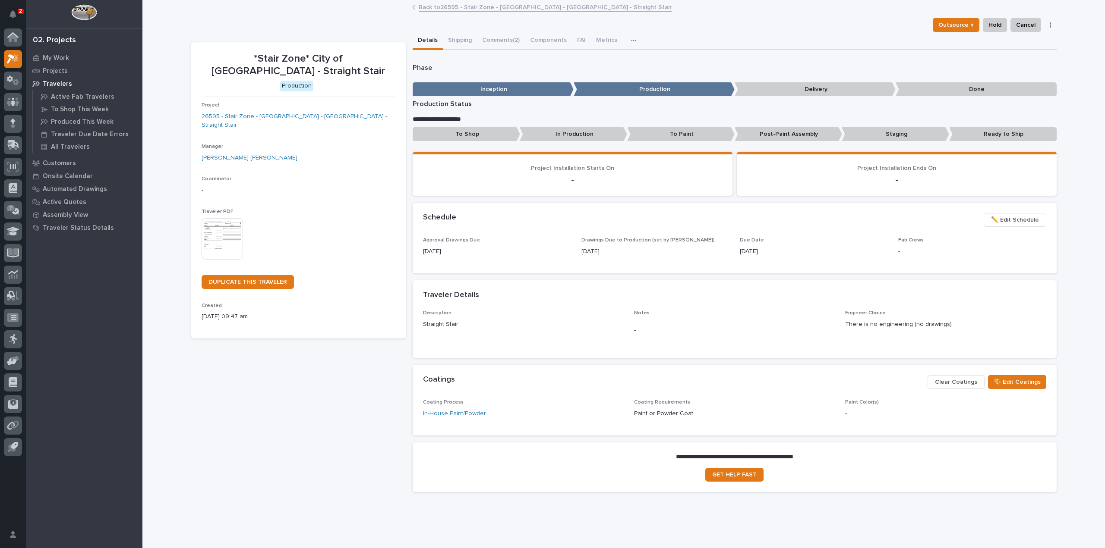
click at [1044, 27] on button "button" at bounding box center [1050, 25] width 12 height 6
click at [399, 21] on div "Outsource ↑ Hold Cancel Change Traveler Type Regenerate PDF Generate VIP" at bounding box center [623, 25] width 865 height 14
click at [78, 191] on p "Automated Drawings" at bounding box center [75, 190] width 64 height 8
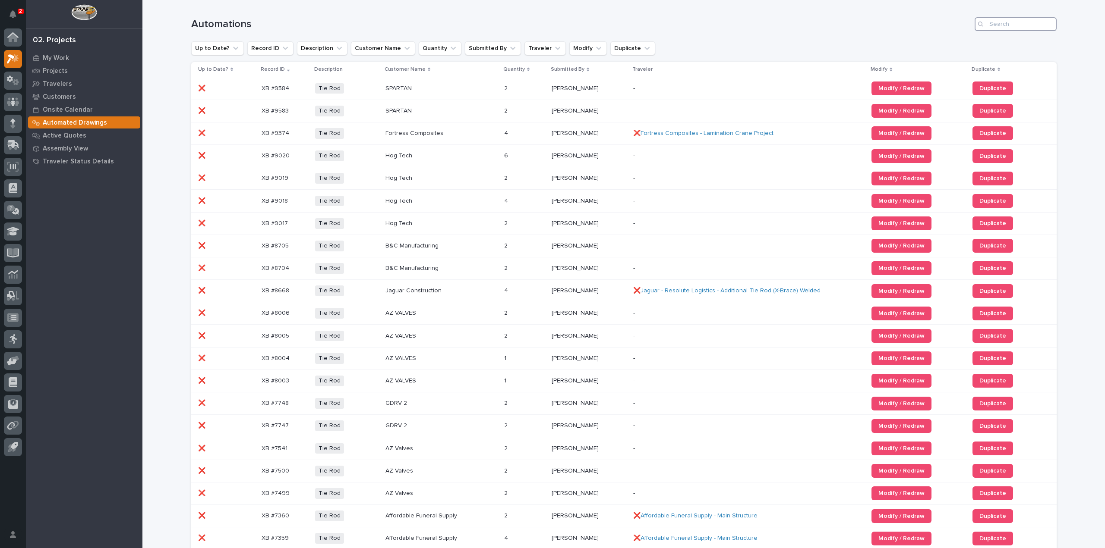
click at [1014, 18] on input "Search" at bounding box center [1015, 24] width 82 height 14
paste input "st 38982"
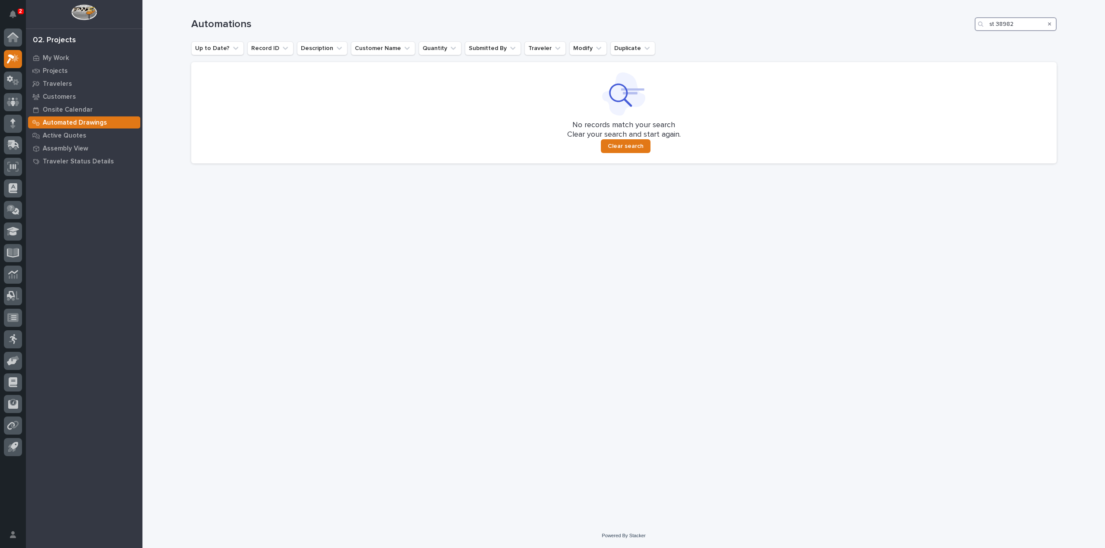
drag, startPoint x: 995, startPoint y: 22, endPoint x: 973, endPoint y: 22, distance: 22.9
click at [973, 22] on div "Automations st 38982" at bounding box center [623, 24] width 865 height 14
click at [1008, 19] on input "38982" at bounding box center [1015, 24] width 82 height 14
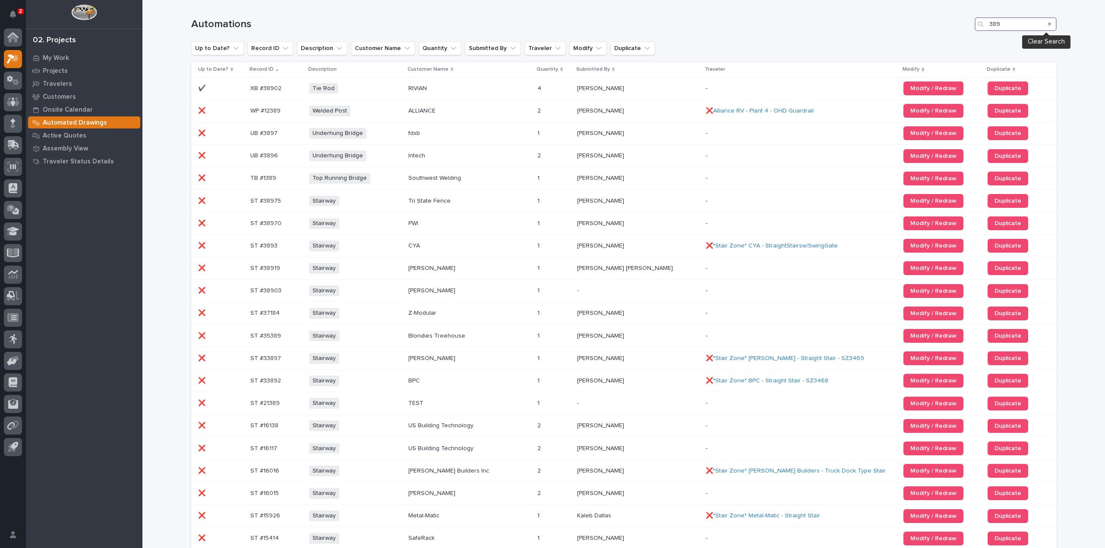
type input "389"
click at [1048, 25] on icon "Search" at bounding box center [1049, 23] width 3 height 3
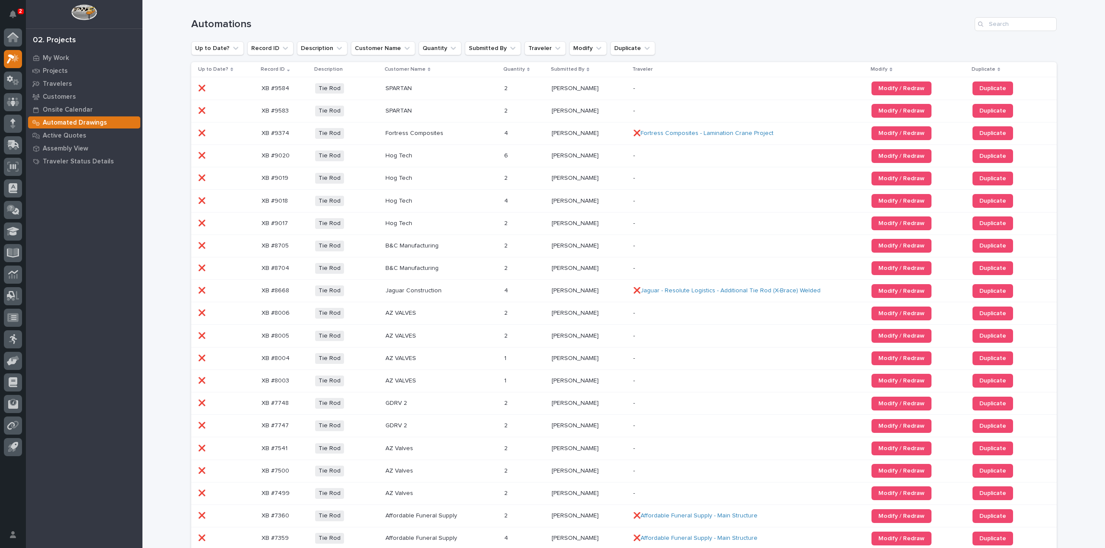
click at [23, 14] on div "2 My Settings Log Out" at bounding box center [13, 274] width 26 height 548
click at [17, 14] on button "Notifications" at bounding box center [13, 14] width 18 height 18
click at [307, 13] on div "Automations" at bounding box center [623, 20] width 865 height 41
click at [39, 51] on link "My Work" at bounding box center [84, 57] width 116 height 13
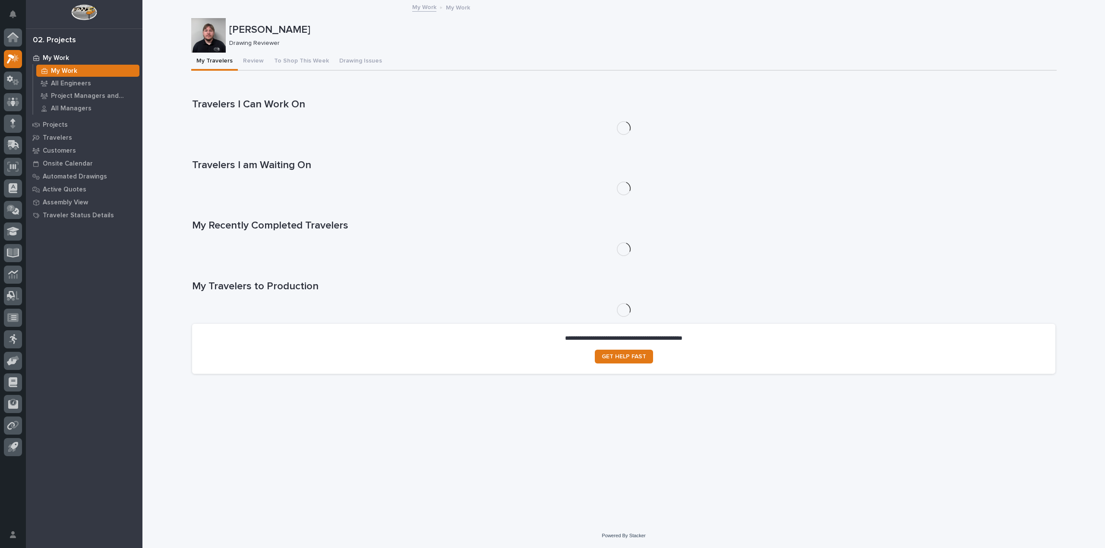
click at [41, 57] on div "My Work" at bounding box center [84, 58] width 112 height 12
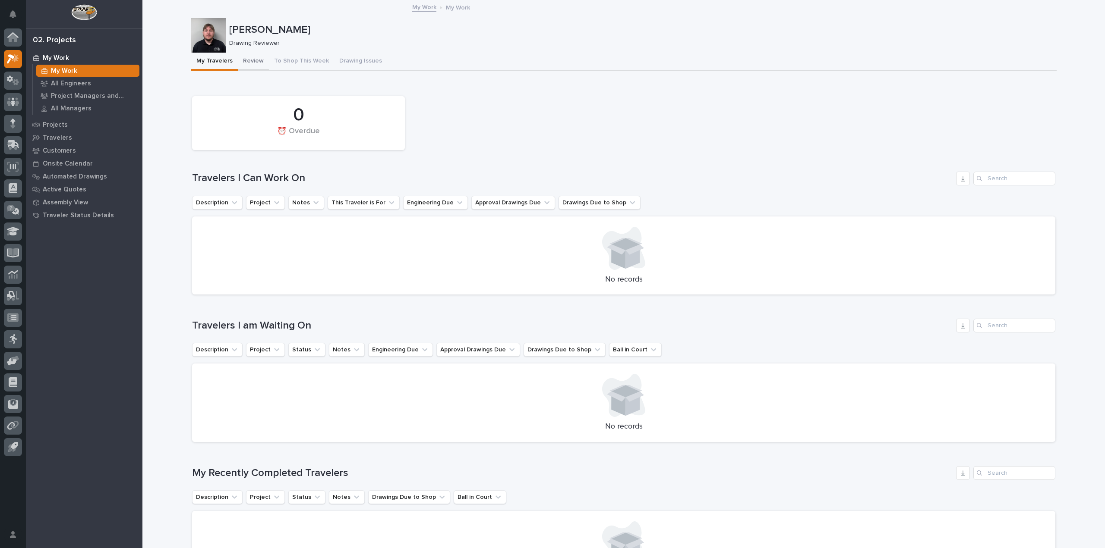
click at [250, 61] on button "Review" at bounding box center [253, 62] width 31 height 18
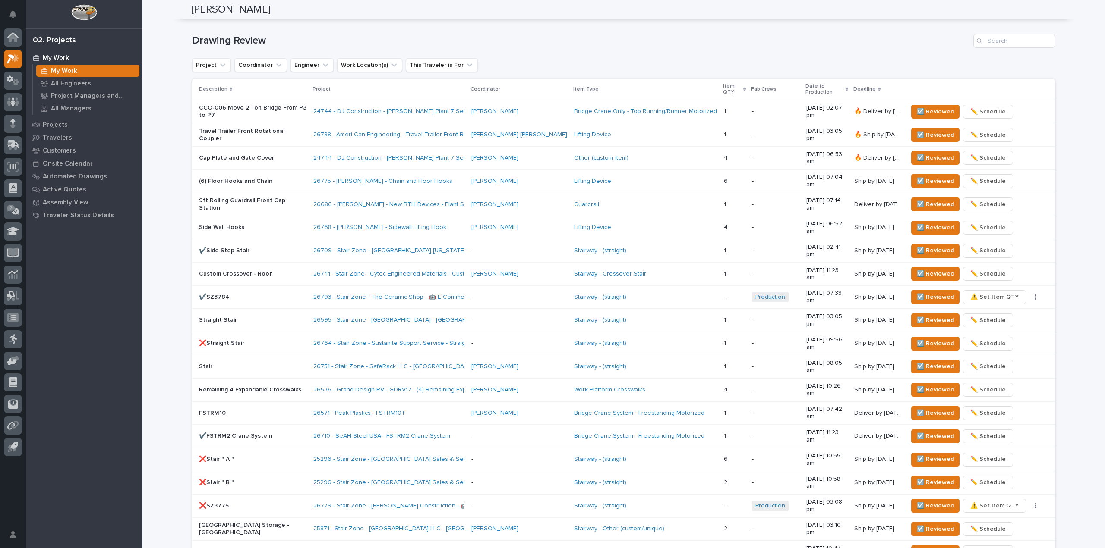
scroll to position [528, 0]
click at [916, 269] on span "☑️ Reviewed" at bounding box center [934, 274] width 37 height 10
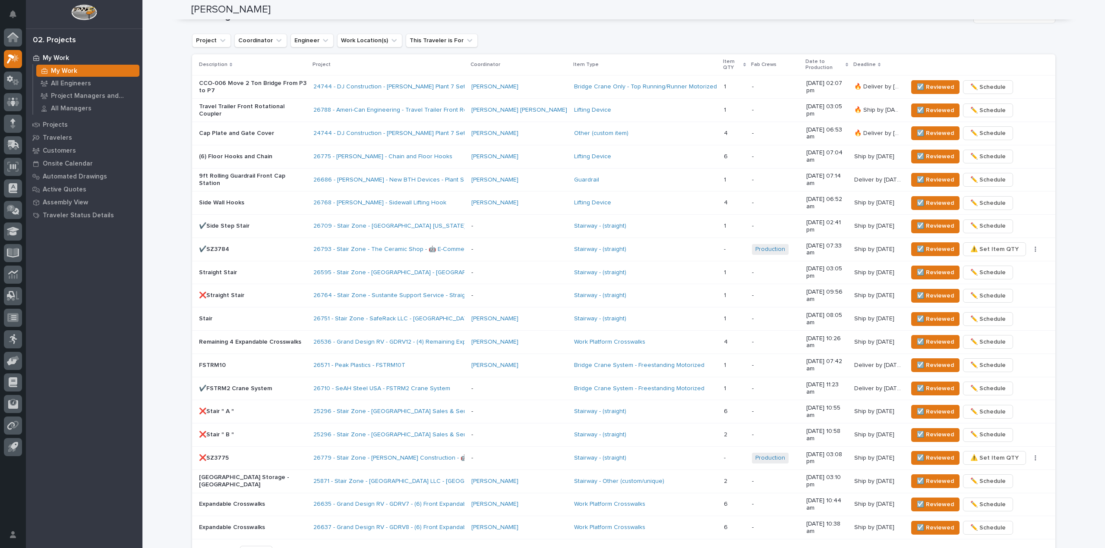
scroll to position [555, 0]
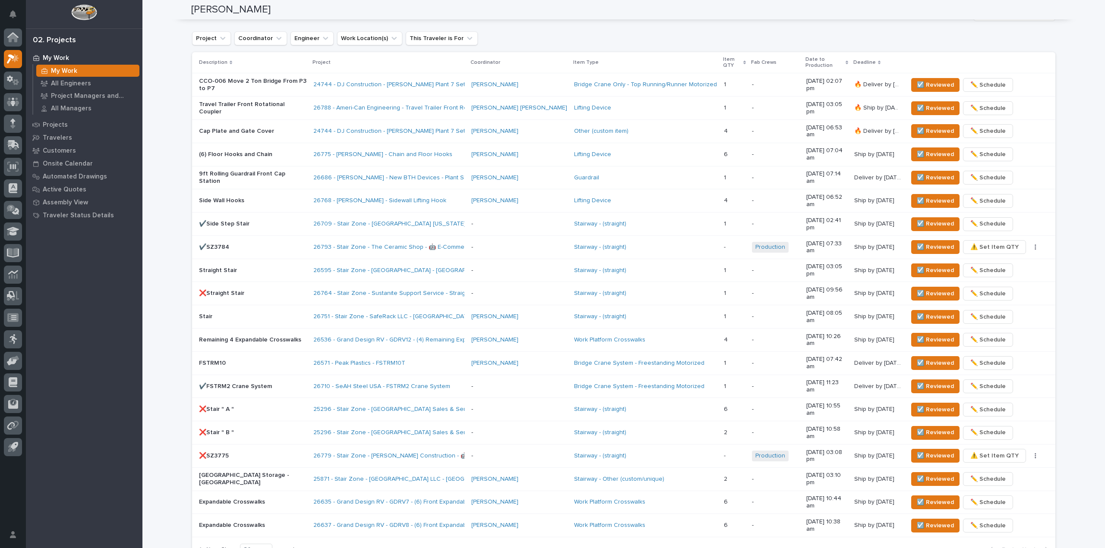
drag, startPoint x: 171, startPoint y: 41, endPoint x: 171, endPoint y: 65, distance: 23.7
click at [171, 41] on div "**********" at bounding box center [623, 57] width 962 height 1222
click at [923, 126] on span "☑️ Reviewed" at bounding box center [934, 131] width 37 height 10
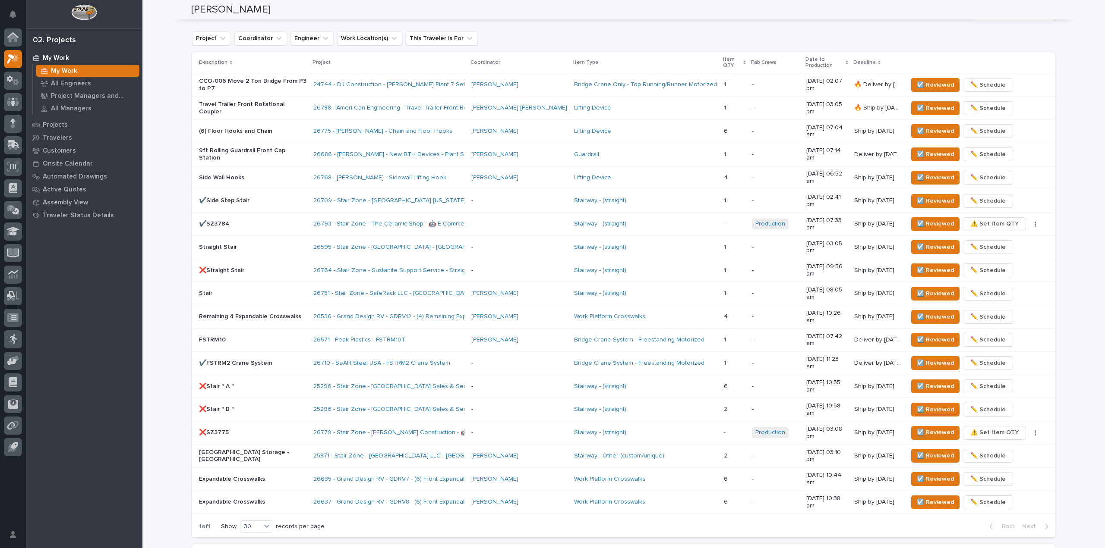
scroll to position [539, 0]
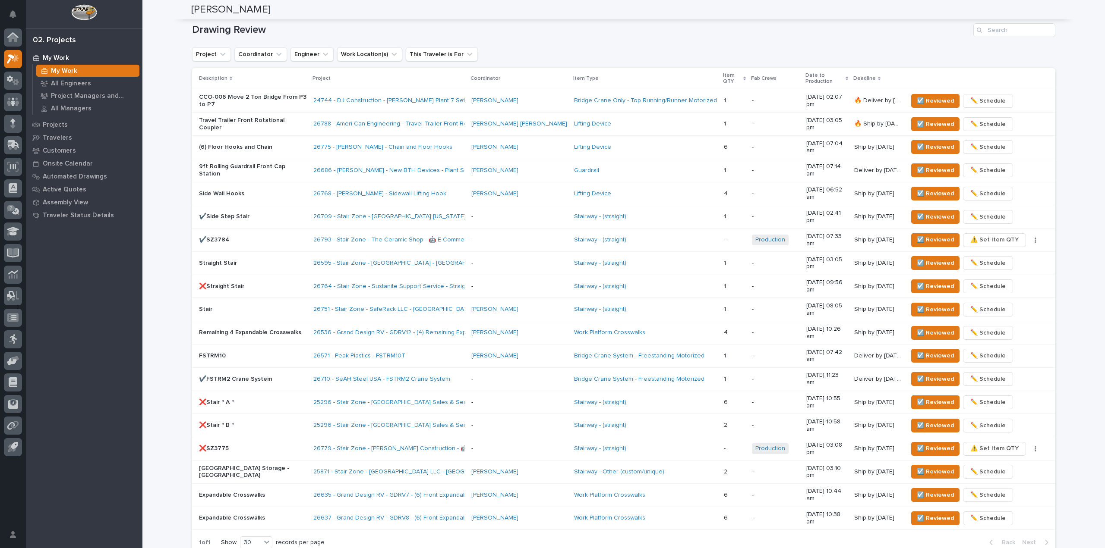
click at [160, 56] on div "**********" at bounding box center [623, 62] width 962 height 1200
click at [918, 142] on span "☑️ Reviewed" at bounding box center [934, 147] width 37 height 10
click at [290, 30] on h1 "Drawing Review" at bounding box center [581, 30] width 778 height 13
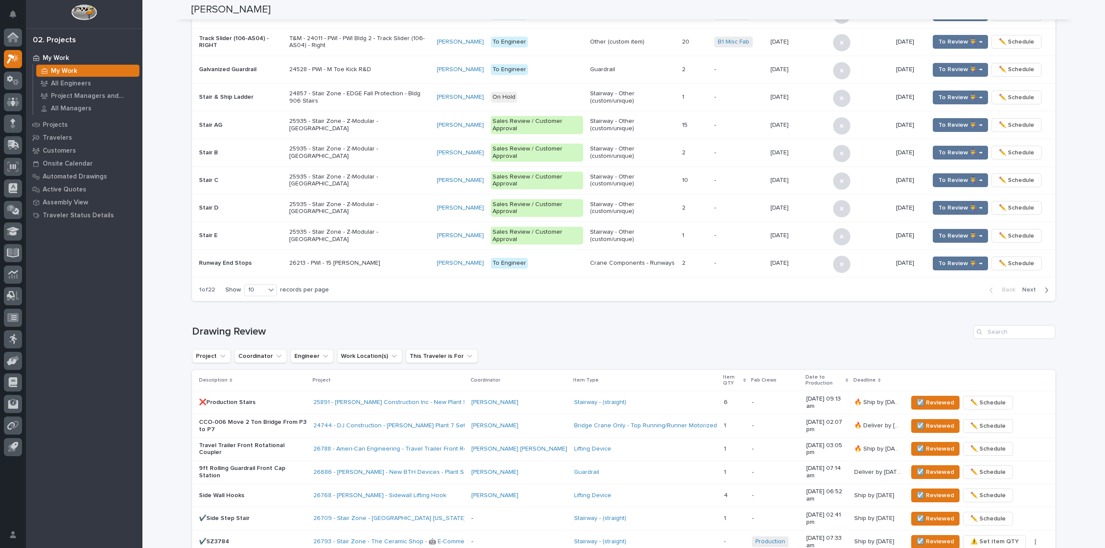
scroll to position [0, 0]
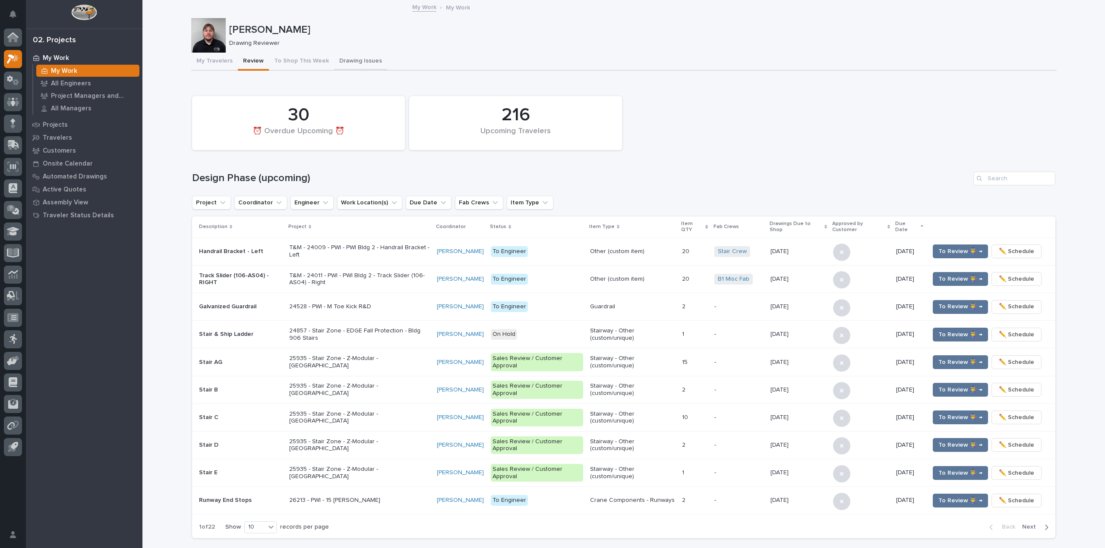
click at [349, 55] on button "Drawing Issues" at bounding box center [360, 62] width 53 height 18
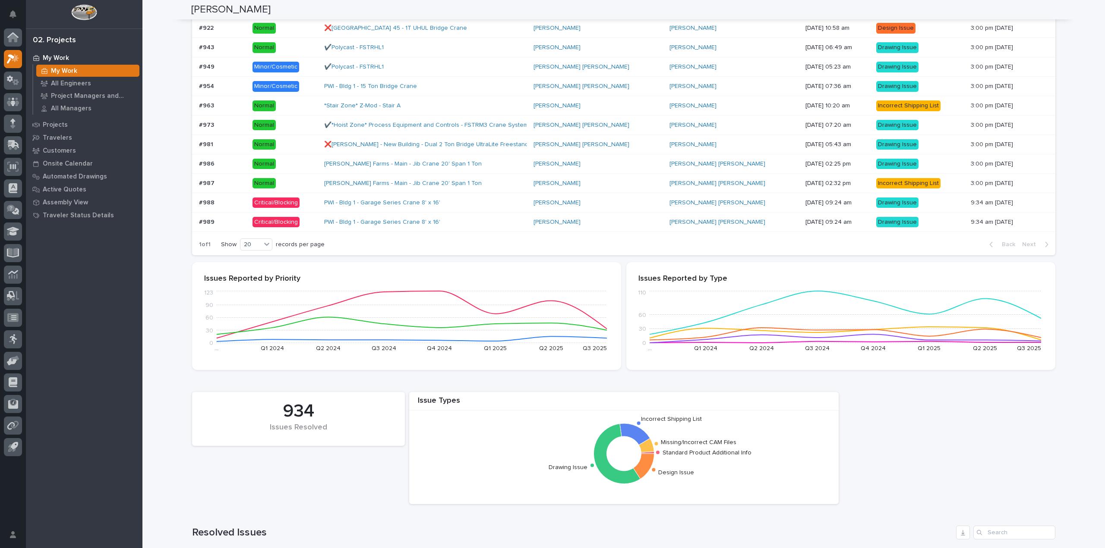
scroll to position [144, 0]
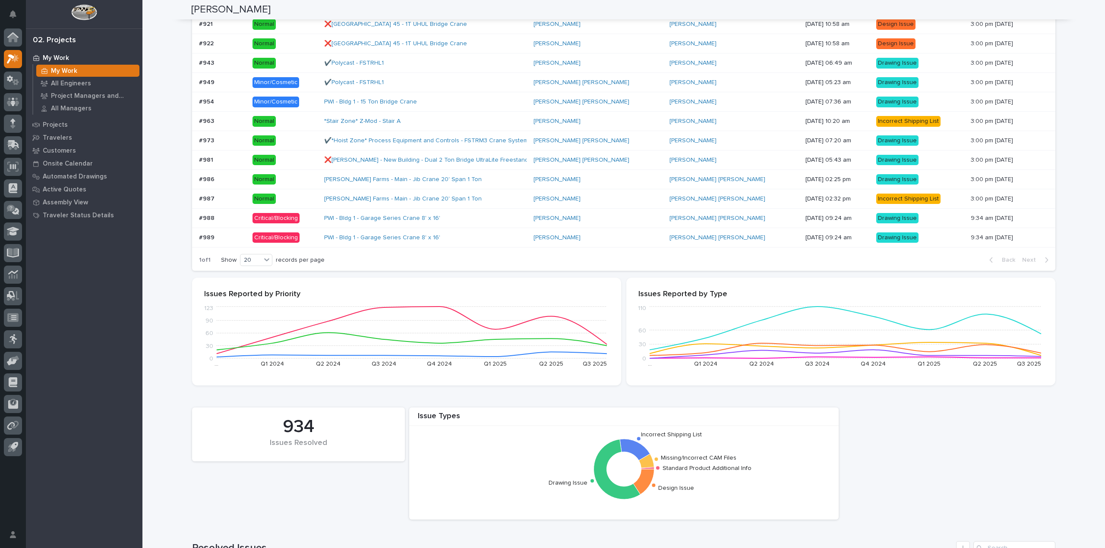
click at [239, 233] on div "#989 #989" at bounding box center [222, 238] width 47 height 14
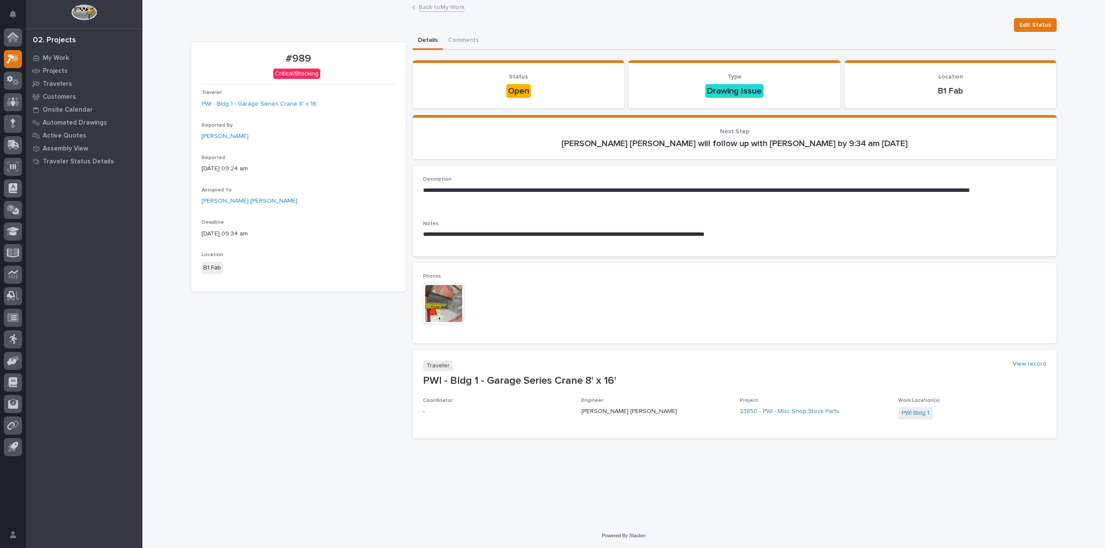
click at [443, 288] on img at bounding box center [443, 303] width 41 height 41
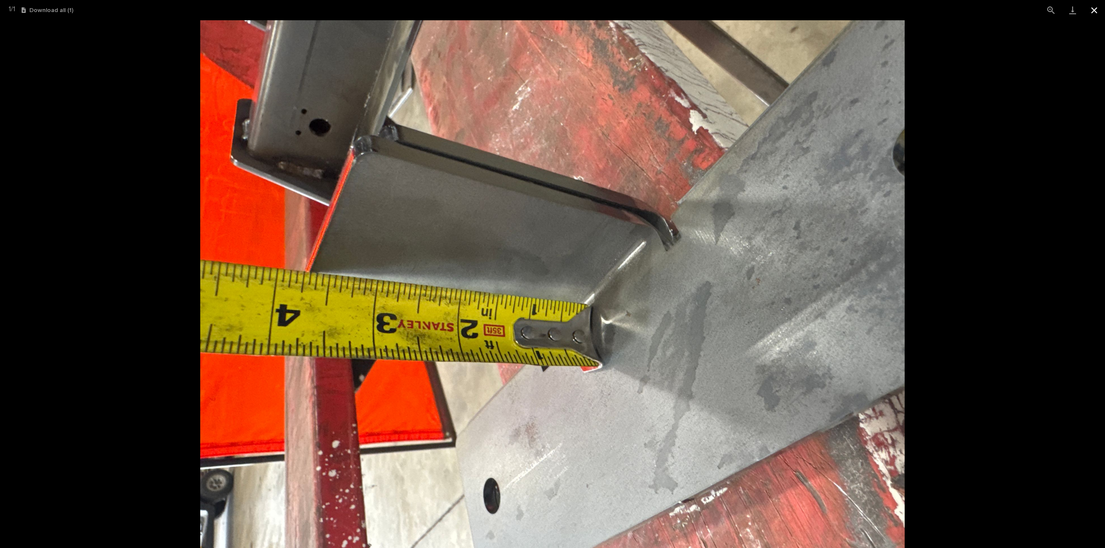
click at [1092, 3] on button "Close gallery" at bounding box center [1094, 10] width 22 height 20
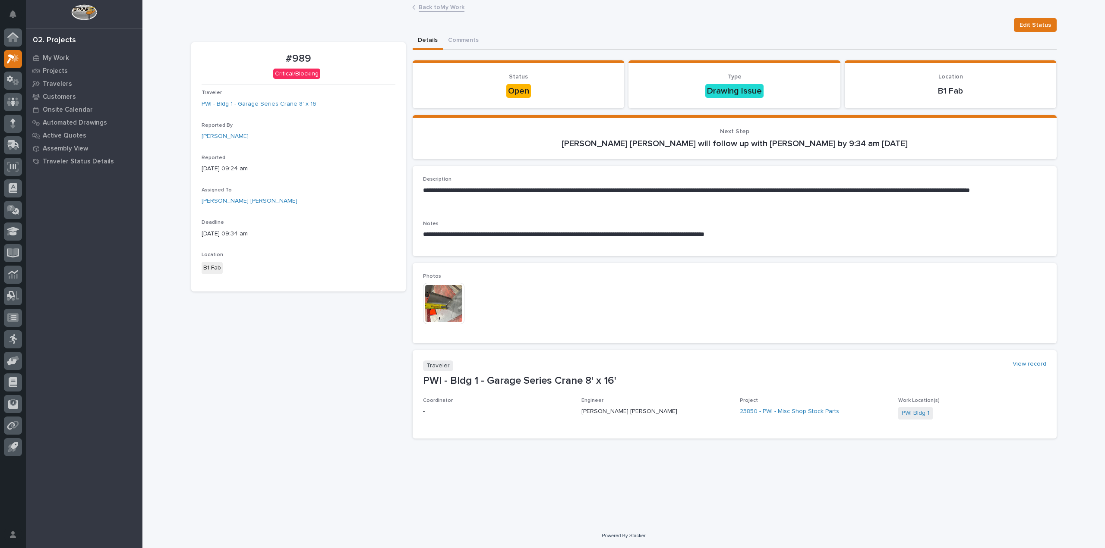
click at [445, 8] on link "Back to My Work" at bounding box center [442, 7] width 46 height 10
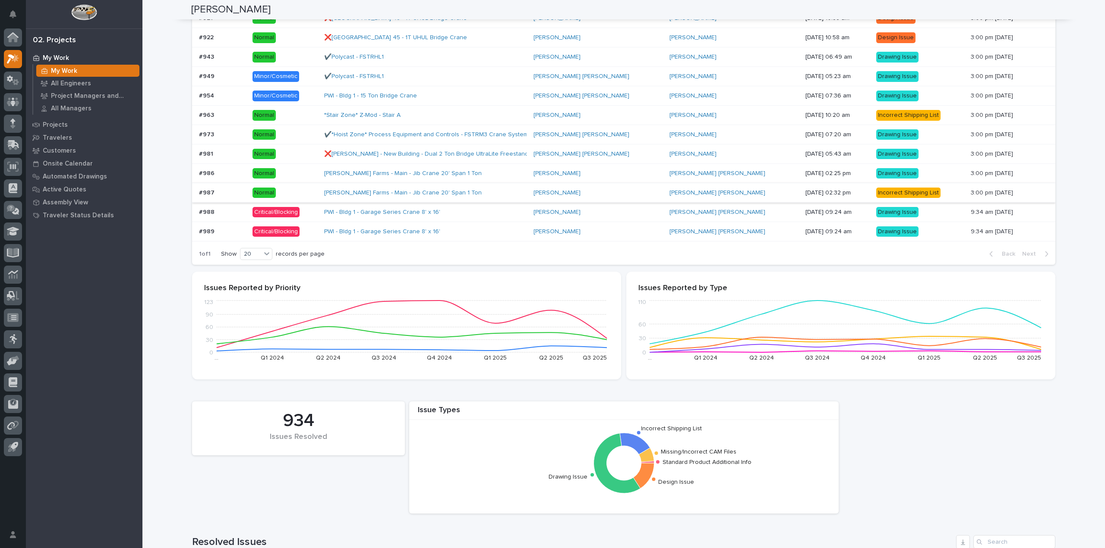
scroll to position [144, 0]
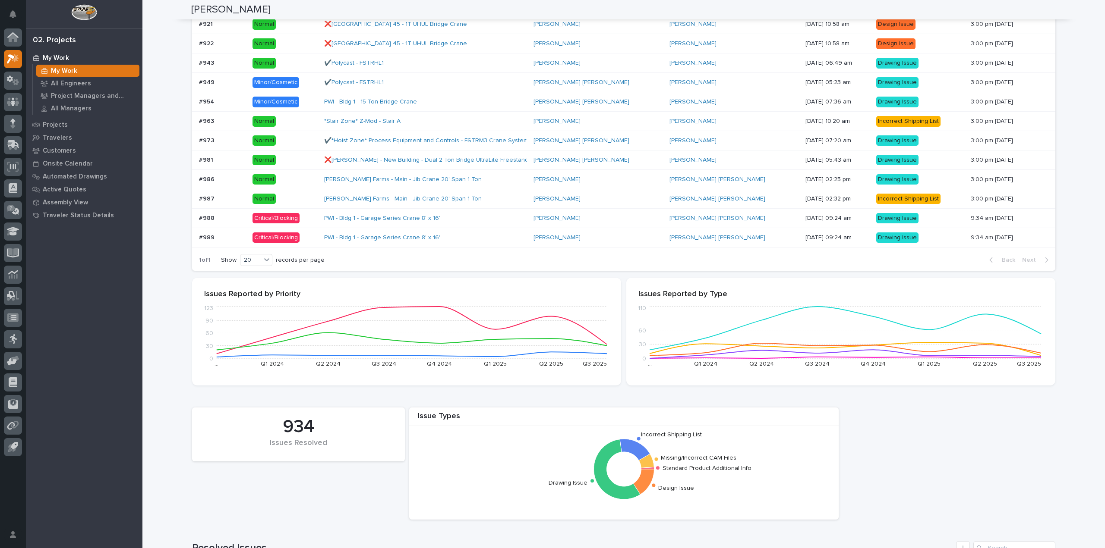
click at [213, 222] on div "#988 #988" at bounding box center [222, 218] width 47 height 14
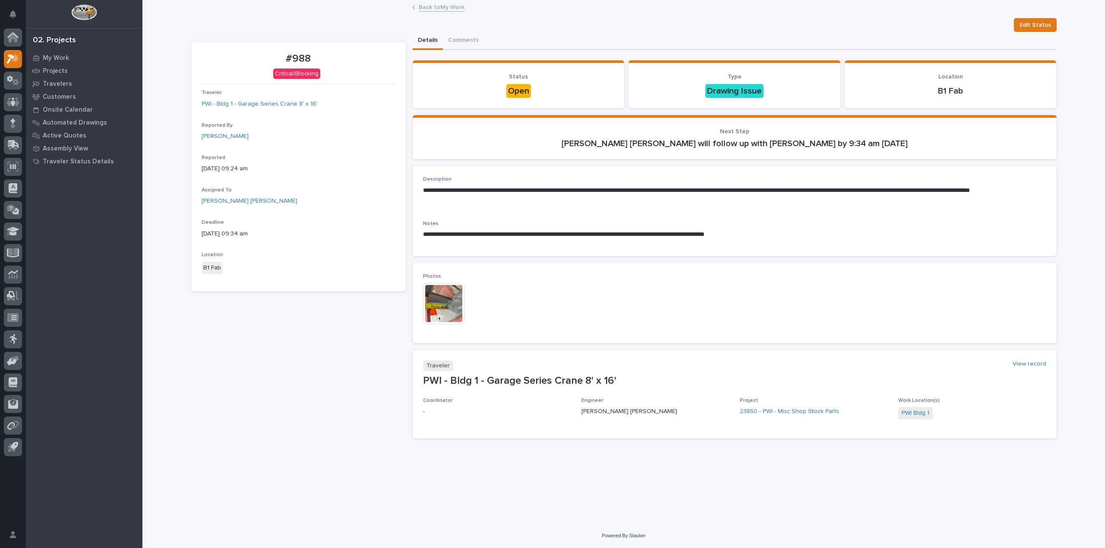
click at [450, 8] on link "Back to My Work" at bounding box center [442, 7] width 46 height 10
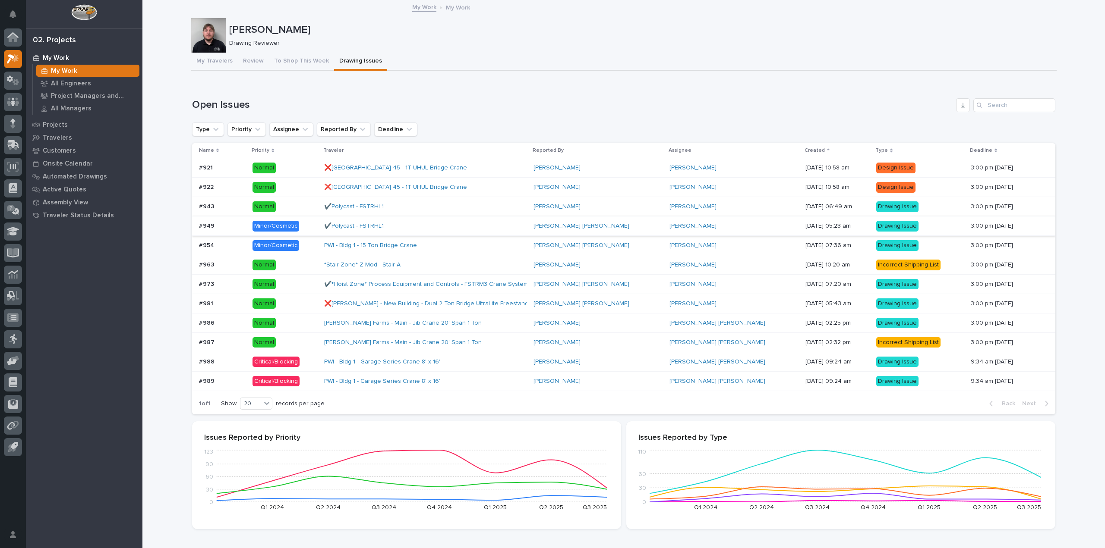
scroll to position [43, 0]
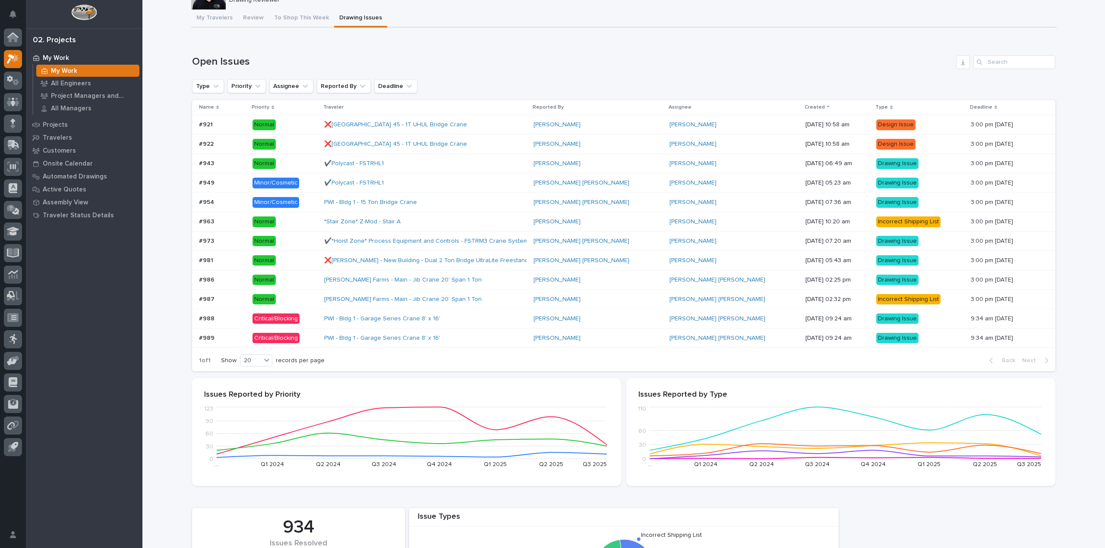
click at [316, 298] on p "Normal" at bounding box center [284, 299] width 65 height 11
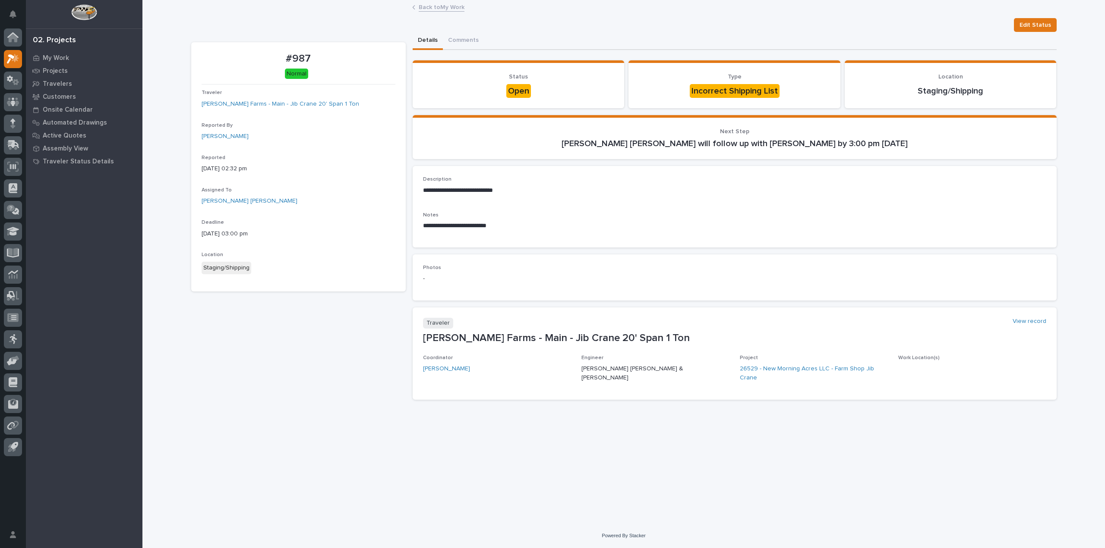
click at [432, 2] on link "Back to My Work" at bounding box center [442, 7] width 46 height 10
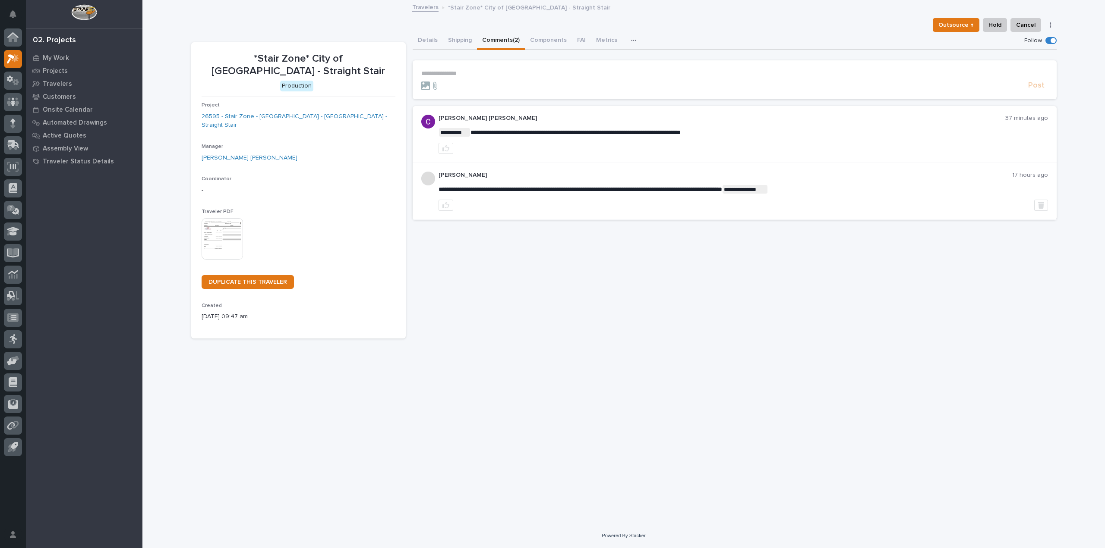
click at [467, 65] on section "**********" at bounding box center [734, 79] width 644 height 39
click at [463, 76] on p "**********" at bounding box center [734, 73] width 627 height 7
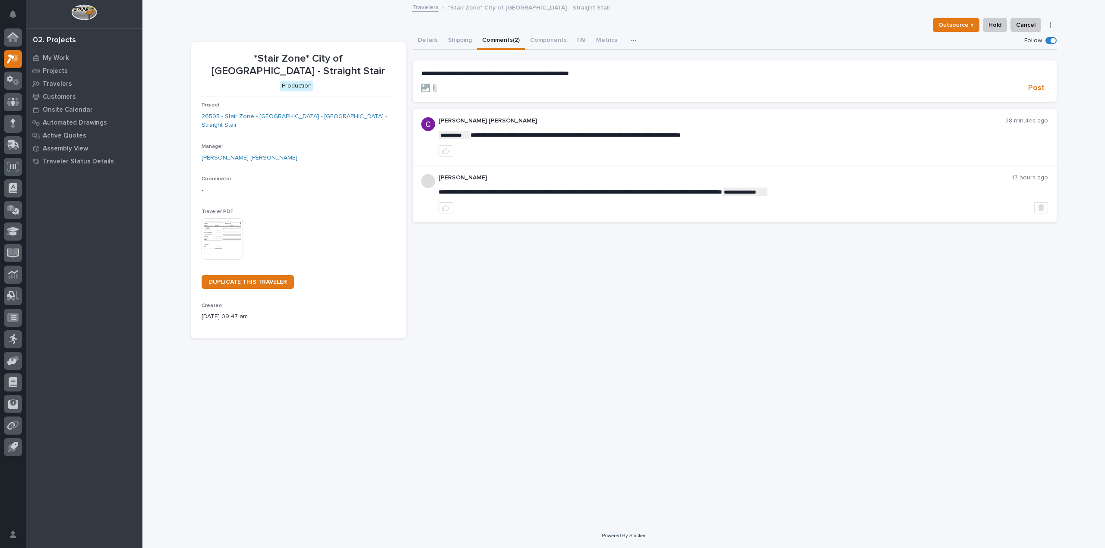
click at [604, 71] on p "**********" at bounding box center [734, 73] width 627 height 7
click at [510, 72] on span "**********" at bounding box center [493, 73] width 145 height 6
click at [610, 74] on p "**********" at bounding box center [734, 73] width 627 height 7
click at [692, 79] on form "**********" at bounding box center [734, 81] width 627 height 23
click at [609, 74] on span "**********" at bounding box center [526, 73] width 210 height 6
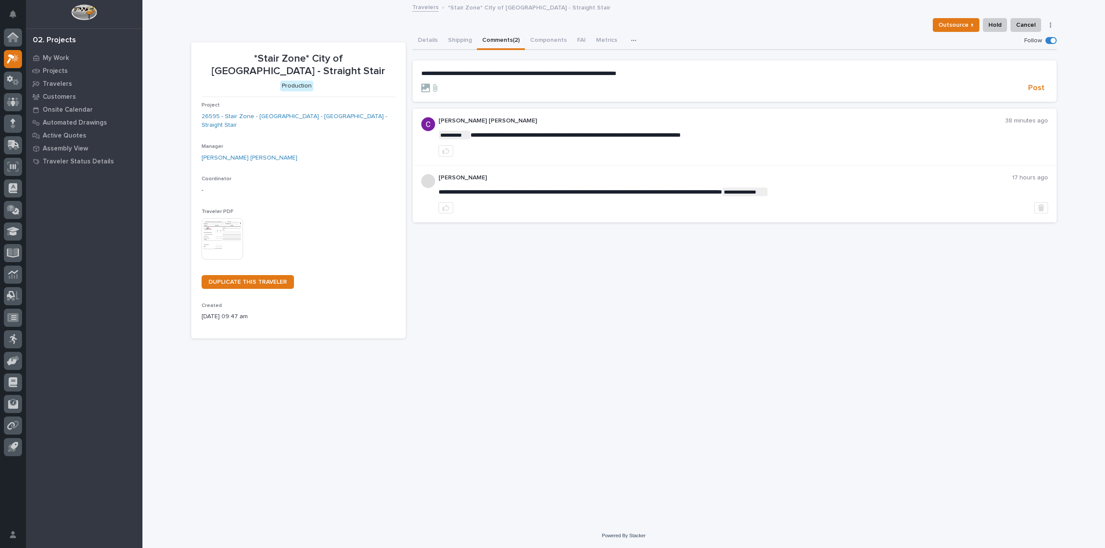
click at [664, 74] on p "**********" at bounding box center [734, 73] width 627 height 7
click at [1032, 87] on span "Post" at bounding box center [1036, 88] width 16 height 10
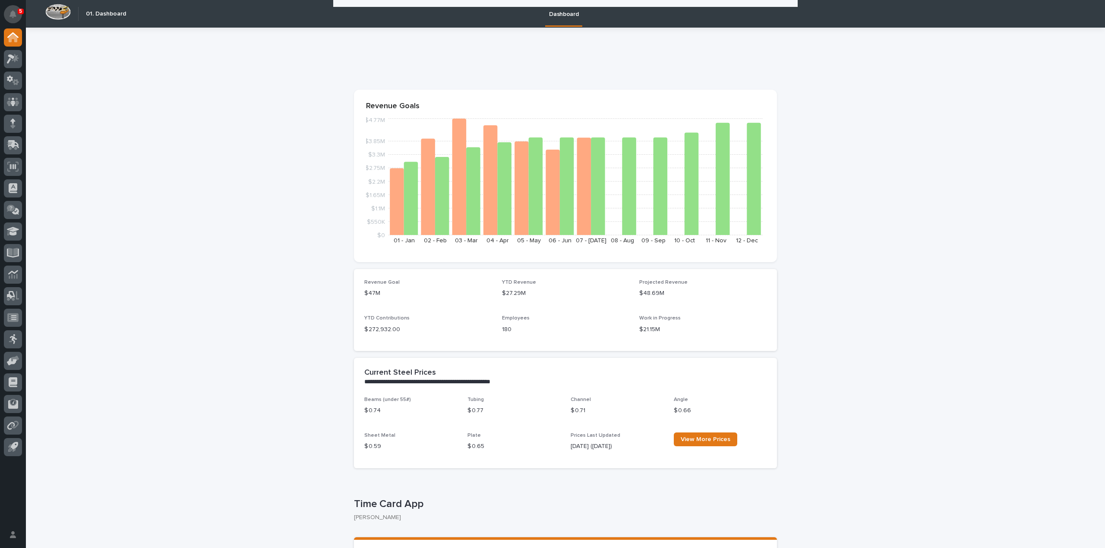
scroll to position [259, 0]
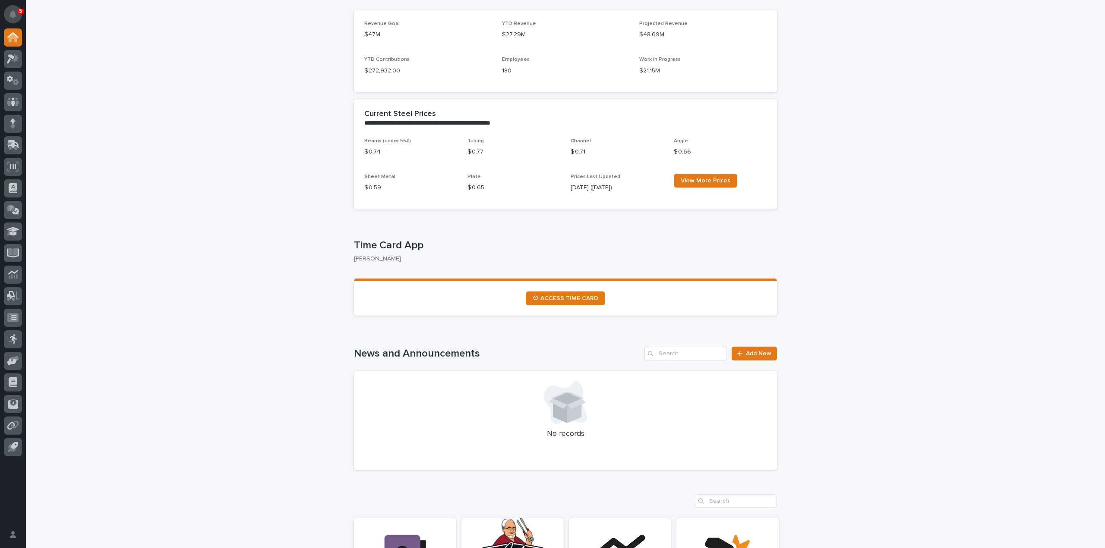
click at [13, 21] on button "Notifications" at bounding box center [13, 14] width 18 height 18
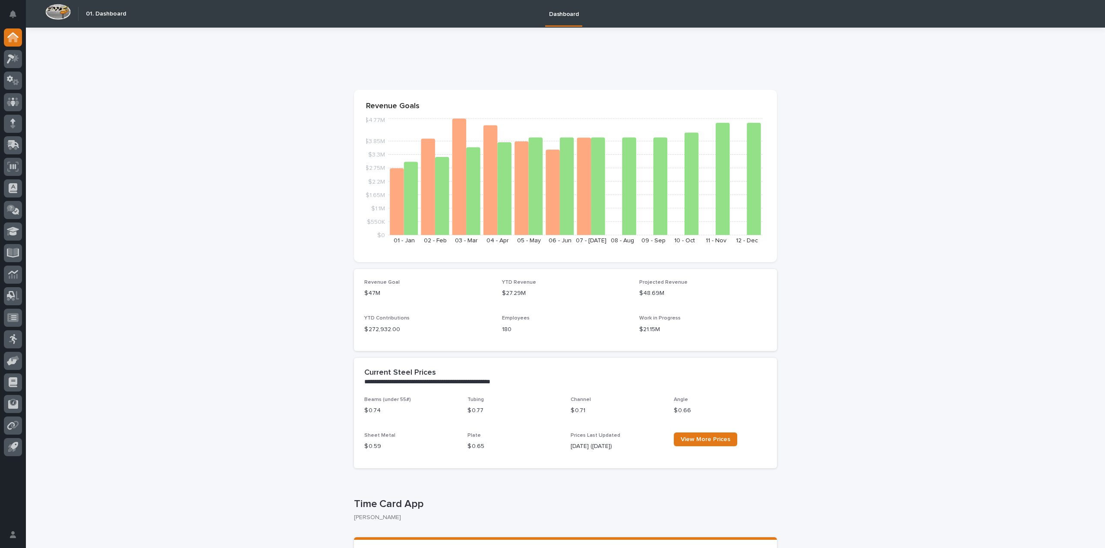
click at [376, 64] on p at bounding box center [563, 60] width 419 height 13
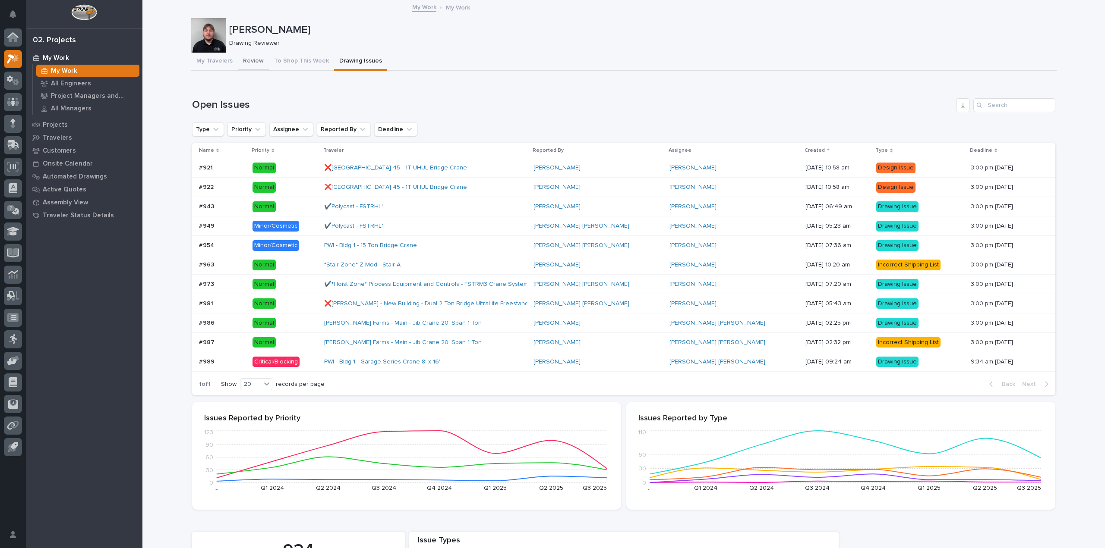
click at [257, 66] on button "Review" at bounding box center [253, 62] width 31 height 18
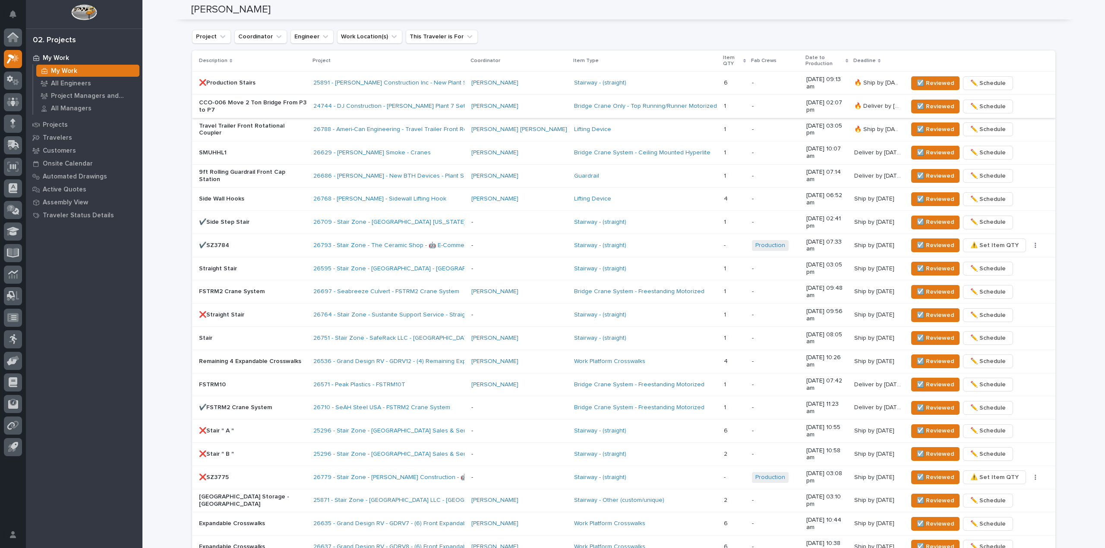
scroll to position [561, 0]
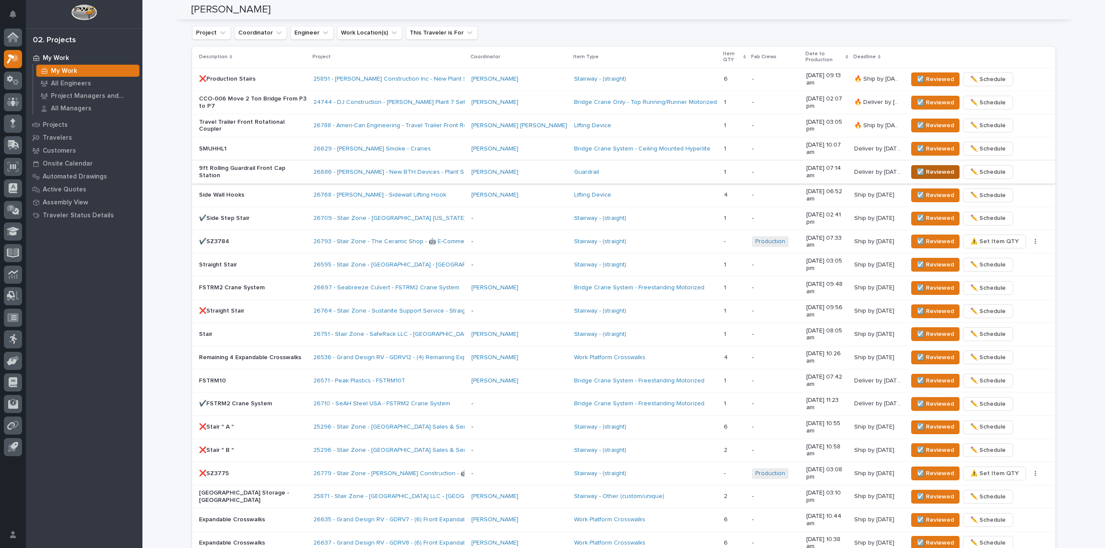
click at [918, 167] on span "☑️ Reviewed" at bounding box center [934, 172] width 37 height 10
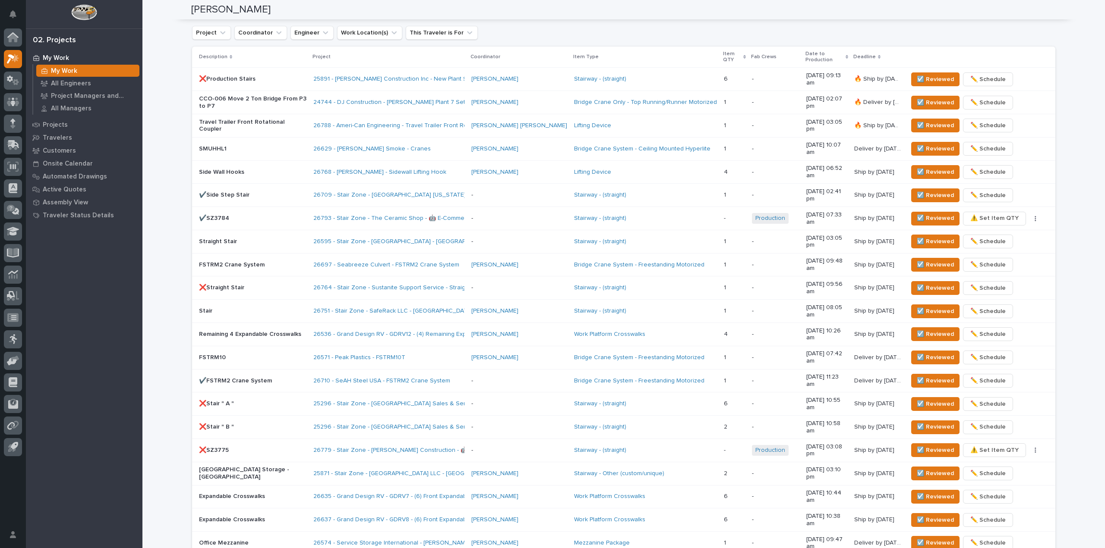
click at [306, 76] on p "❌Production Stairs" at bounding box center [252, 79] width 107 height 7
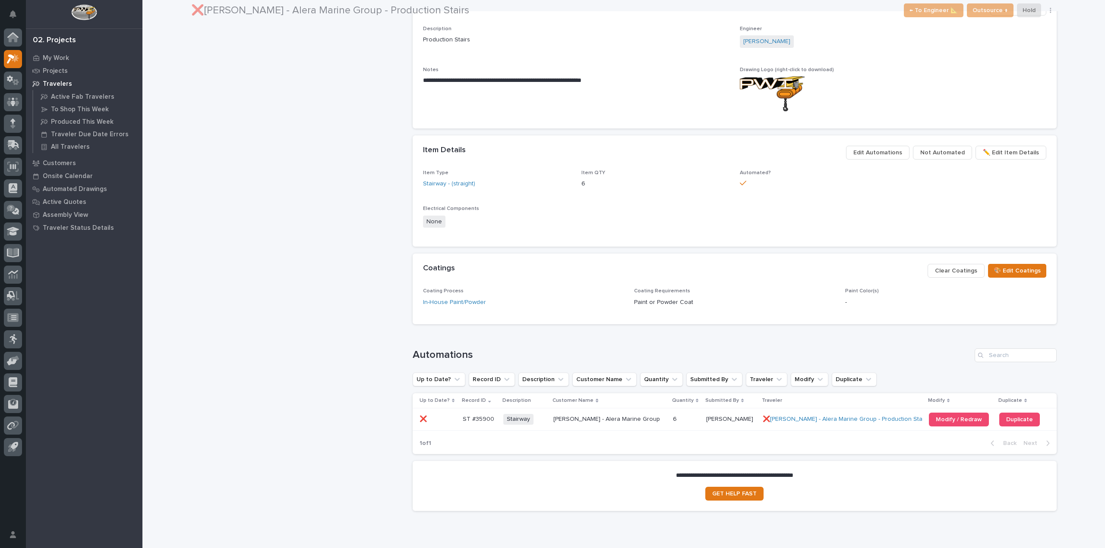
scroll to position [351, 0]
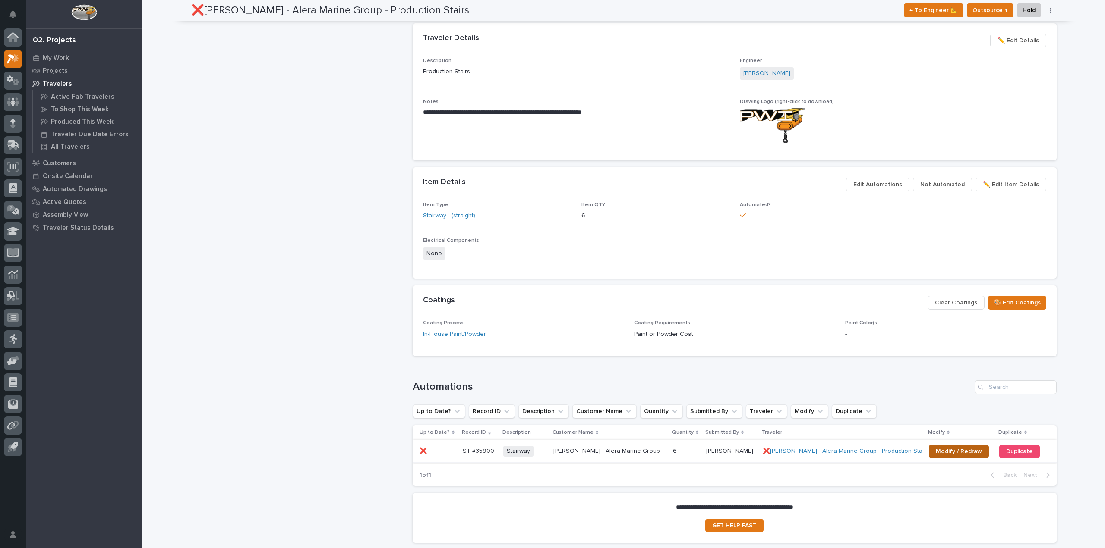
click at [935, 449] on span "Modify / Redraw" at bounding box center [958, 452] width 46 height 6
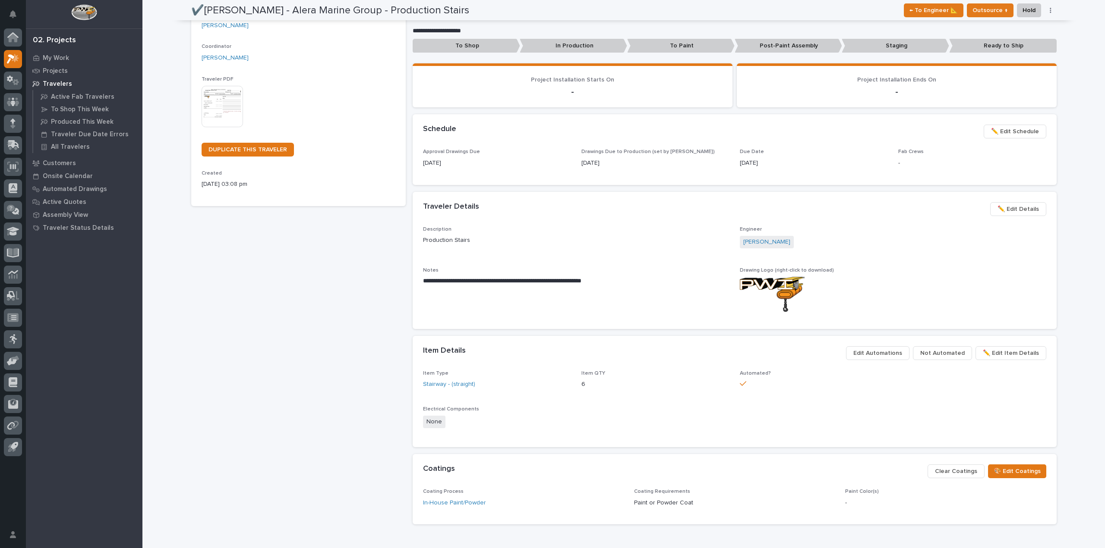
scroll to position [0, 0]
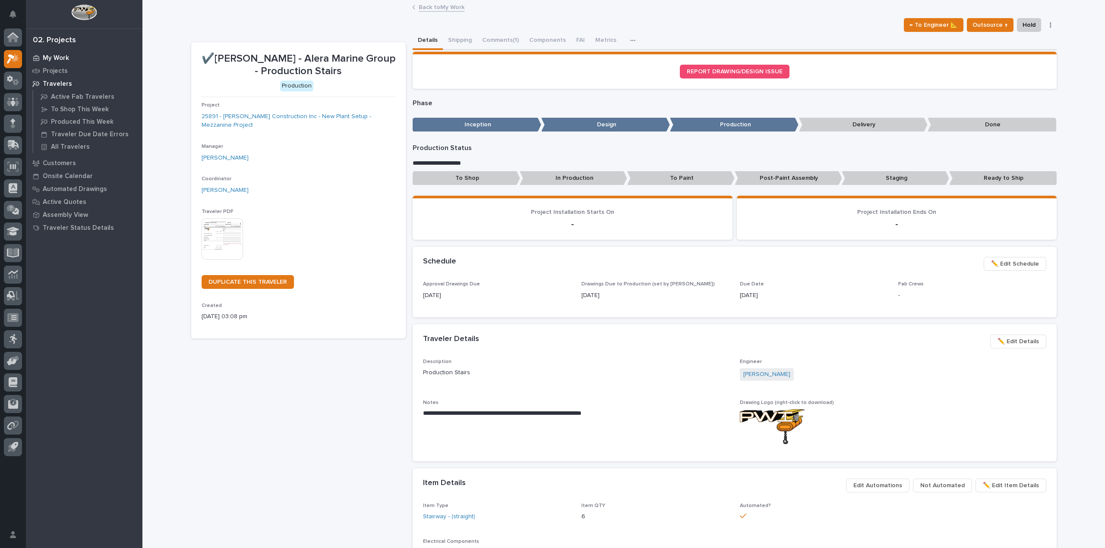
click at [58, 59] on p "My Work" at bounding box center [56, 58] width 26 height 8
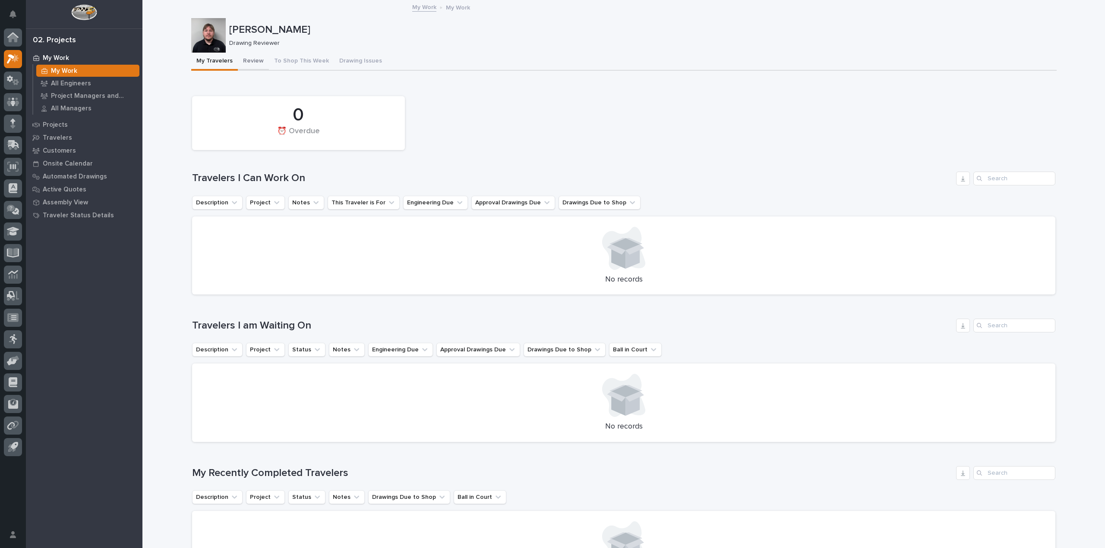
click at [238, 58] on button "Review" at bounding box center [253, 62] width 31 height 18
